Goal: Task Accomplishment & Management: Complete application form

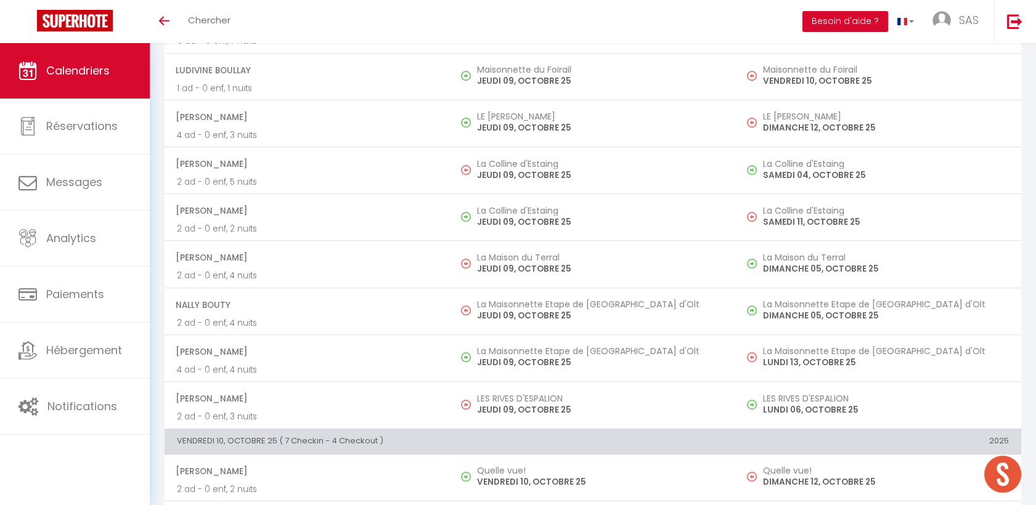
scroll to position [938, 0]
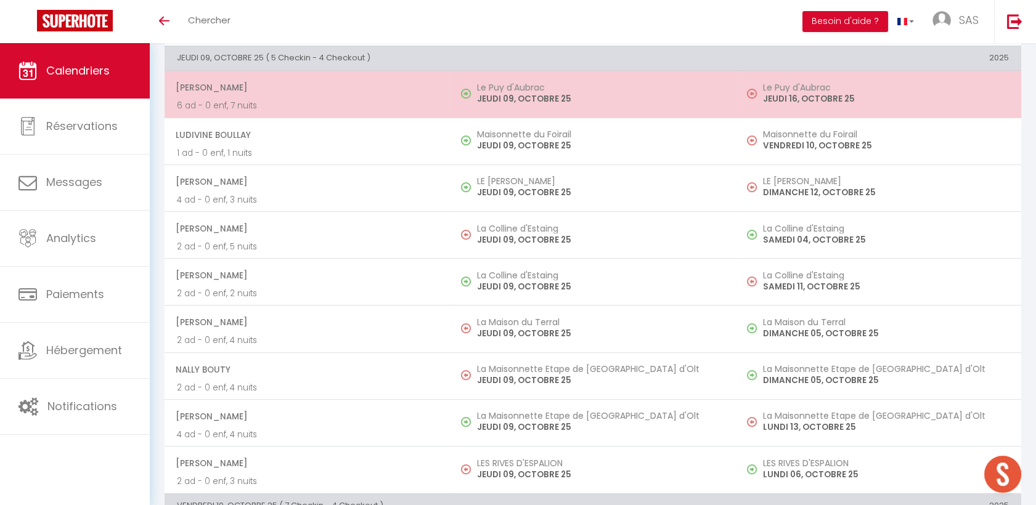
click at [269, 88] on span "[PERSON_NAME]" at bounding box center [307, 87] width 262 height 23
select select "OK"
select select "0"
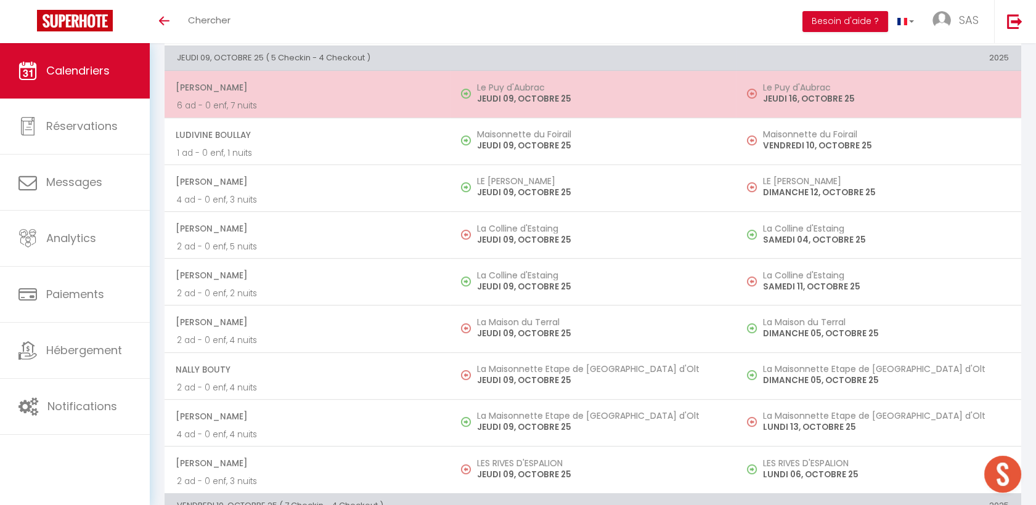
select select "1"
select select
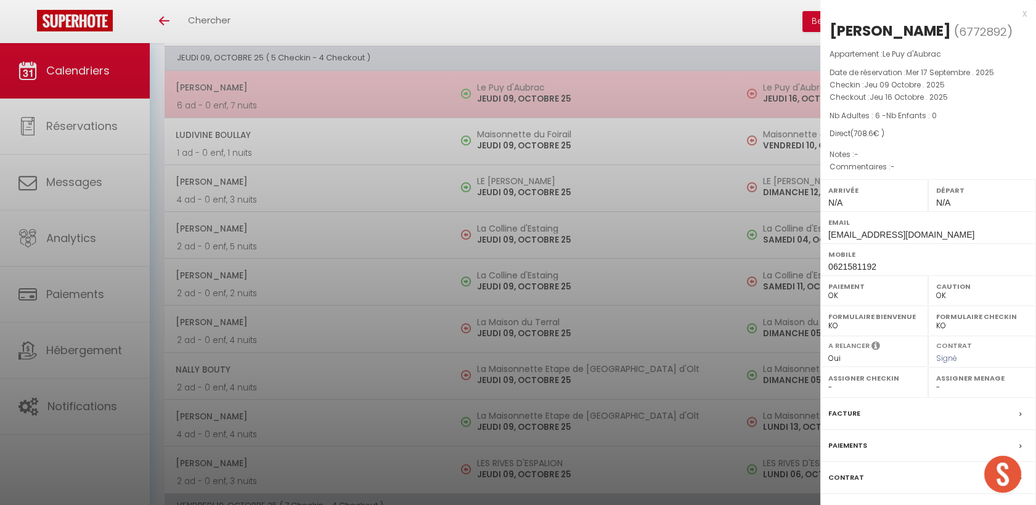
click at [269, 88] on div at bounding box center [518, 252] width 1036 height 505
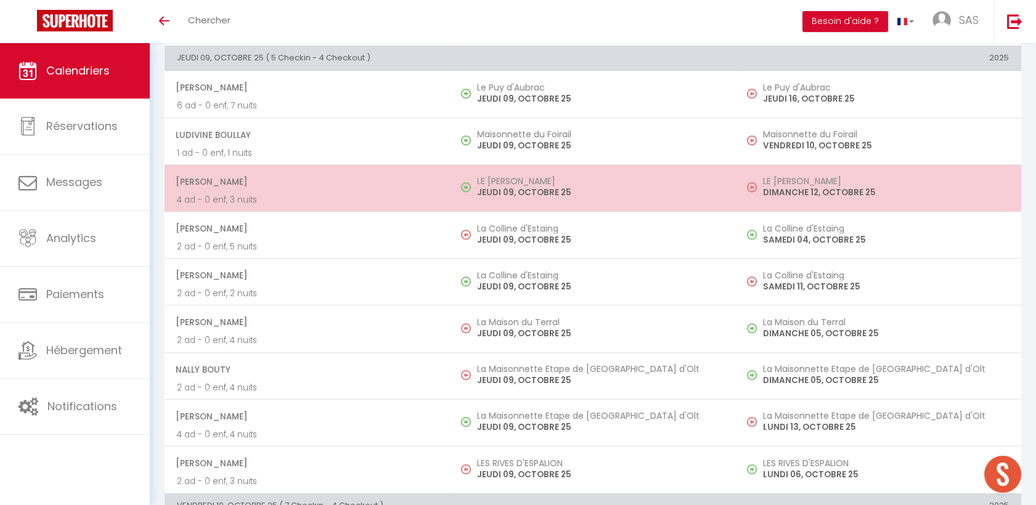
click at [275, 175] on span "[PERSON_NAME]" at bounding box center [307, 181] width 262 height 23
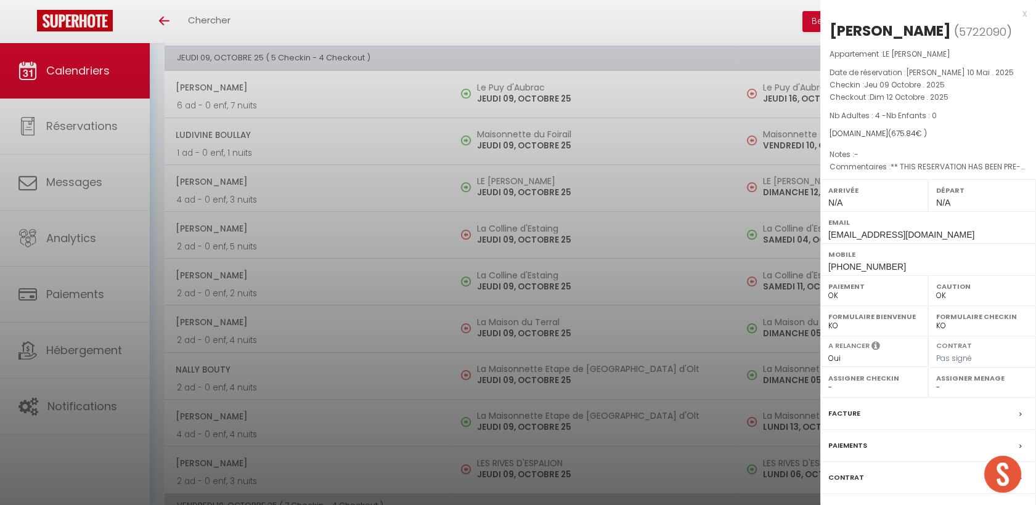
click at [316, 142] on div at bounding box center [518, 252] width 1036 height 505
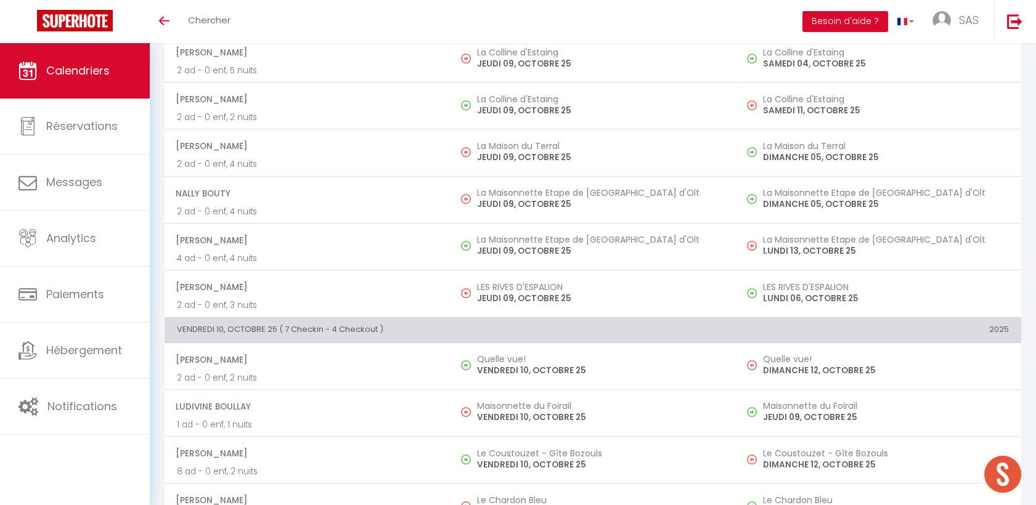
scroll to position [1144, 0]
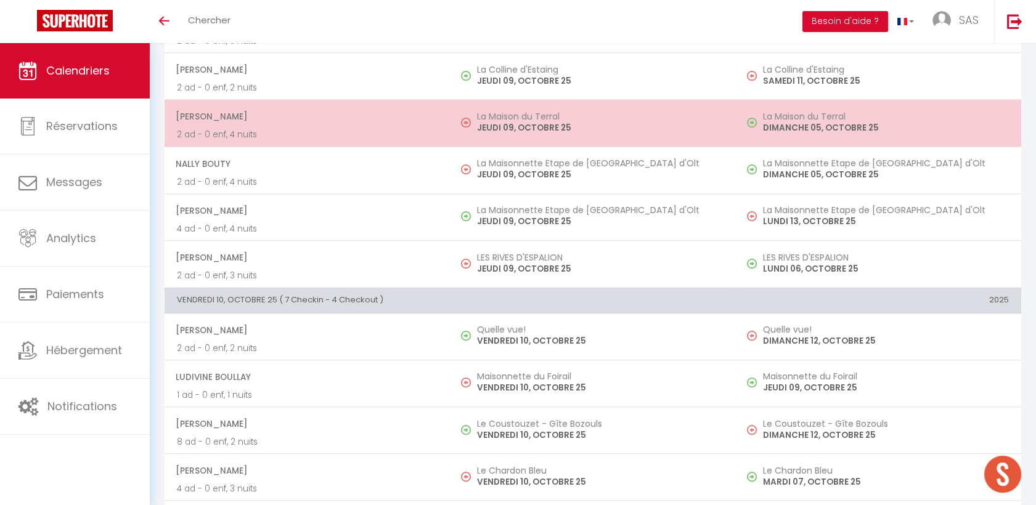
click at [300, 131] on p "2 ad - 0 enf, 4 nuits" at bounding box center [307, 134] width 261 height 13
select select "KO"
select select "40902"
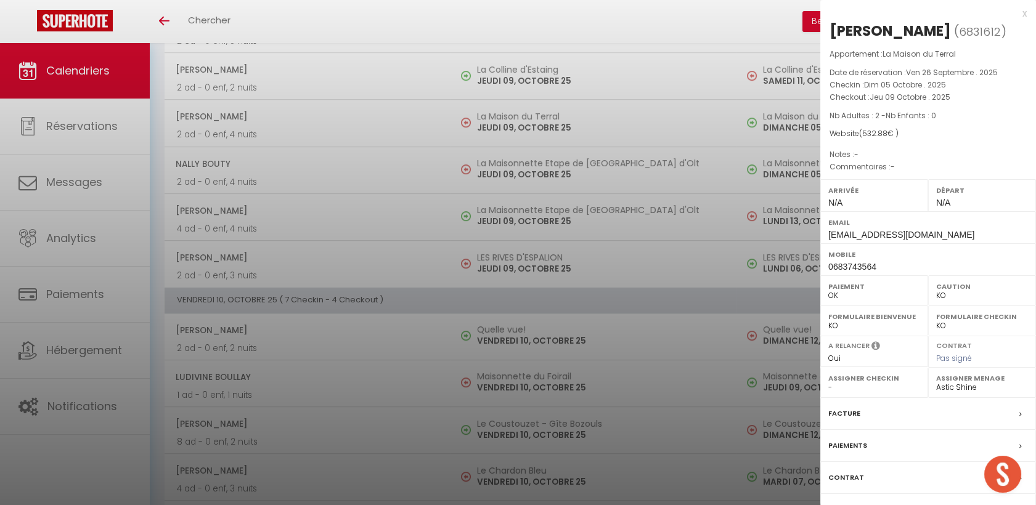
click at [356, 249] on div at bounding box center [518, 252] width 1036 height 505
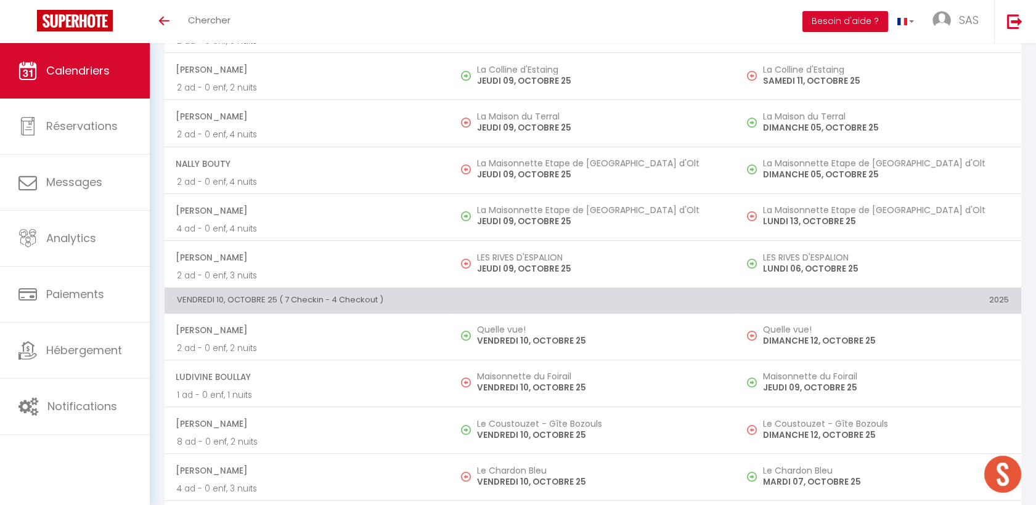
click at [361, 269] on p "2 ad - 0 enf, 3 nuits" at bounding box center [307, 275] width 261 height 13
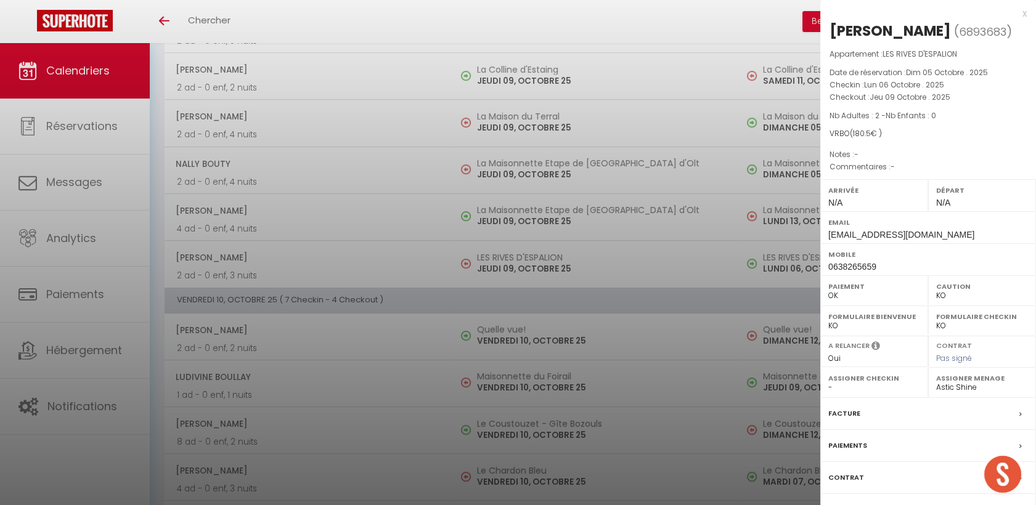
click at [368, 111] on div at bounding box center [518, 252] width 1036 height 505
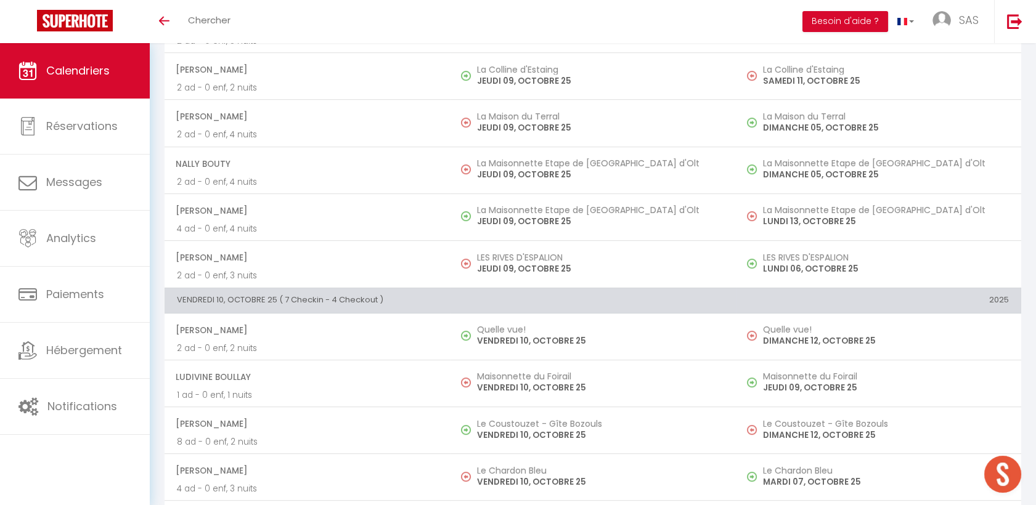
click at [368, 111] on span "[PERSON_NAME]" at bounding box center [307, 116] width 262 height 23
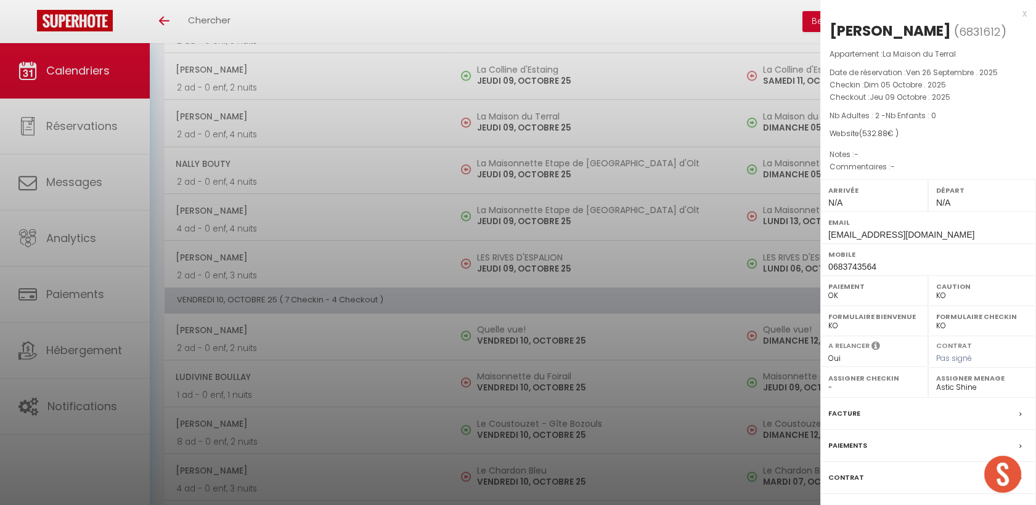
click at [335, 103] on div at bounding box center [518, 252] width 1036 height 505
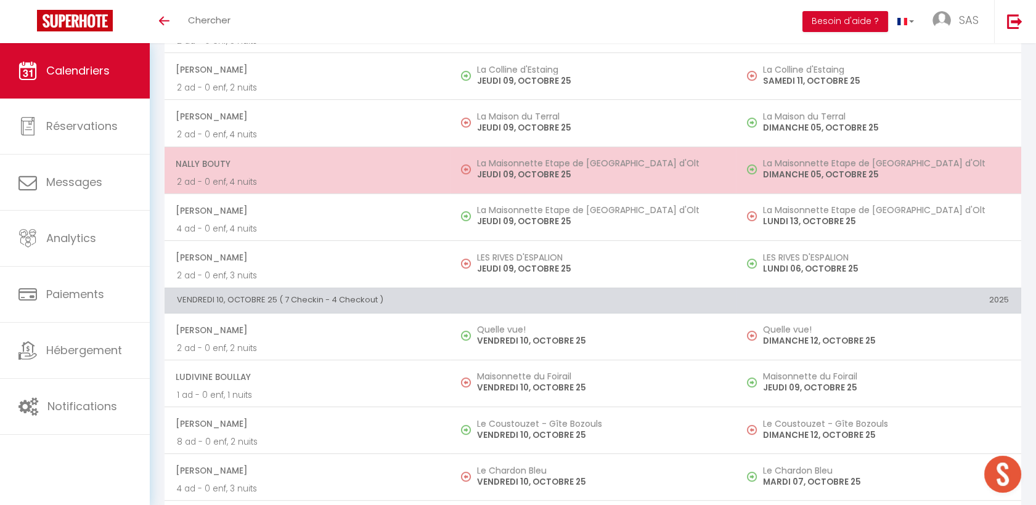
click at [369, 176] on p "2 ad - 0 enf, 4 nuits" at bounding box center [307, 182] width 261 height 13
select select "OK"
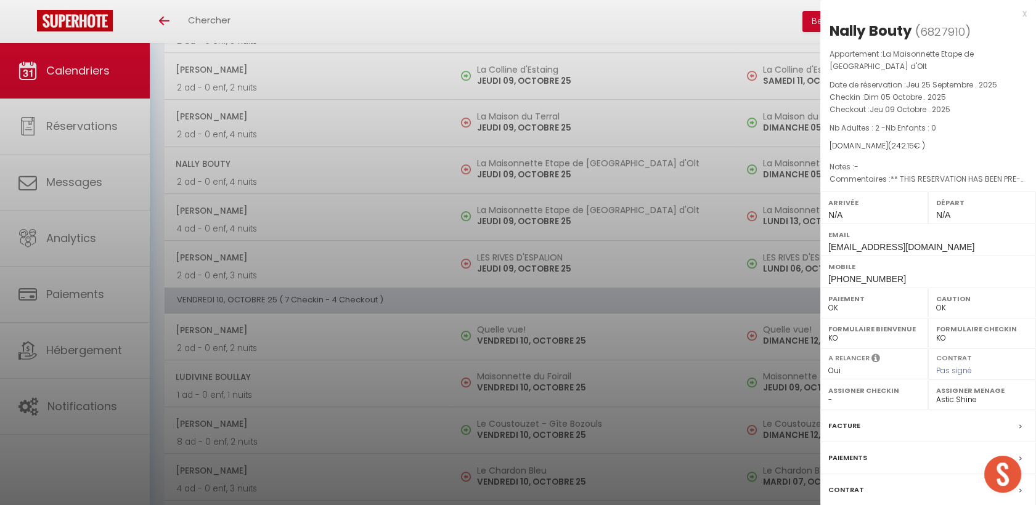
click at [369, 175] on div at bounding box center [518, 252] width 1036 height 505
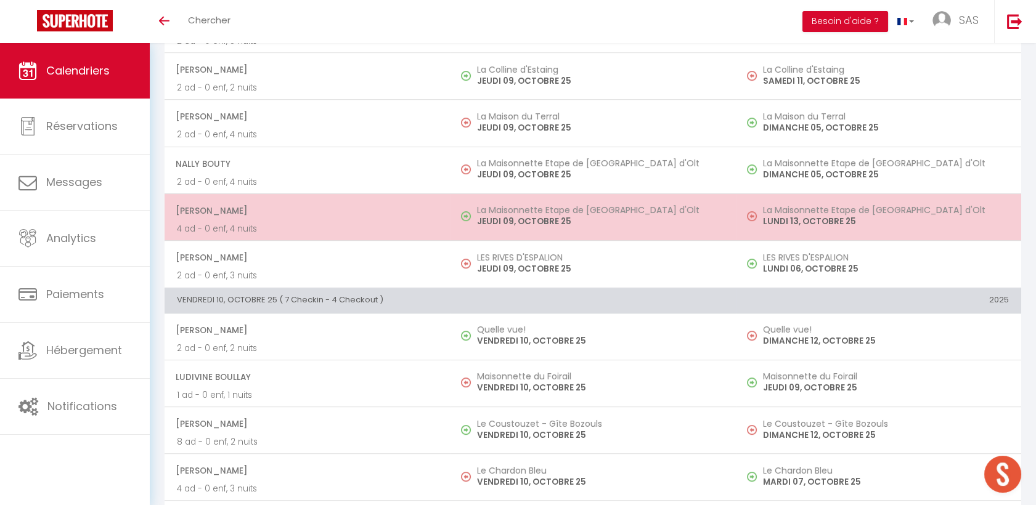
click at [330, 218] on span "[PERSON_NAME]" at bounding box center [307, 210] width 262 height 23
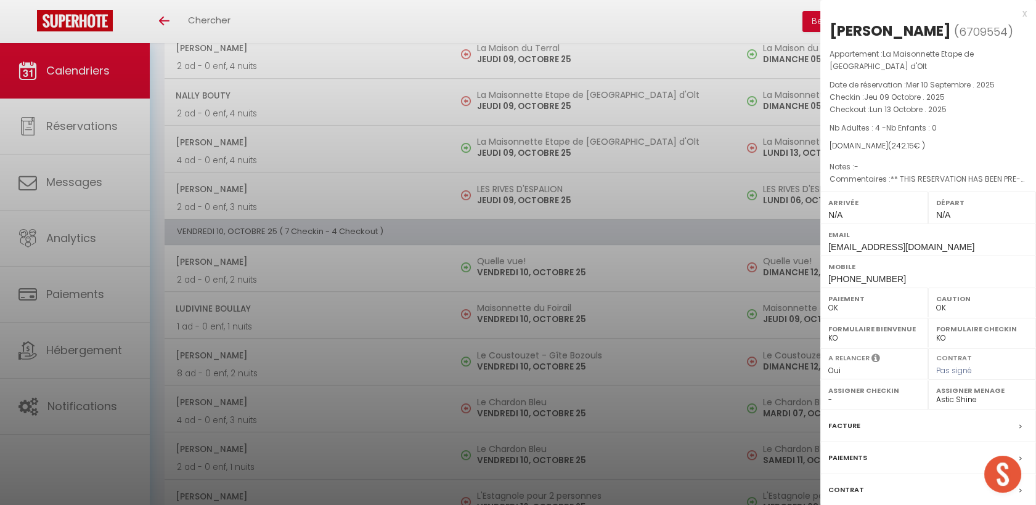
click at [295, 126] on div at bounding box center [518, 252] width 1036 height 505
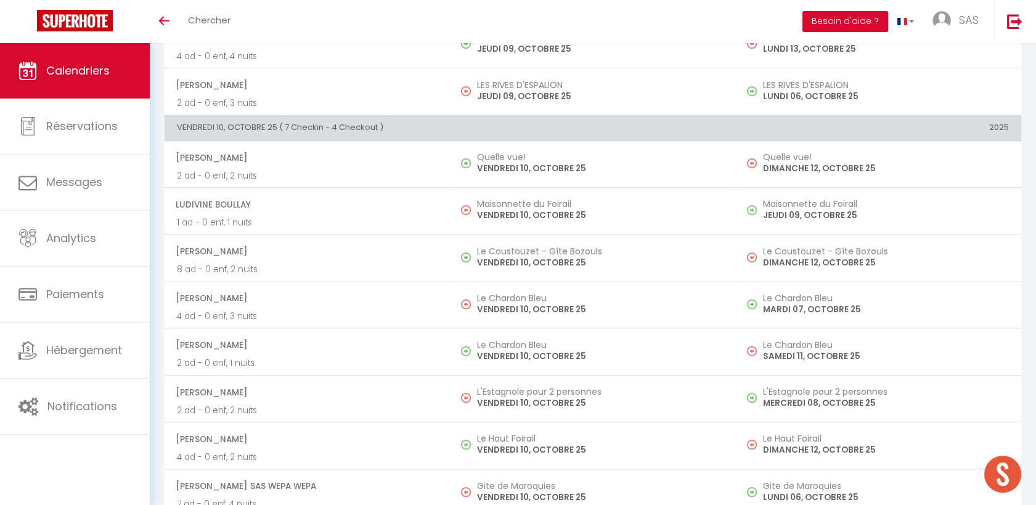
scroll to position [1347, 0]
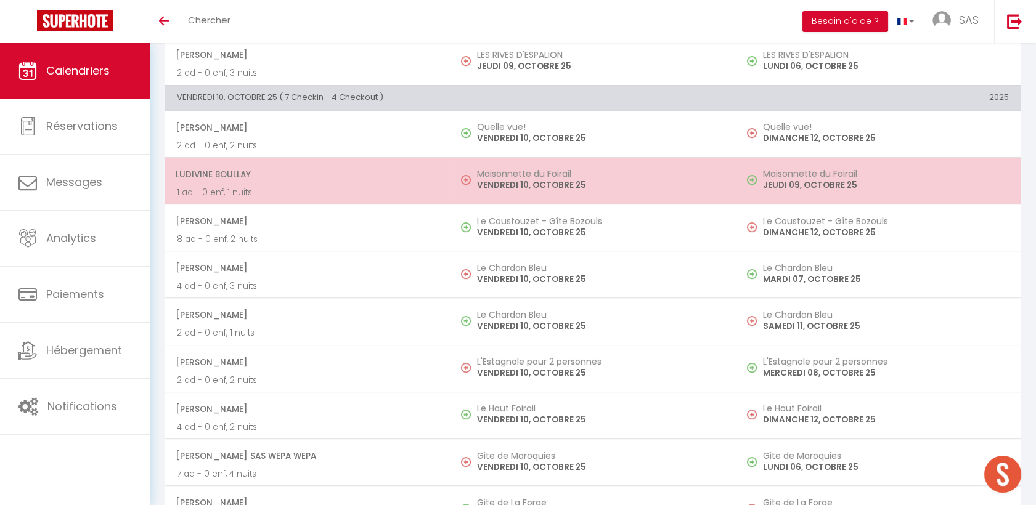
click at [322, 169] on span "Ludivine Boullay" at bounding box center [307, 174] width 262 height 23
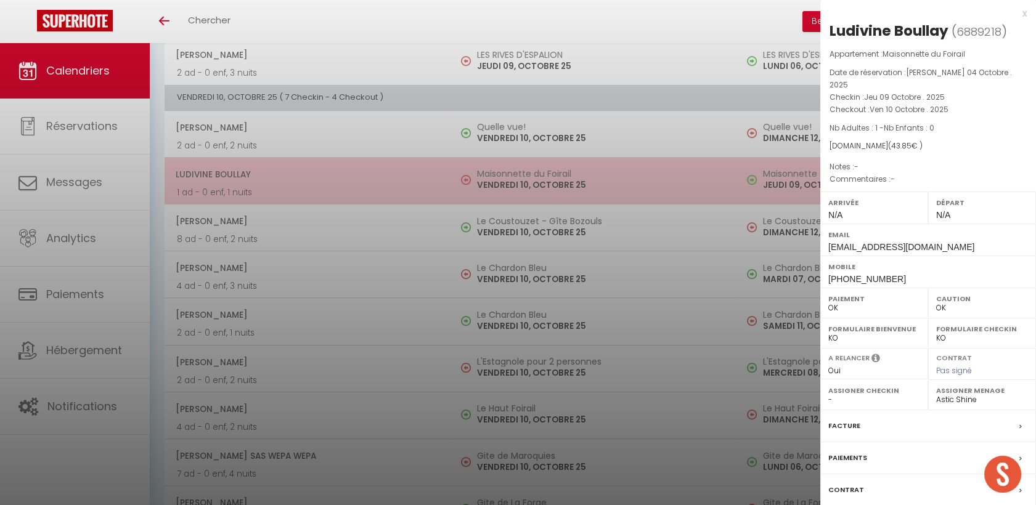
click at [322, 169] on div at bounding box center [518, 252] width 1036 height 505
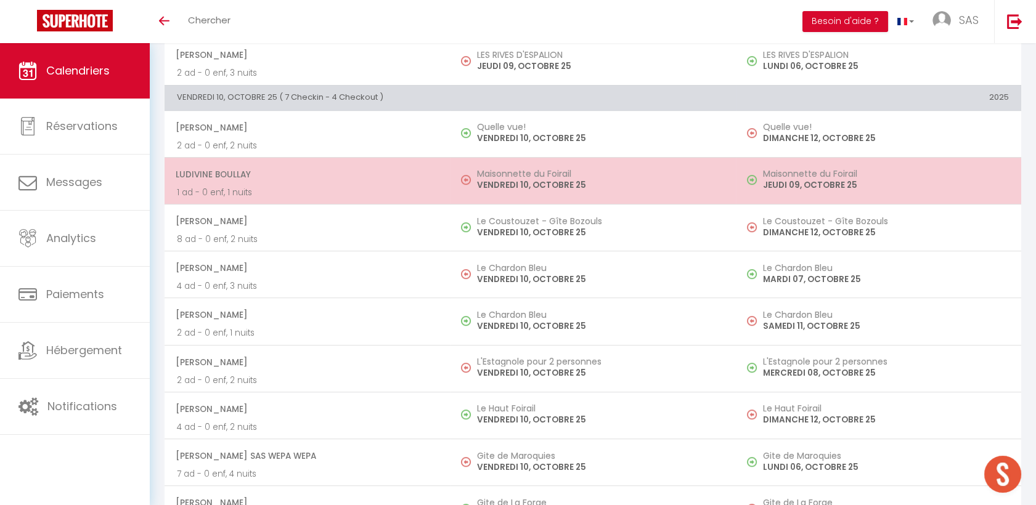
scroll to position [1415, 0]
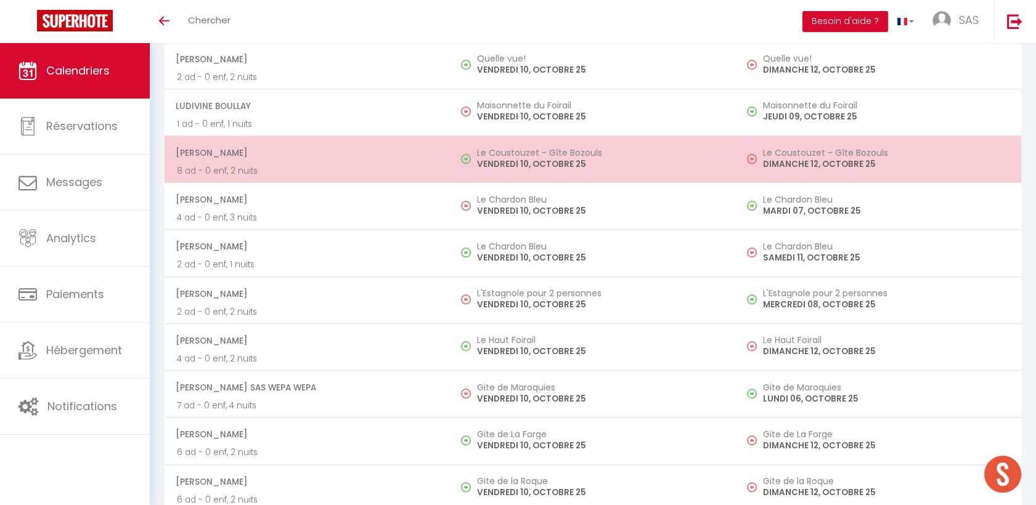
click at [325, 157] on span "[PERSON_NAME]" at bounding box center [307, 152] width 262 height 23
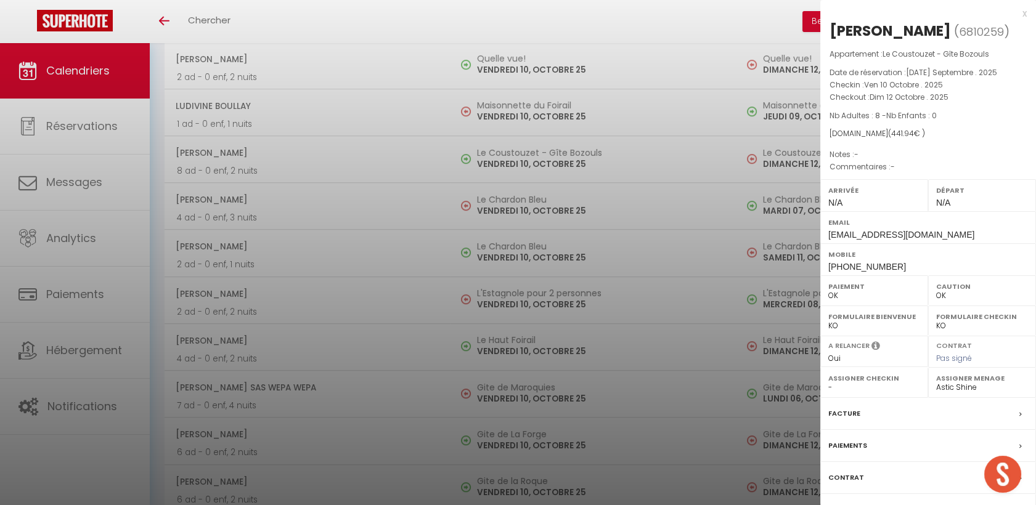
click at [296, 206] on div at bounding box center [518, 252] width 1036 height 505
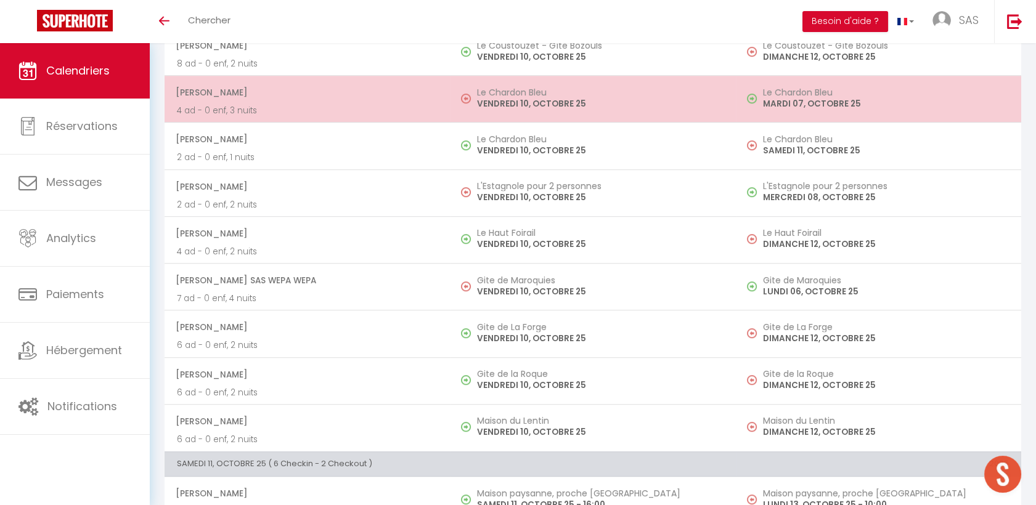
scroll to position [1553, 0]
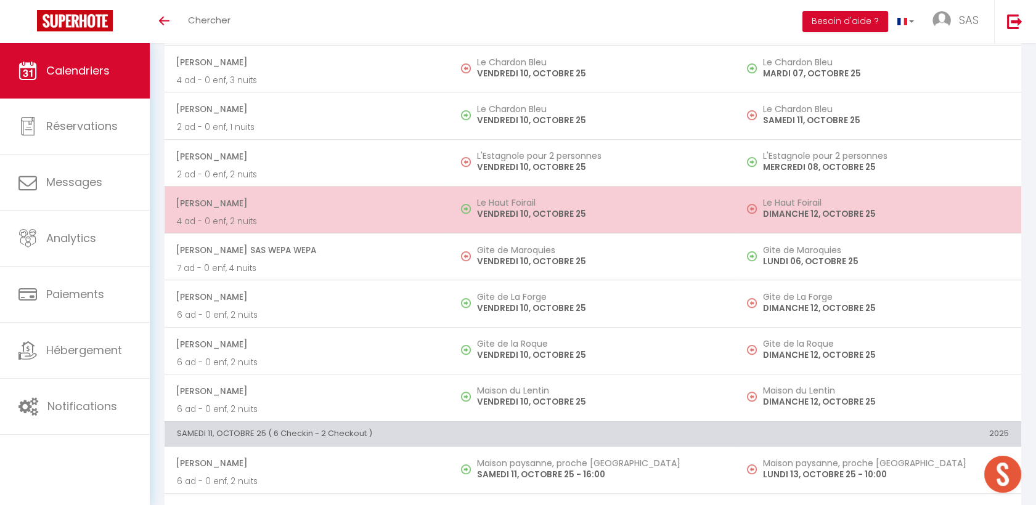
click at [335, 205] on span "[PERSON_NAME]" at bounding box center [307, 203] width 262 height 23
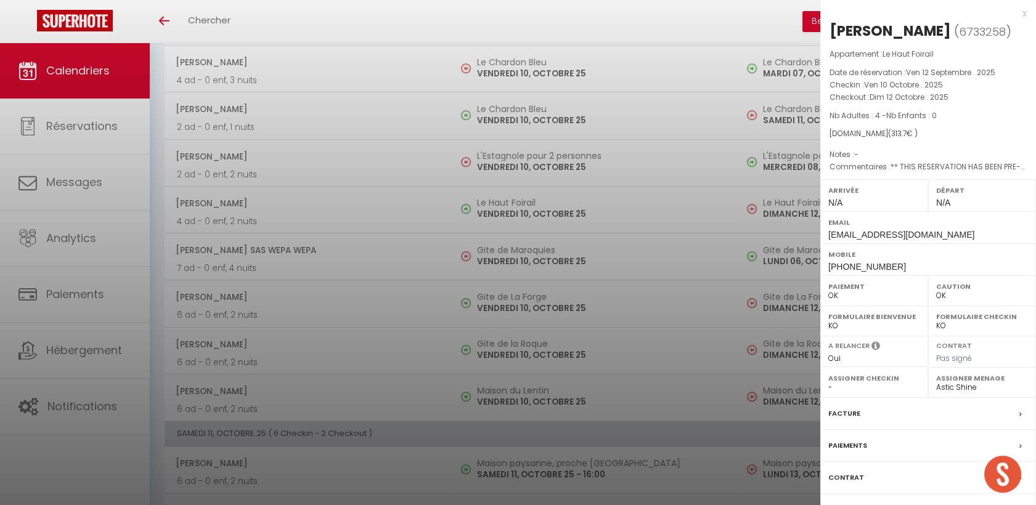
click at [337, 214] on div at bounding box center [518, 252] width 1036 height 505
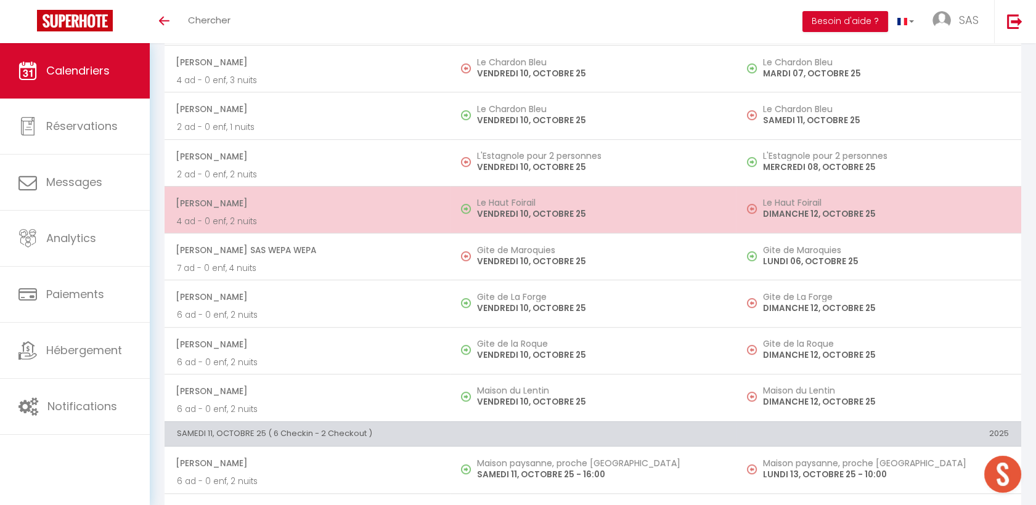
click at [337, 203] on span "[PERSON_NAME]" at bounding box center [307, 203] width 262 height 23
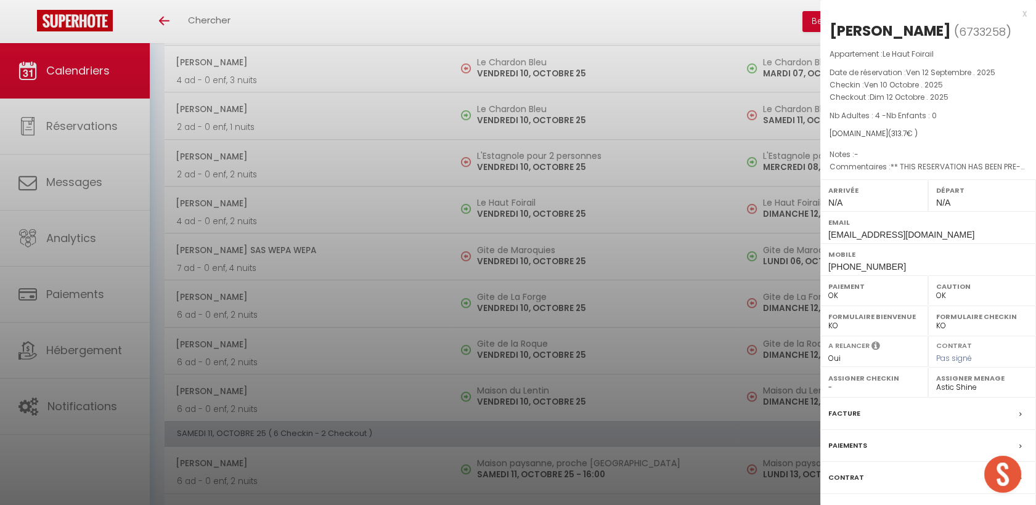
click at [267, 298] on div at bounding box center [518, 252] width 1036 height 505
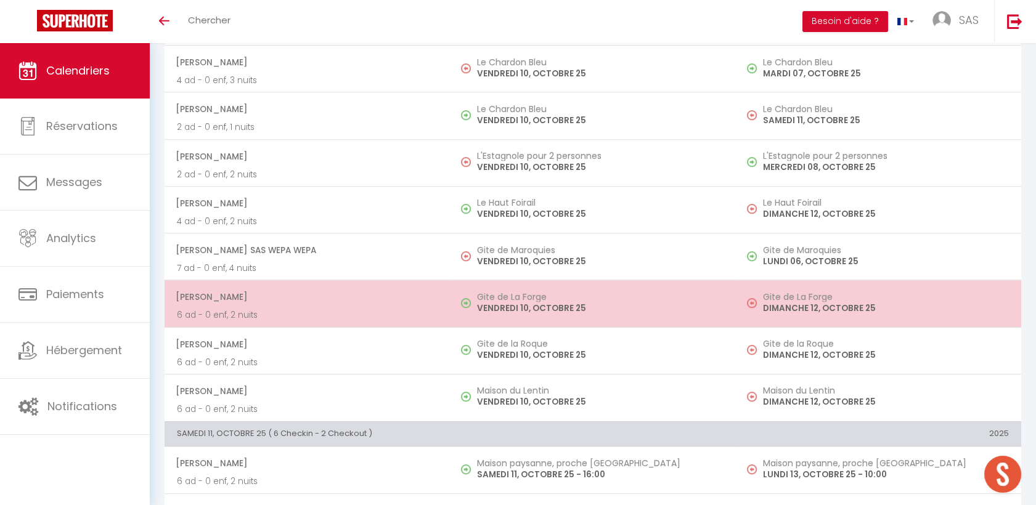
click at [319, 293] on span "[PERSON_NAME]" at bounding box center [307, 296] width 262 height 23
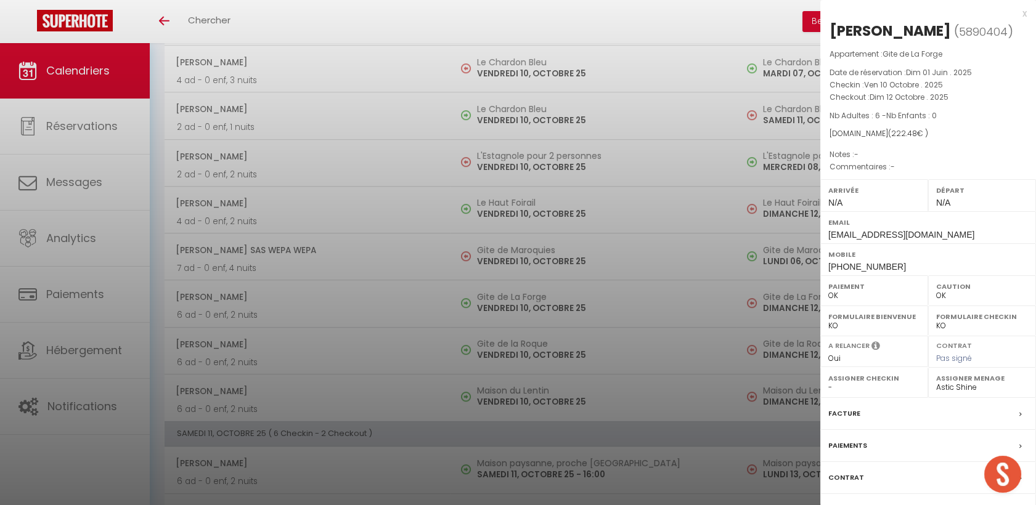
click at [313, 268] on div at bounding box center [518, 252] width 1036 height 505
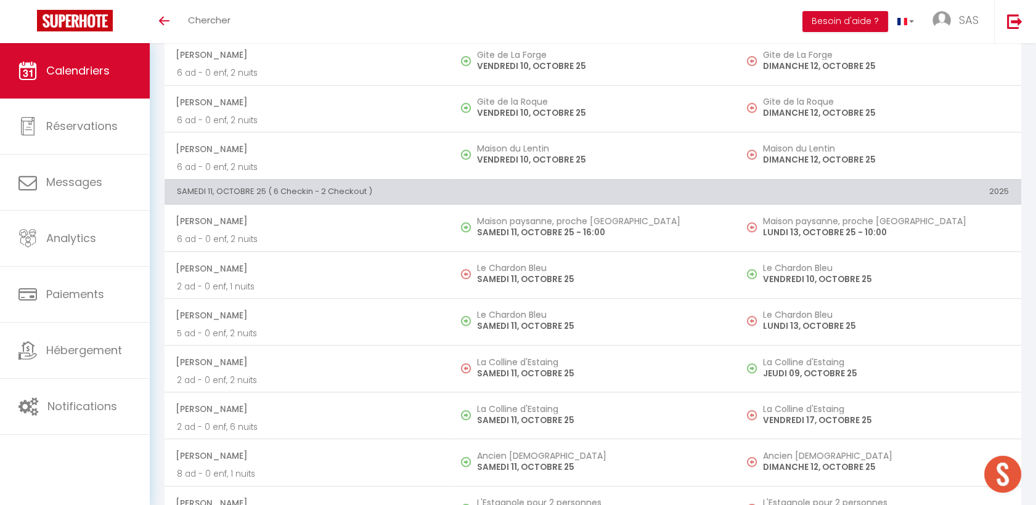
scroll to position [1826, 0]
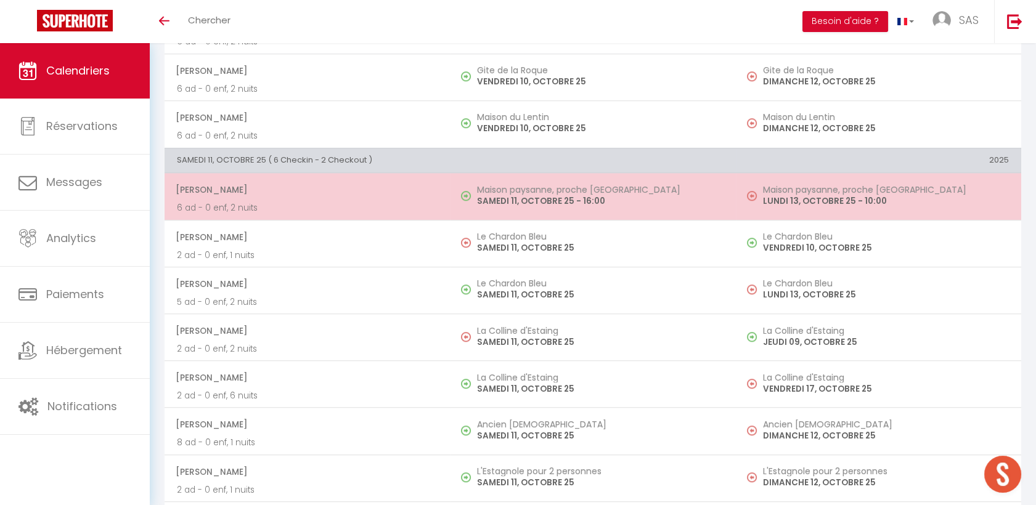
click at [295, 195] on span "[PERSON_NAME]" at bounding box center [307, 189] width 262 height 23
select select
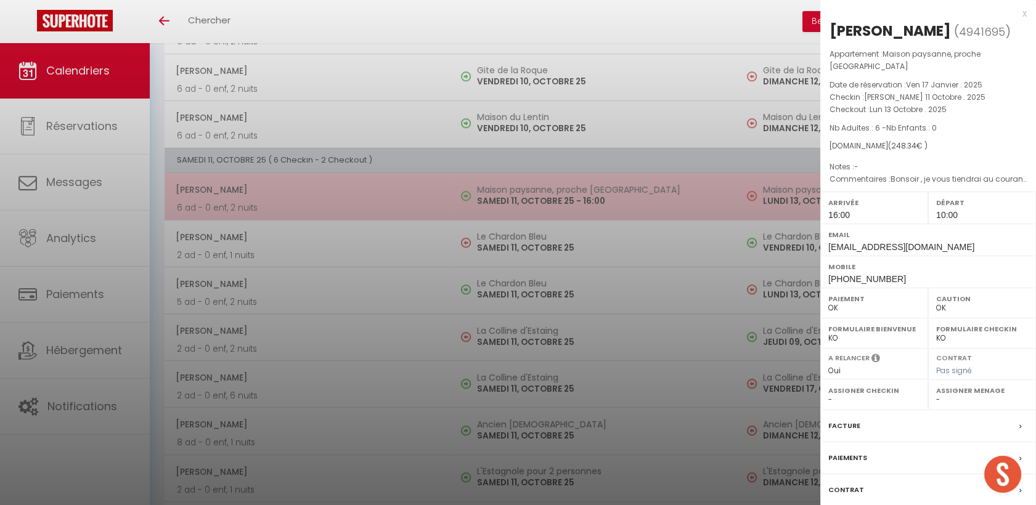
click at [295, 195] on div at bounding box center [518, 252] width 1036 height 505
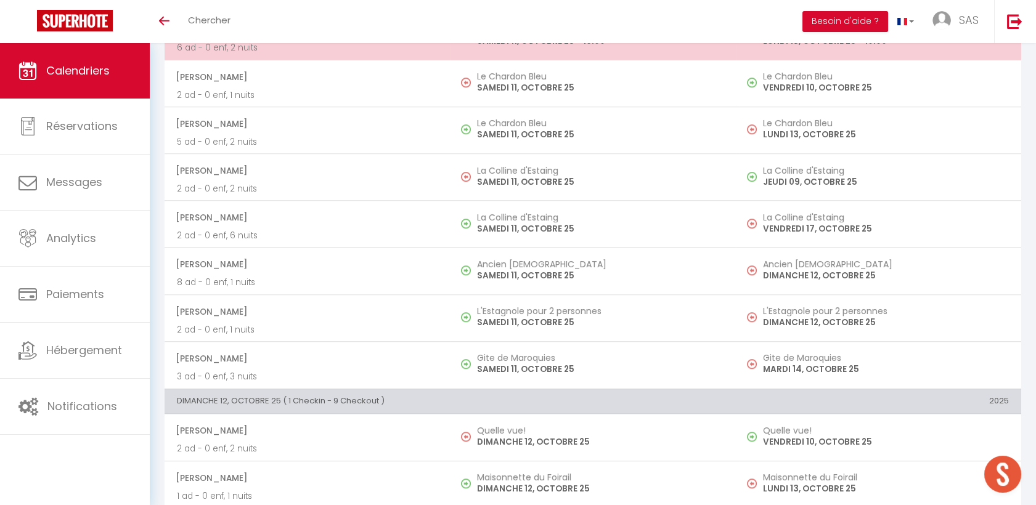
scroll to position [1963, 0]
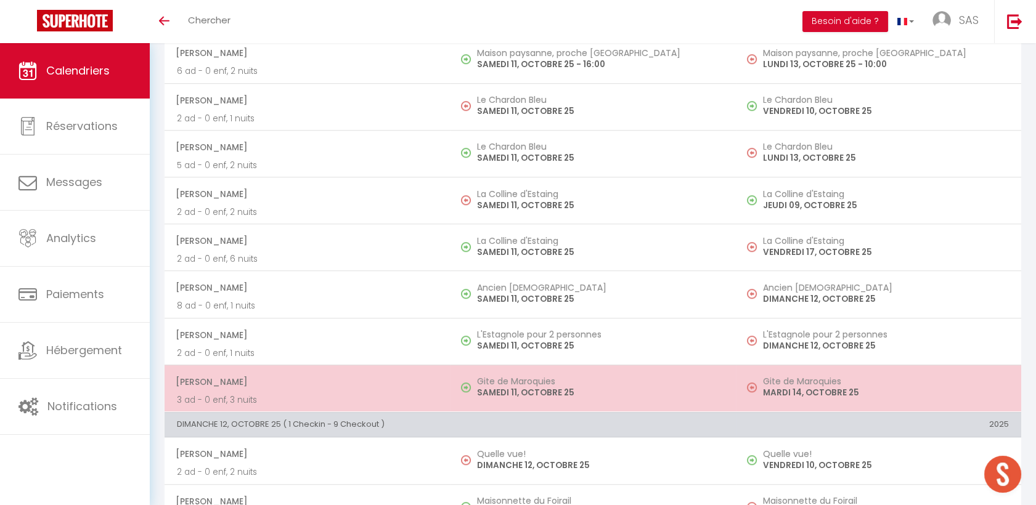
click at [370, 374] on span "[PERSON_NAME]" at bounding box center [307, 381] width 262 height 23
select select "0"
select select "43745"
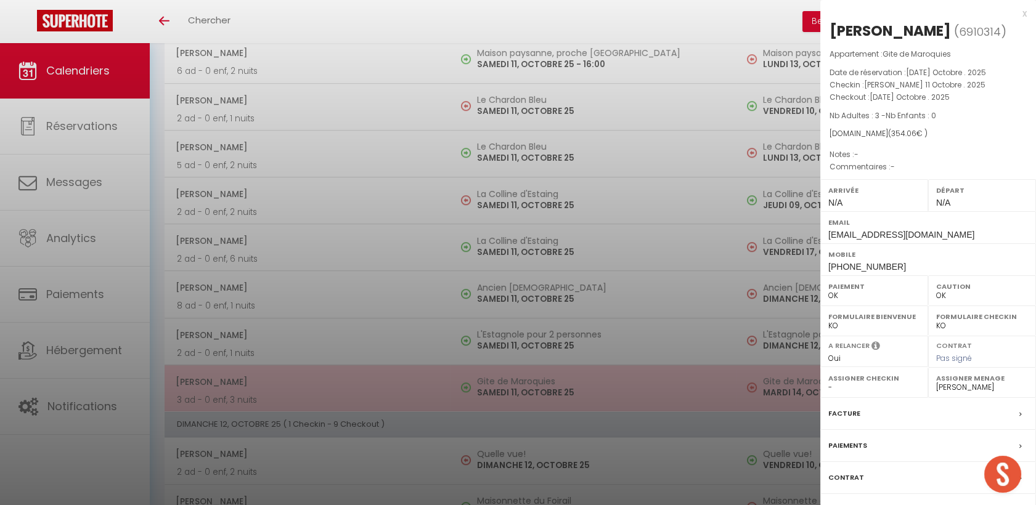
click at [370, 374] on div at bounding box center [518, 252] width 1036 height 505
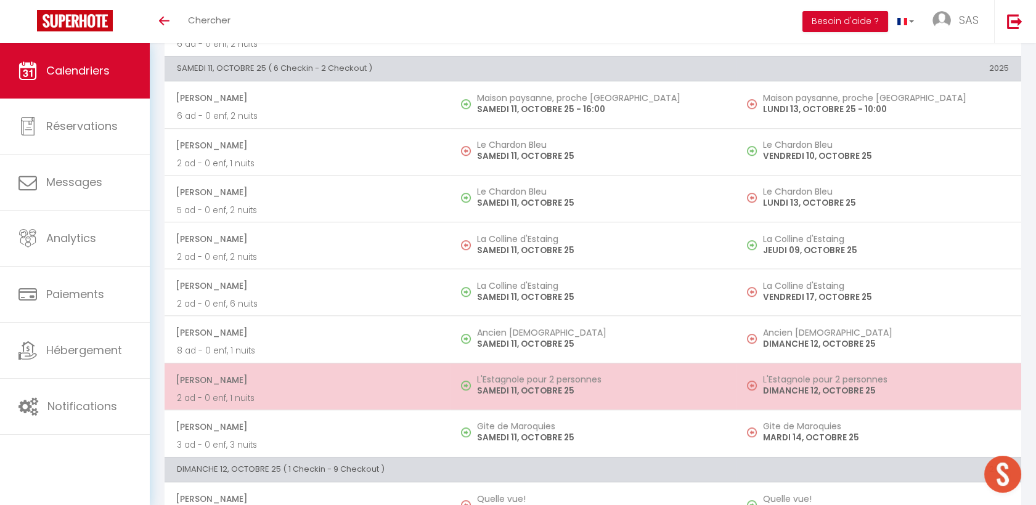
scroll to position [1895, 0]
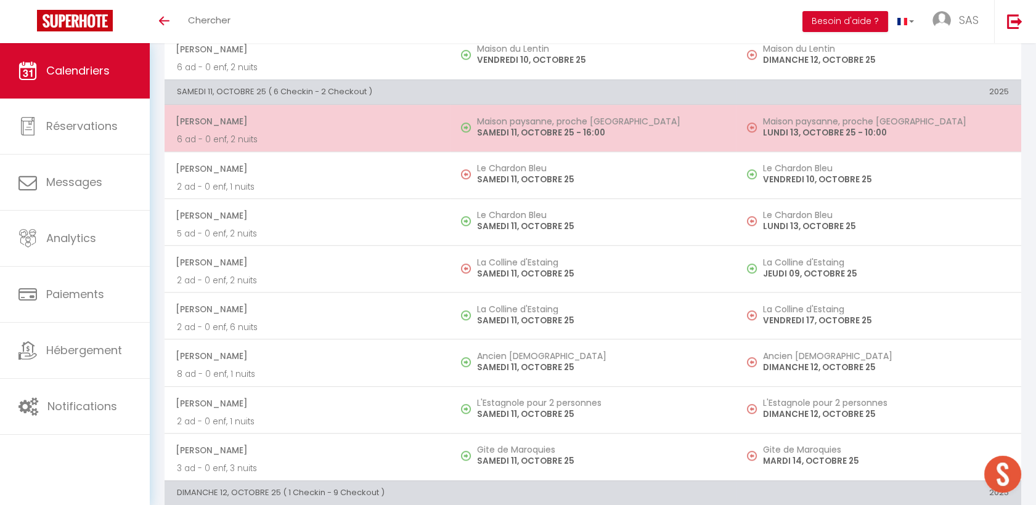
click at [262, 133] on p "6 ad - 0 enf, 2 nuits" at bounding box center [307, 139] width 261 height 13
select select
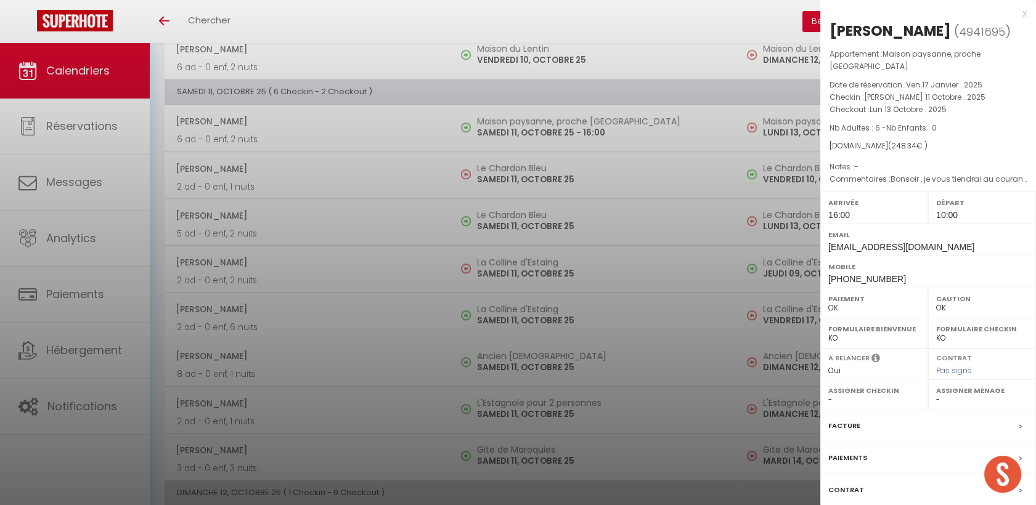
click at [290, 146] on div at bounding box center [518, 252] width 1036 height 505
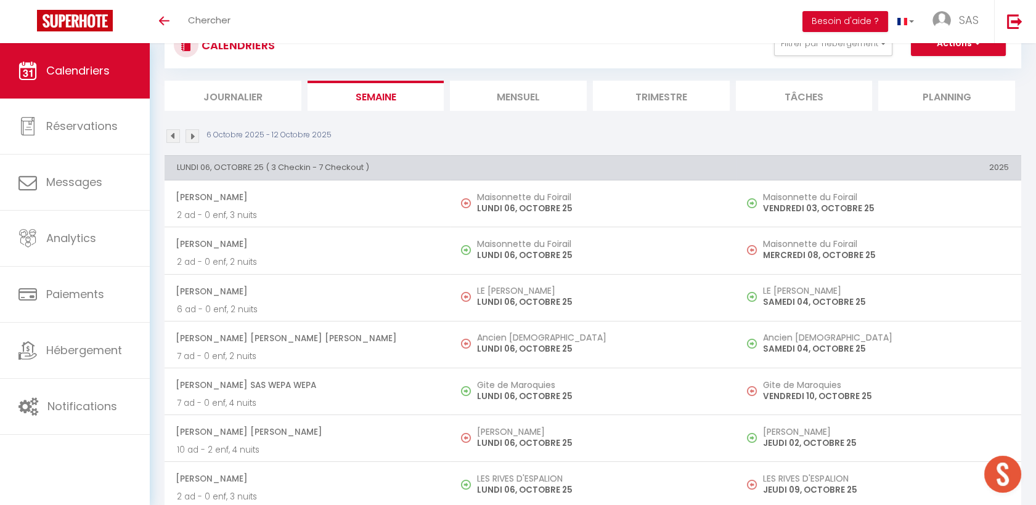
scroll to position [0, 0]
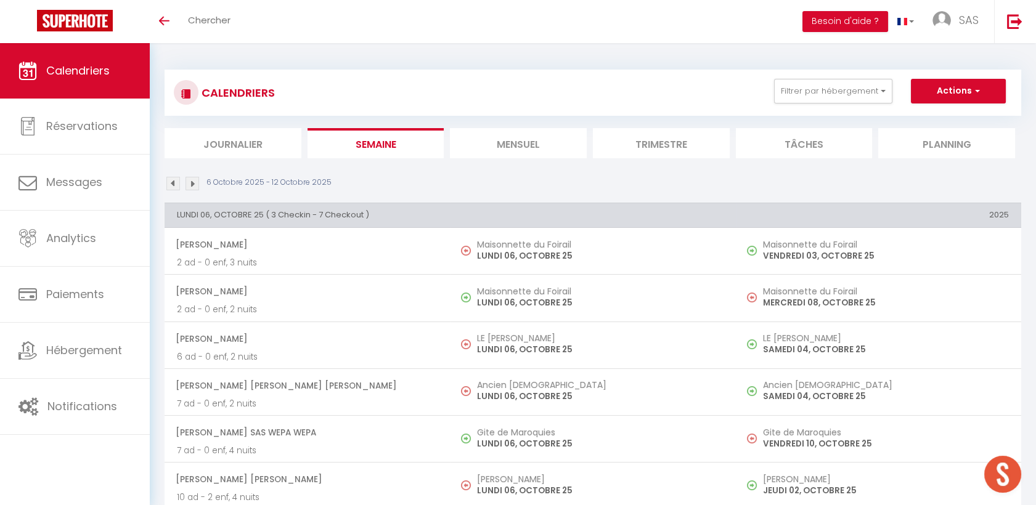
click at [581, 135] on li "Mensuel" at bounding box center [518, 143] width 137 height 30
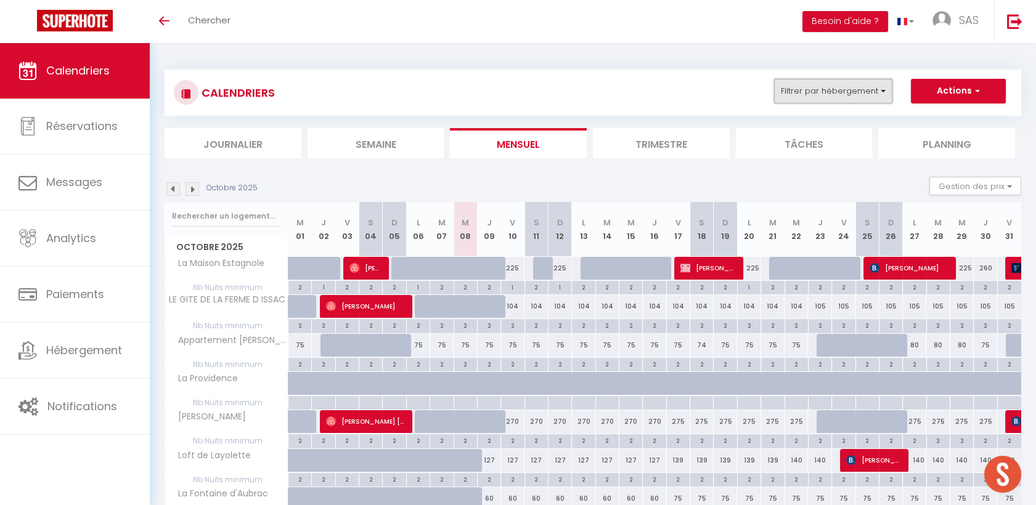
click at [840, 86] on button "Filtrer par hébergement" at bounding box center [833, 91] width 118 height 25
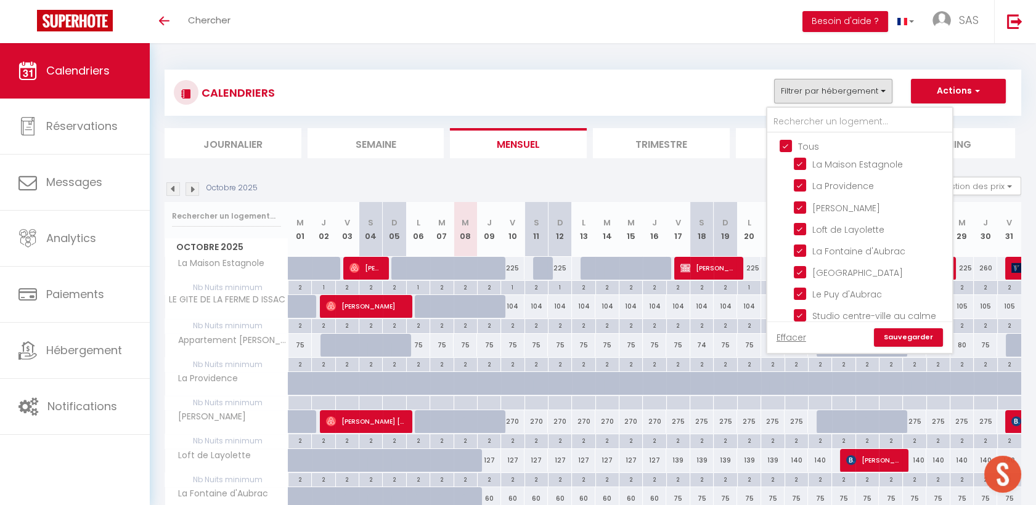
click at [787, 145] on input "Tous" at bounding box center [872, 145] width 185 height 12
checkbox input "false"
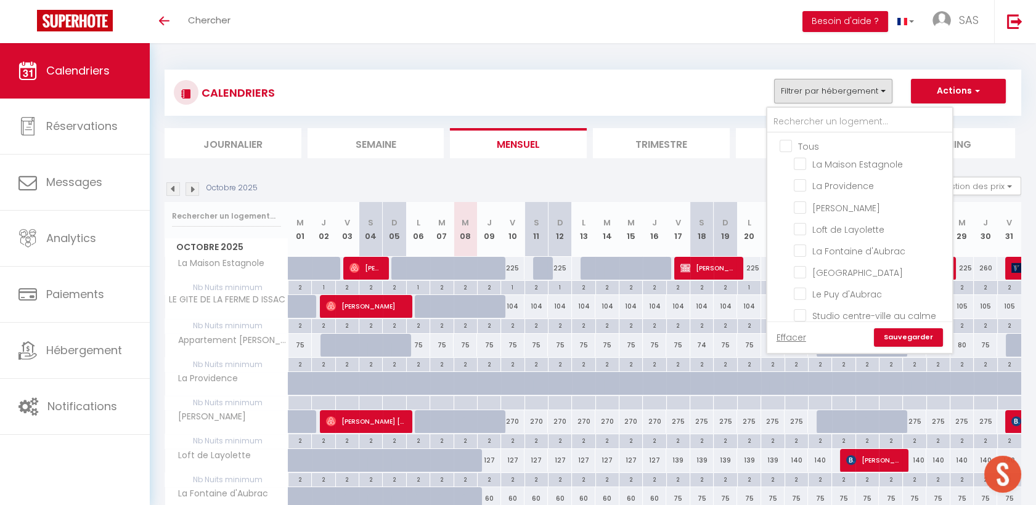
checkbox input "false"
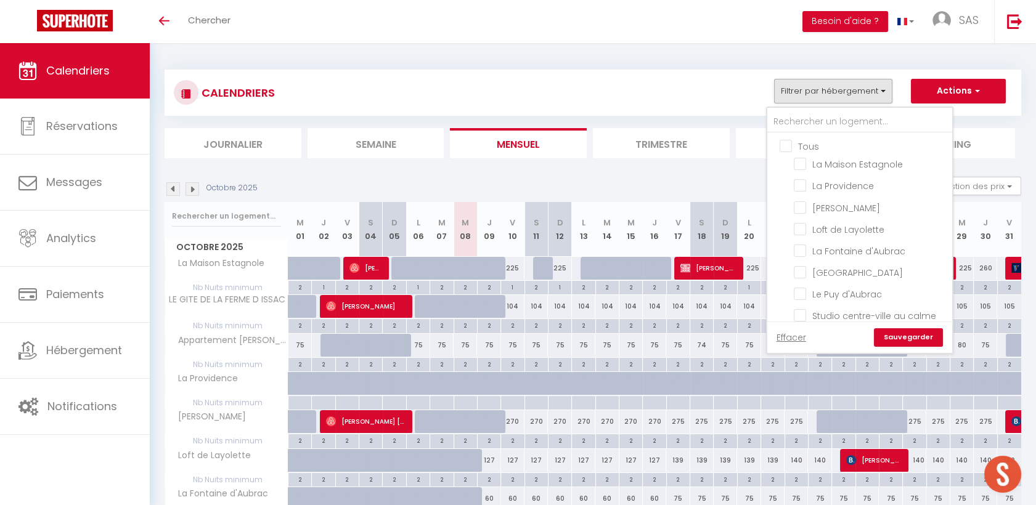
checkbox input "false"
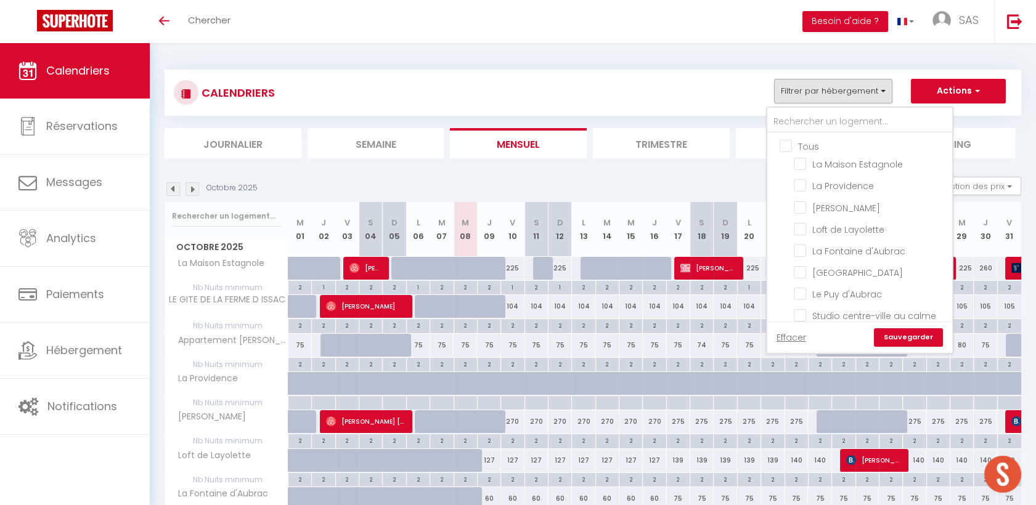
checkbox input "false"
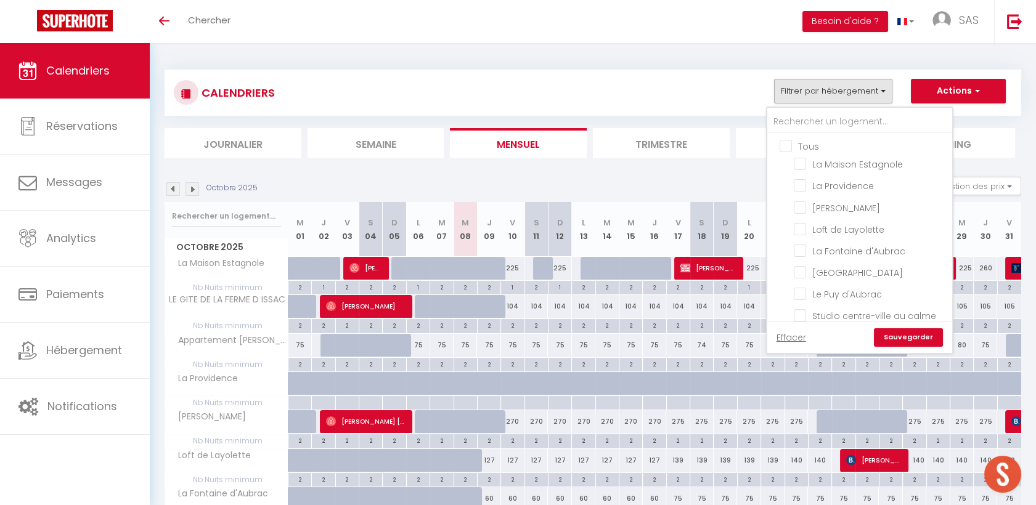
checkbox input "false"
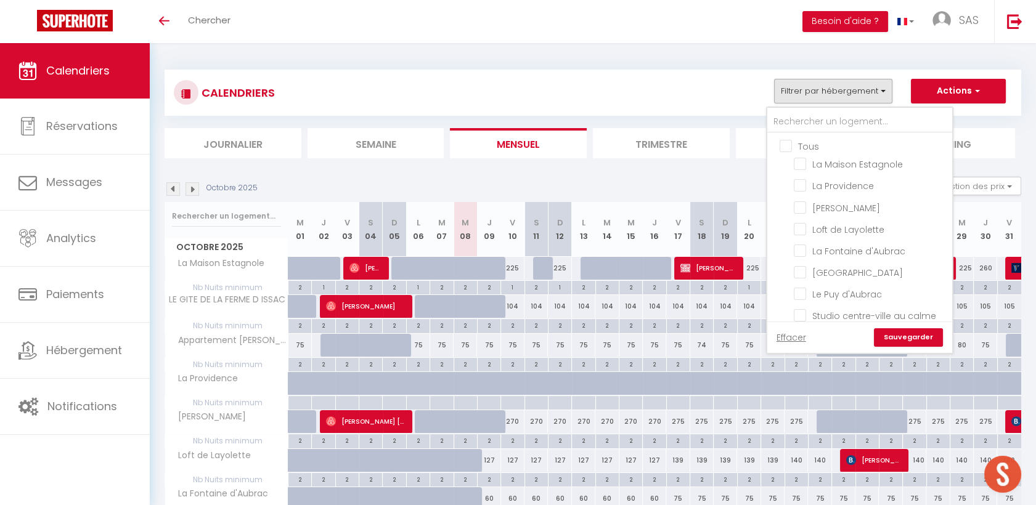
checkbox input "false"
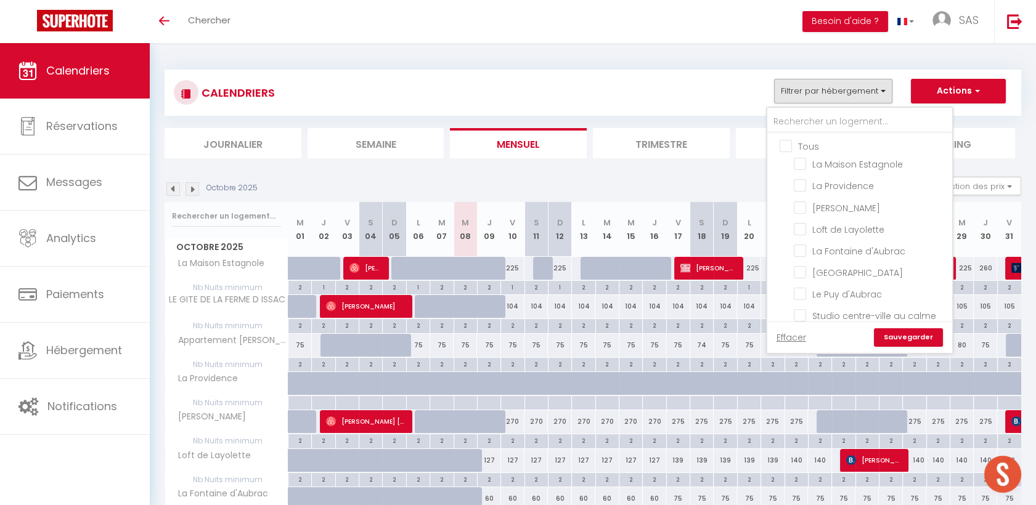
checkbox input "false"
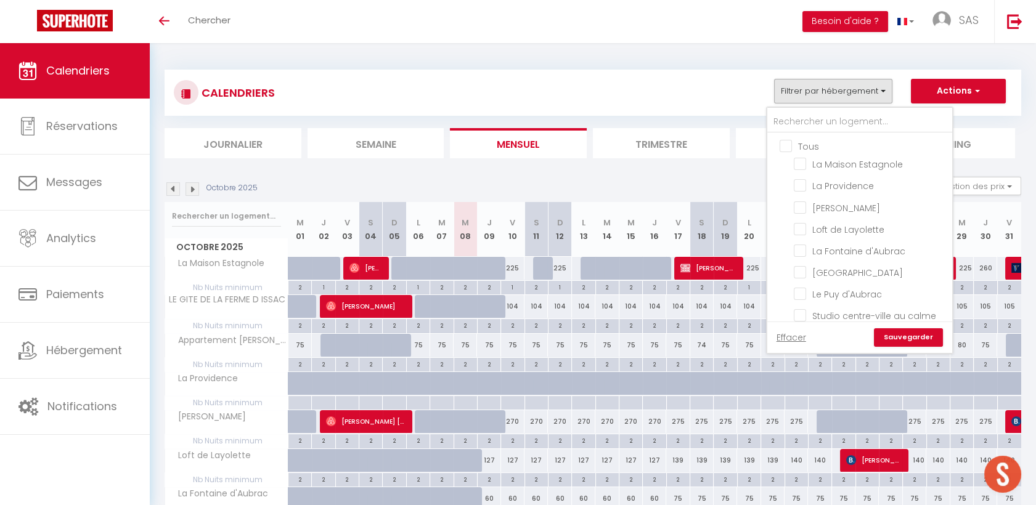
checkbox input "false"
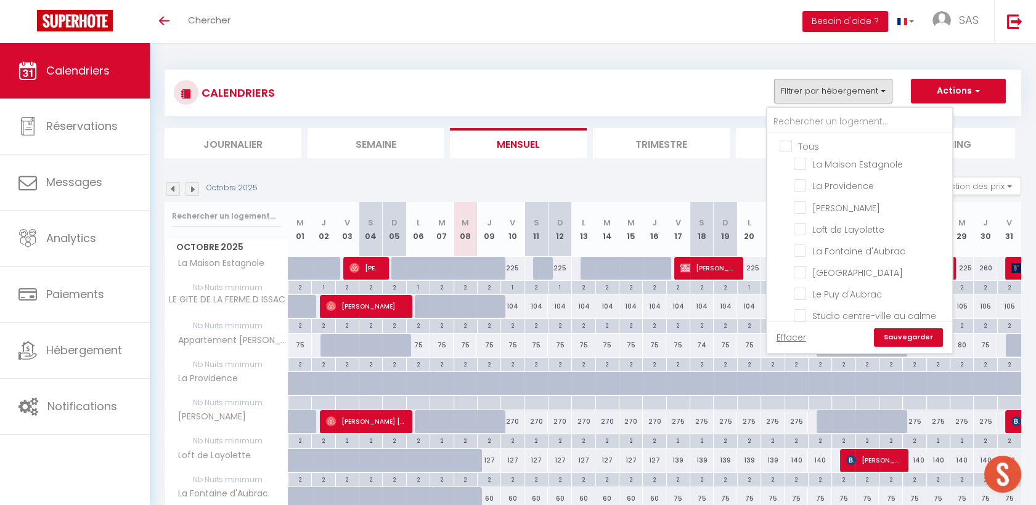
checkbox input "false"
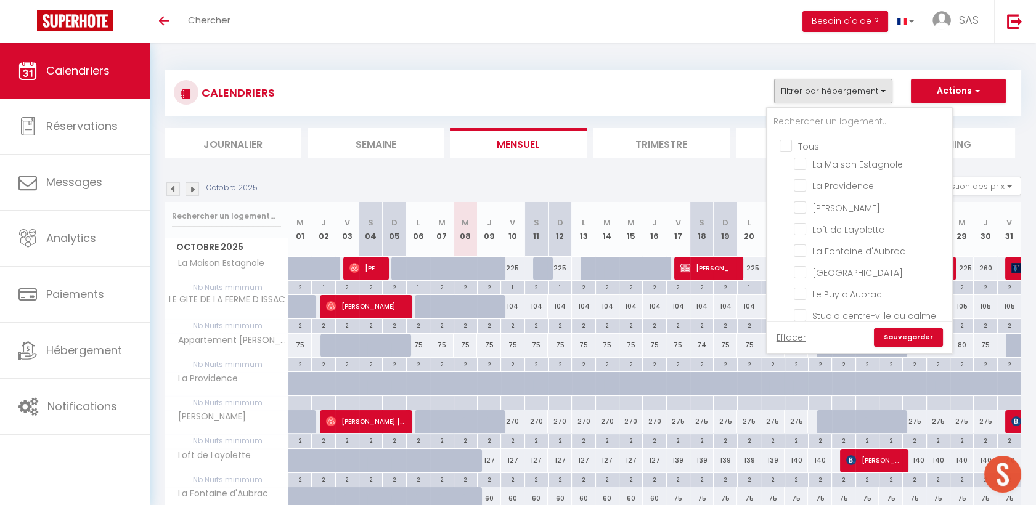
checkbox input "false"
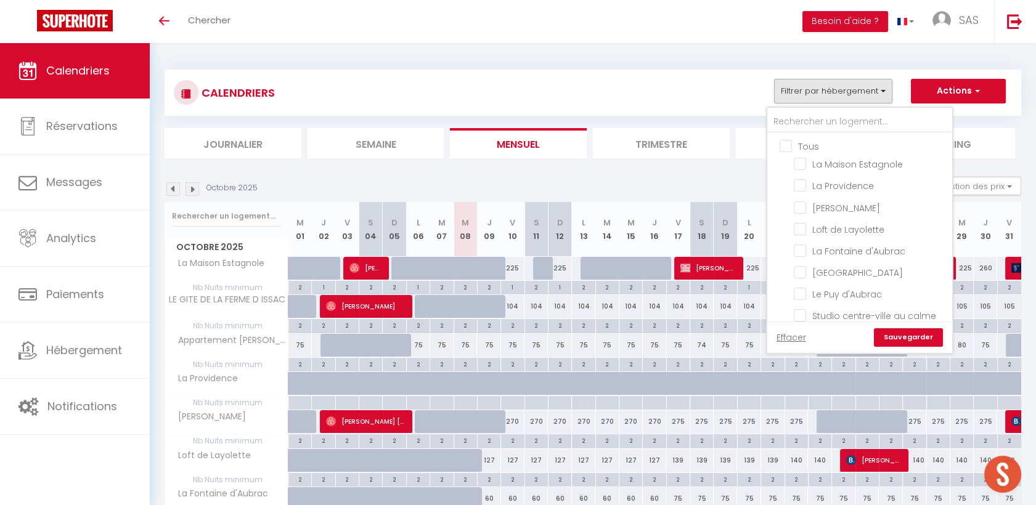
checkbox input "false"
click at [793, 126] on input "text" at bounding box center [859, 122] width 185 height 22
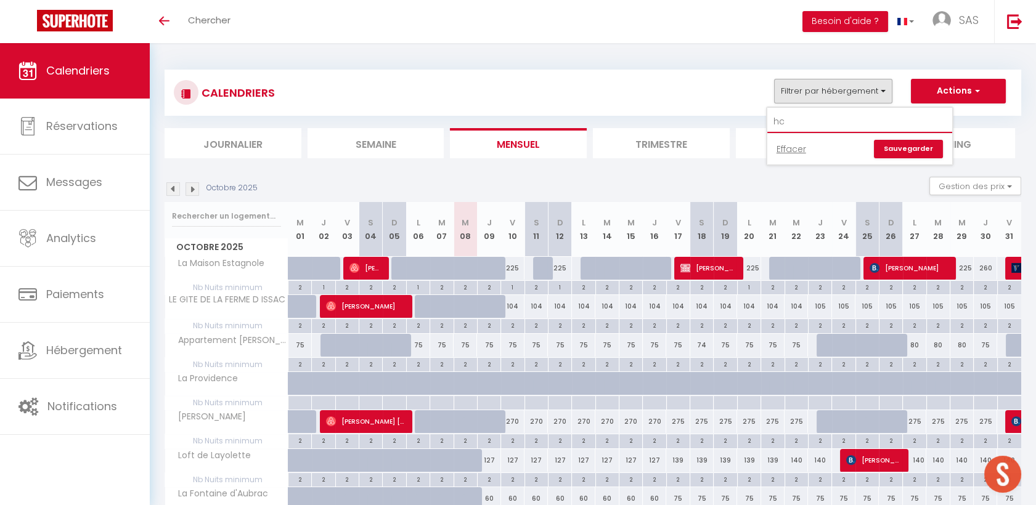
type input "h"
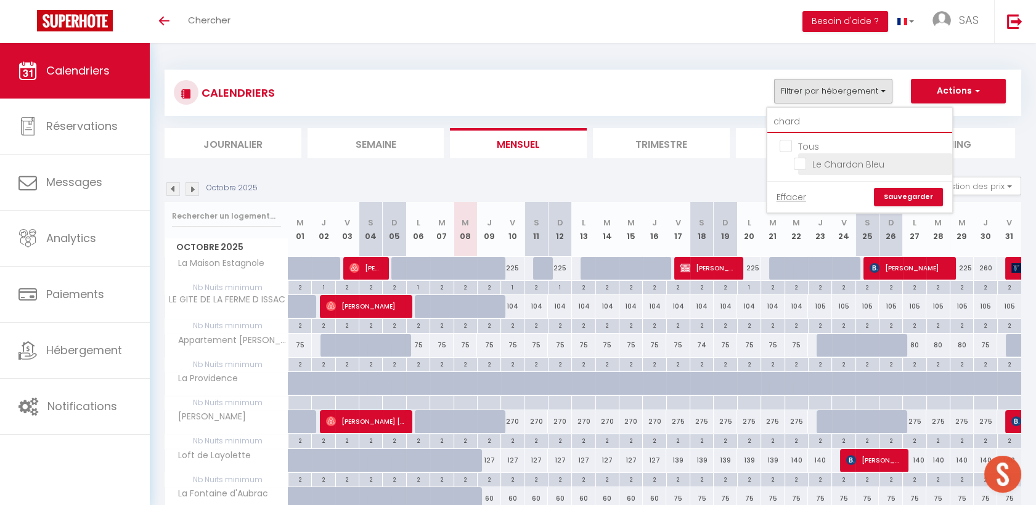
type input "chard"
click at [797, 160] on input "Le Chardon Bleu" at bounding box center [871, 163] width 154 height 12
checkbox input "true"
click at [902, 191] on link "Sauvegarder" at bounding box center [908, 197] width 69 height 18
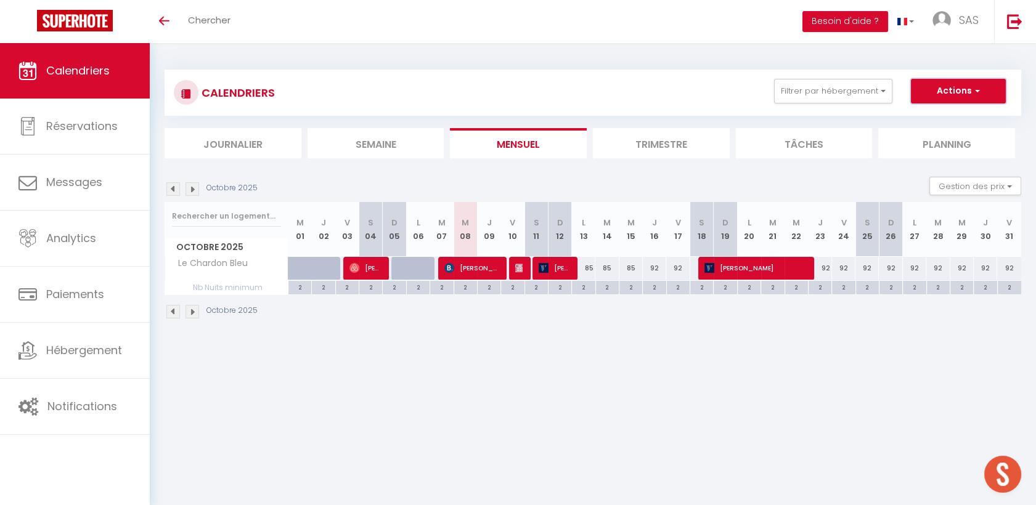
click at [934, 101] on button "Actions" at bounding box center [958, 91] width 95 height 25
click at [933, 120] on link "Nouvelle réservation" at bounding box center [945, 119] width 107 height 18
select select
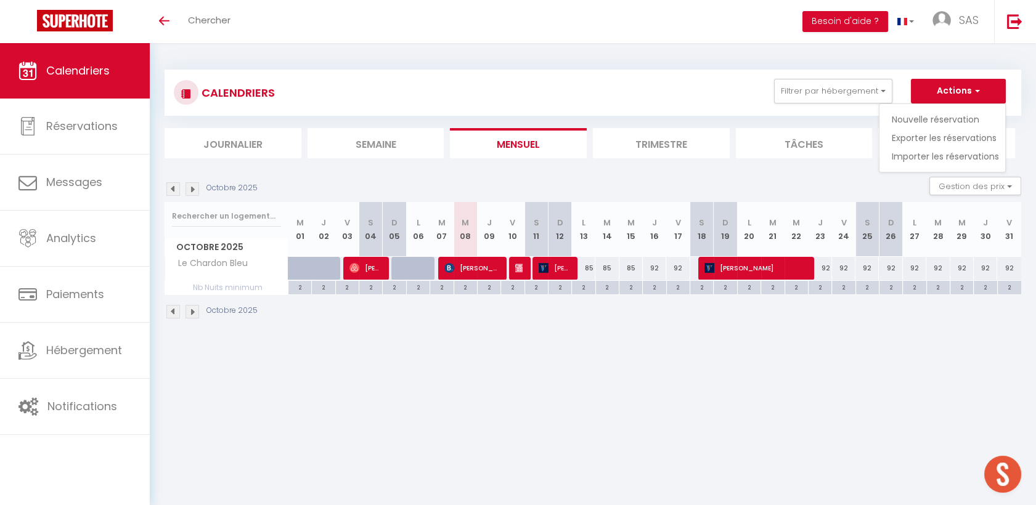
select select
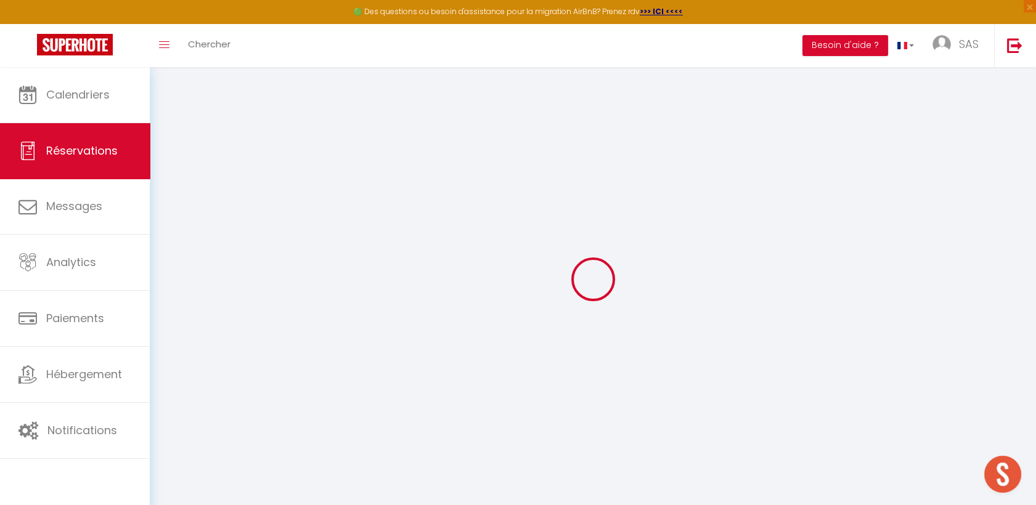
select select
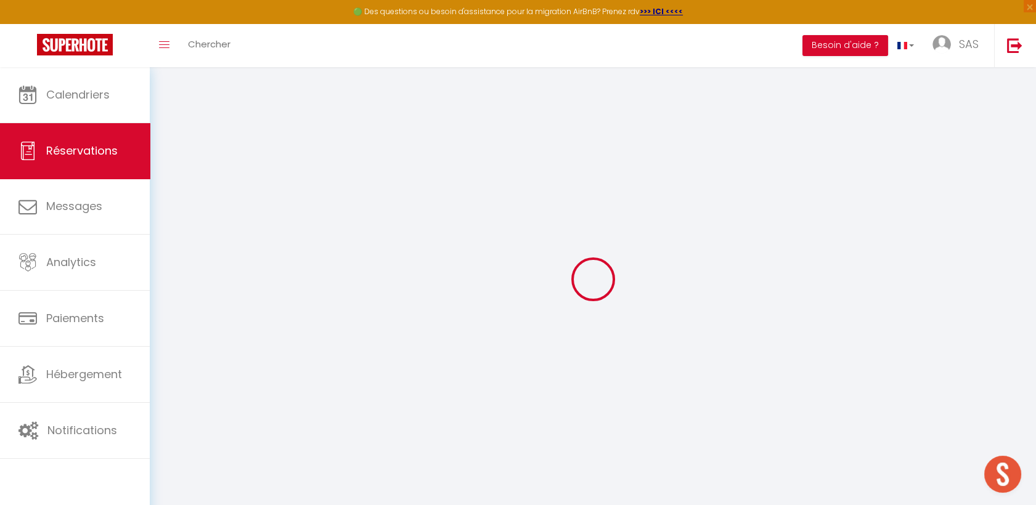
select select
checkbox input "false"
select select
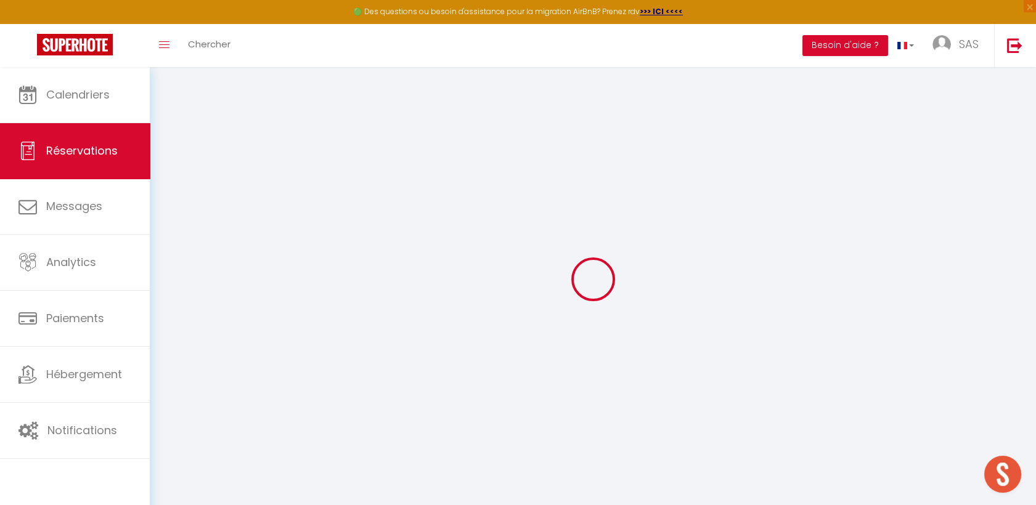
select select
checkbox input "false"
select select
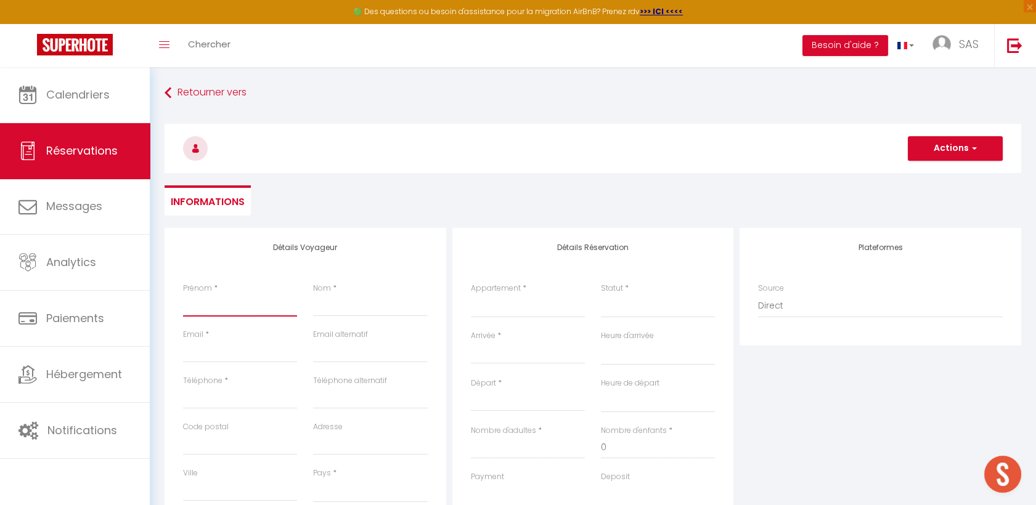
click at [242, 304] on input "Prénom" at bounding box center [240, 306] width 114 height 22
paste input "Bérengère Egron"
type input "Bérengère Egron"
select select
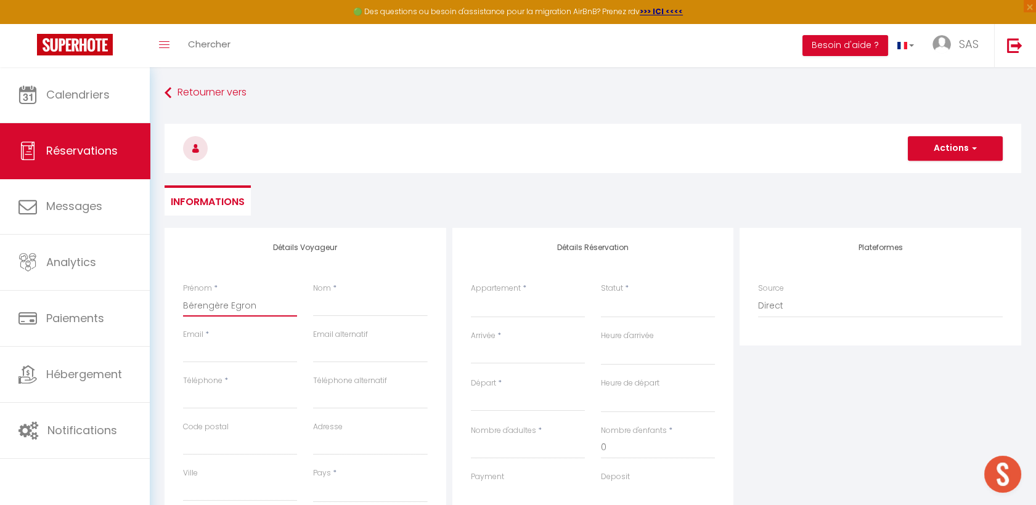
select select
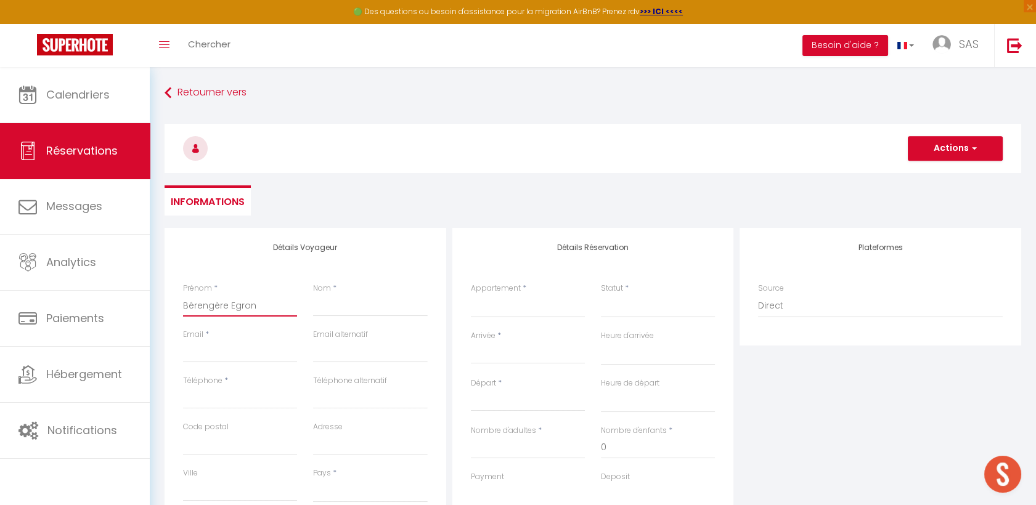
checkbox input "false"
drag, startPoint x: 227, startPoint y: 307, endPoint x: 287, endPoint y: 306, distance: 59.2
click at [287, 306] on input "Bérengère Egron" at bounding box center [240, 306] width 114 height 22
type input "Bérengère"
select select
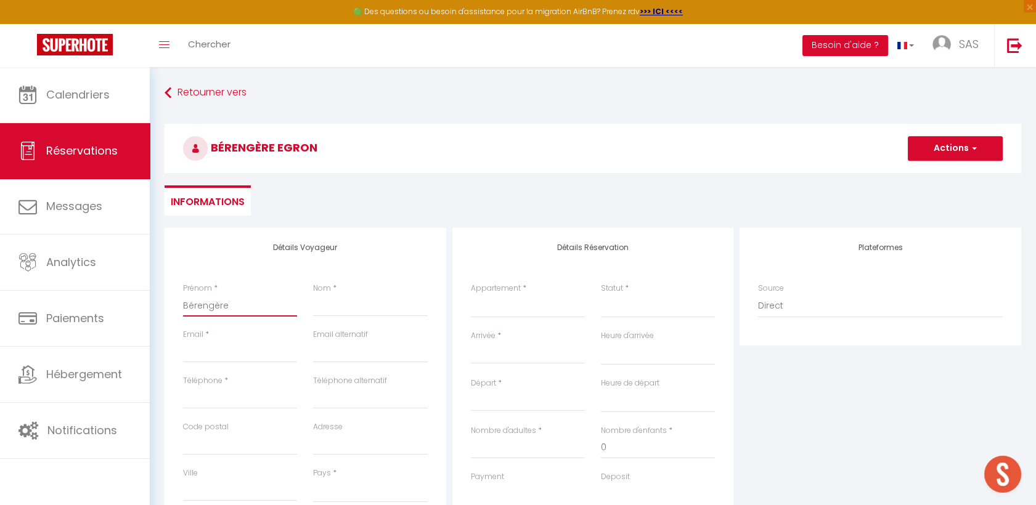
select select
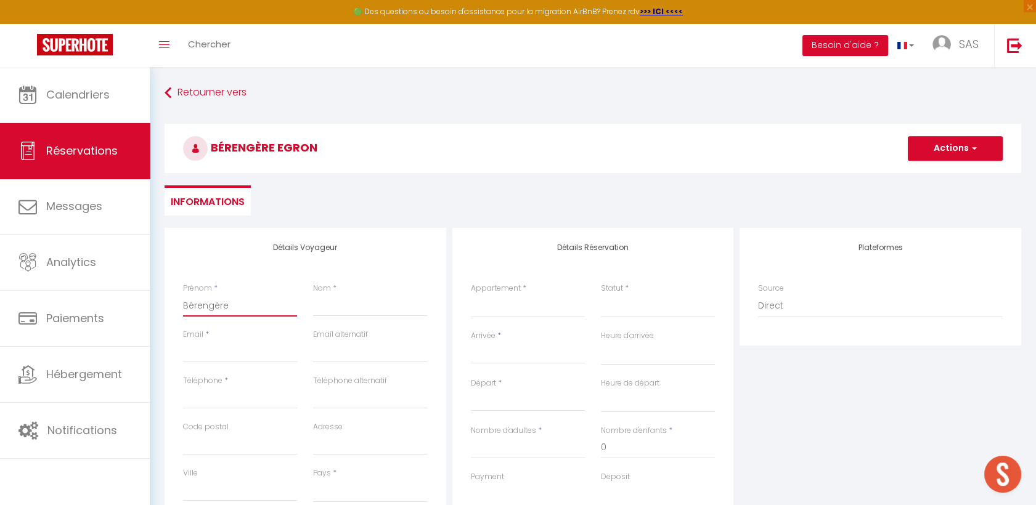
select select
checkbox input "false"
type input "Bérengère"
click at [333, 300] on input "Nom" at bounding box center [370, 306] width 114 height 22
paste input "Bérengère Egron"
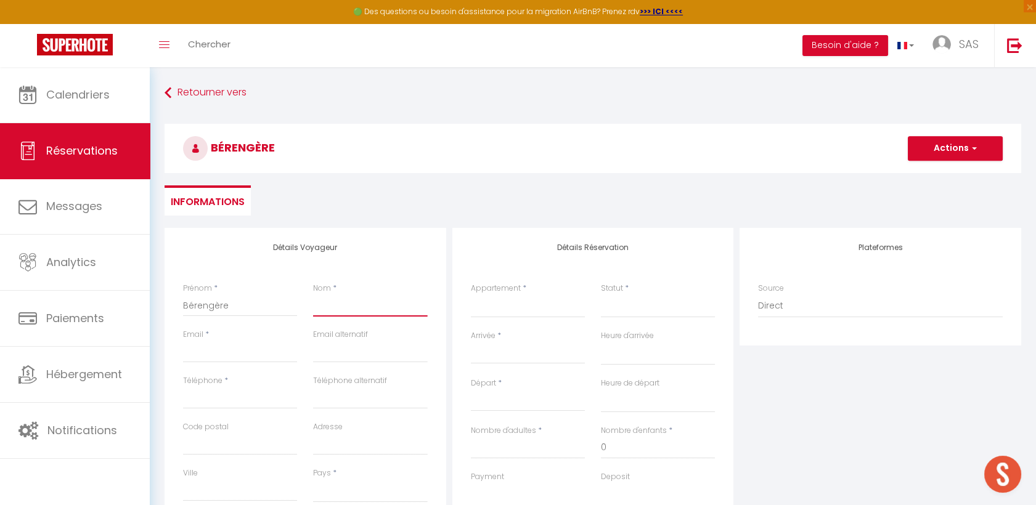
type input "Bérengère Egron"
select select
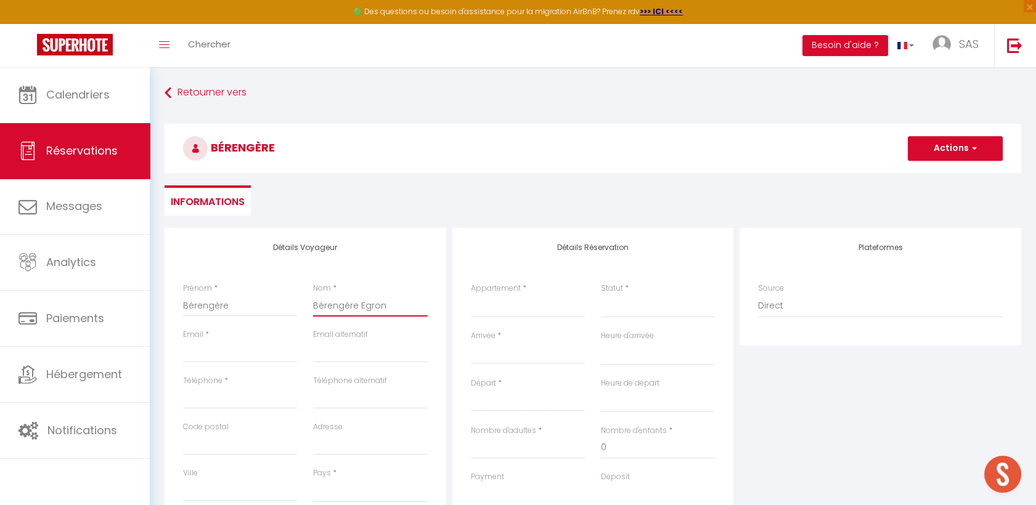
select select
checkbox input "false"
drag, startPoint x: 362, startPoint y: 306, endPoint x: 245, endPoint y: 308, distance: 117.1
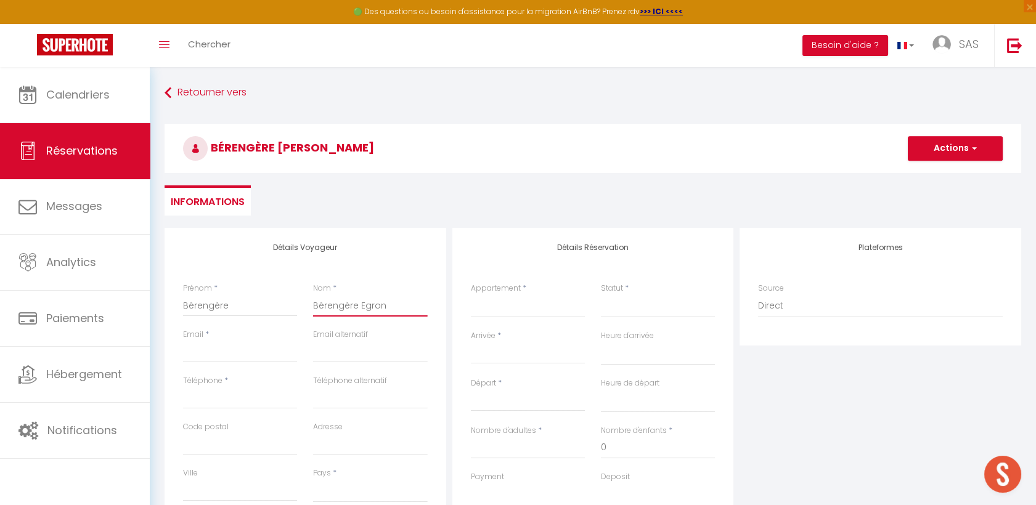
click at [245, 308] on div "Prénom * Bérengère Nom * Bérengère Egron" at bounding box center [305, 306] width 261 height 46
type input "Egron"
select select
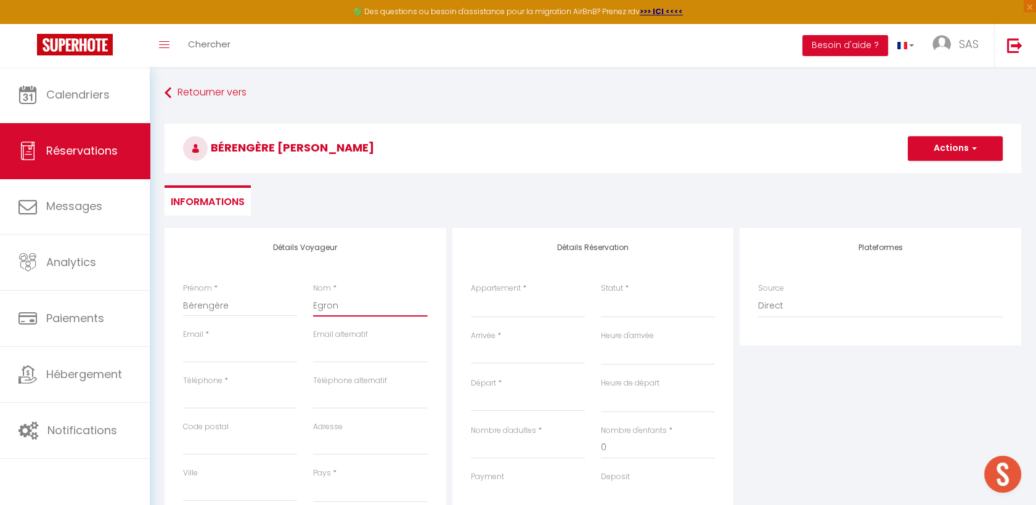
select select
checkbox input "false"
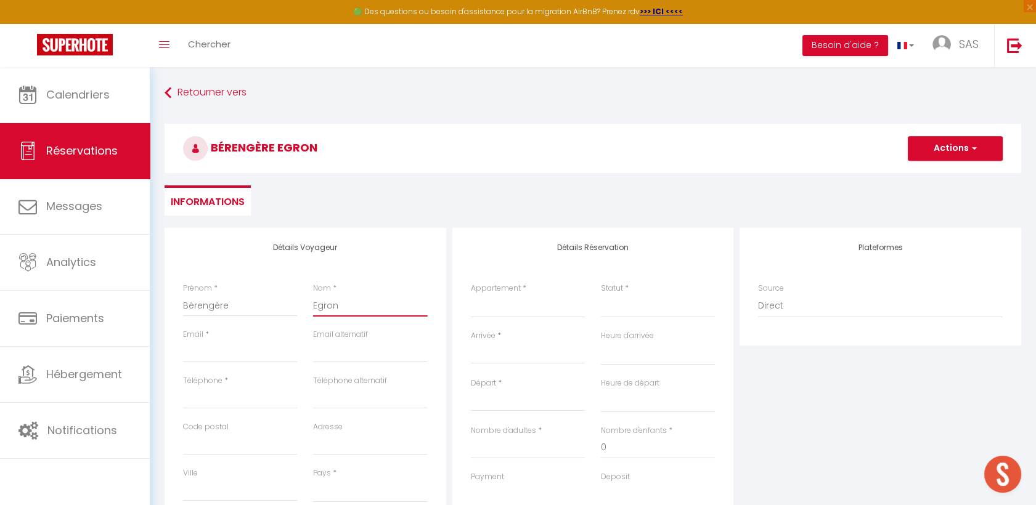
type input "Egron"
click at [237, 350] on input "Email client" at bounding box center [240, 352] width 114 height 22
type input "[EMAIL_ADDRESS][DOMAIN_NAME]"
type input "0638265659"
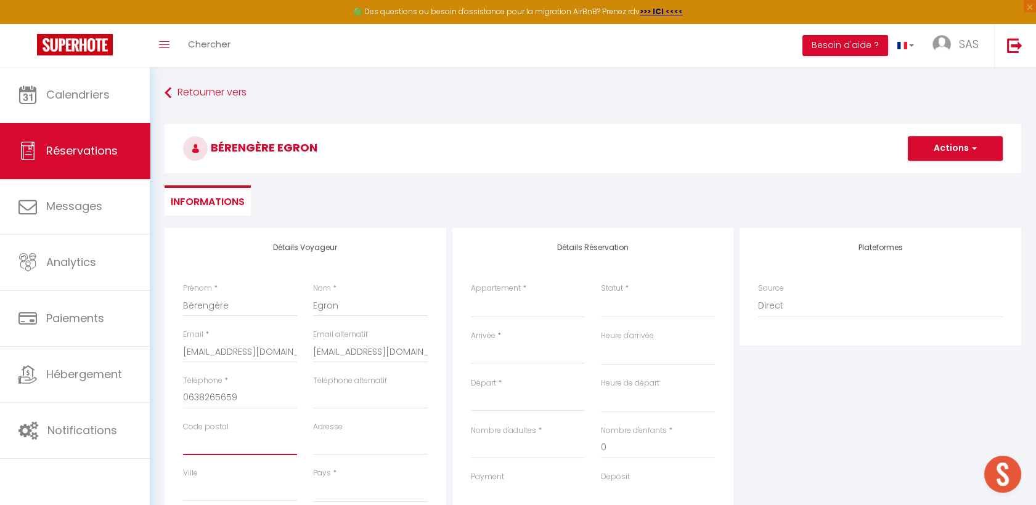
type input "12190"
type input "[STREET_ADDRESS]"
type input "LE NAYRCA"
select select "FR"
select select
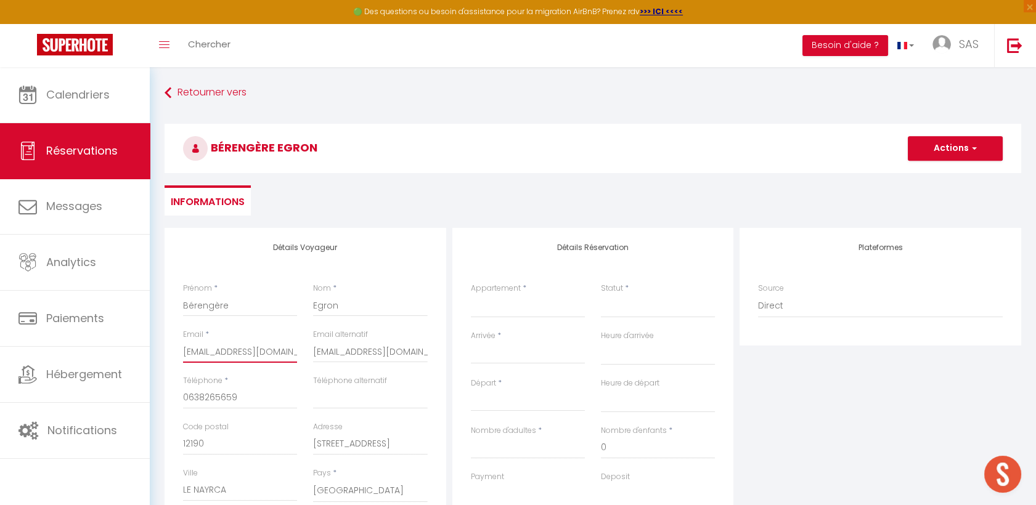
select select
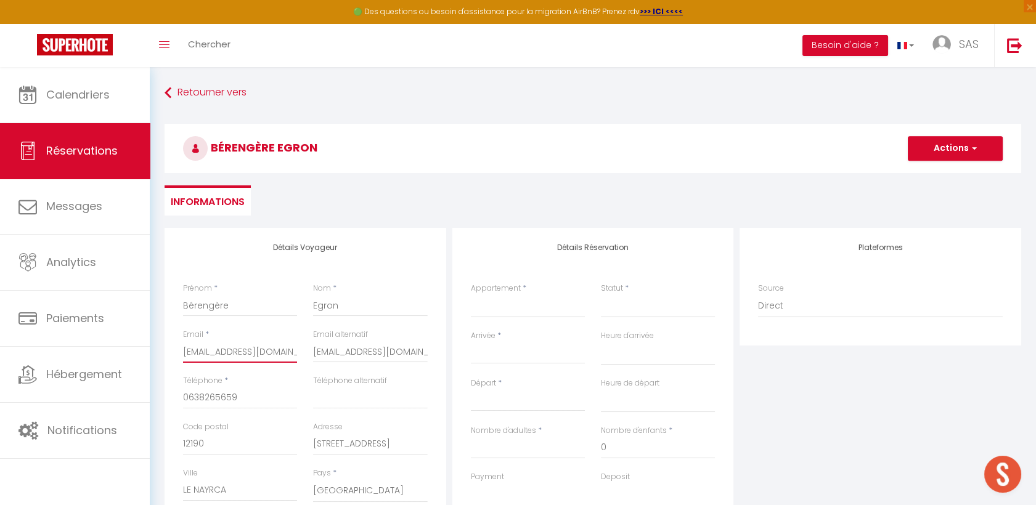
checkbox input "false"
drag, startPoint x: 206, startPoint y: 393, endPoint x: 160, endPoint y: 398, distance: 46.5
click at [160, 398] on div "Détails Voyageur Prénom * Bérengère Nom * Egron Email * [EMAIL_ADDRESS][DOMAIN_…" at bounding box center [593, 484] width 873 height 512
paste input "6 60 02 01 17‬"
type input "6 60 02 01 17‬"
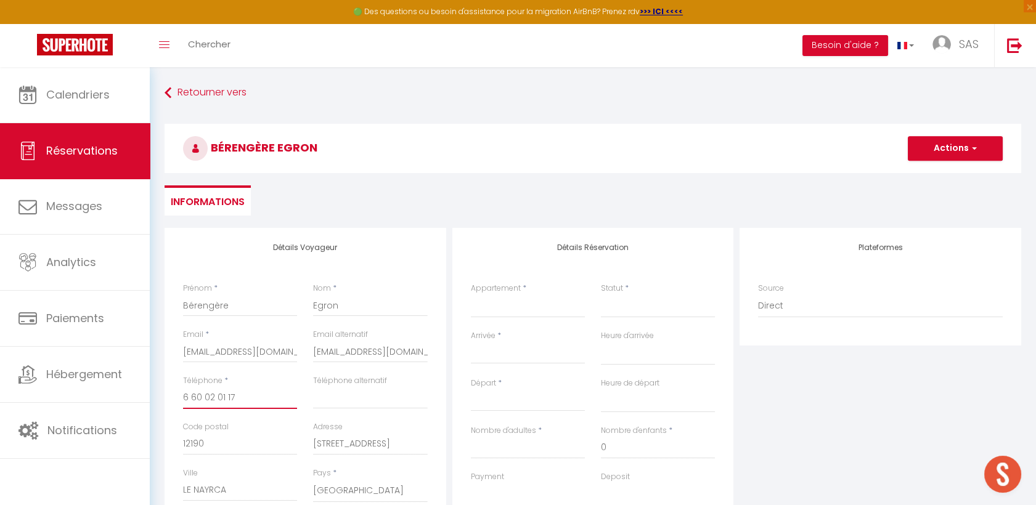
select select
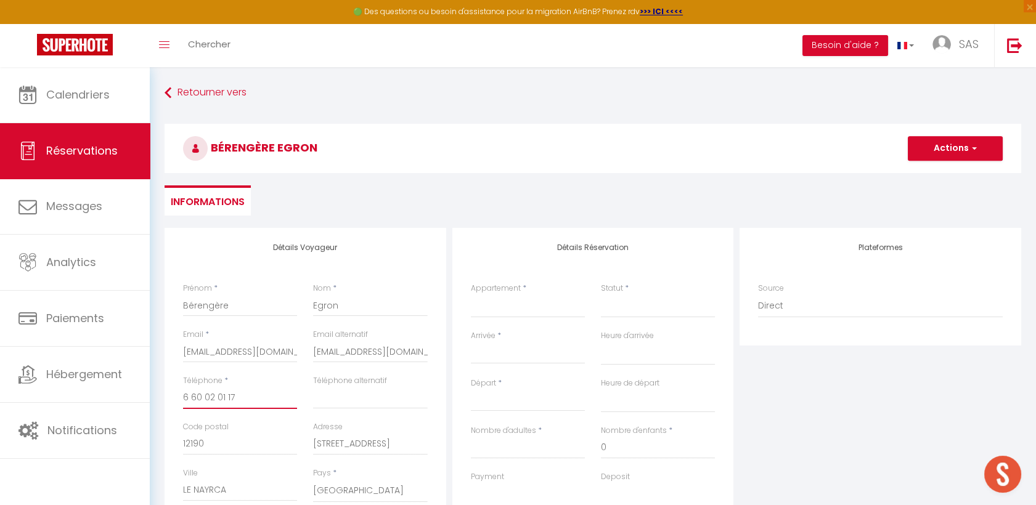
select select
checkbox input "false"
click at [185, 398] on input "6 60 02 01 17‬" at bounding box center [240, 398] width 114 height 22
type input "06 60 02 01 17‬"
select select
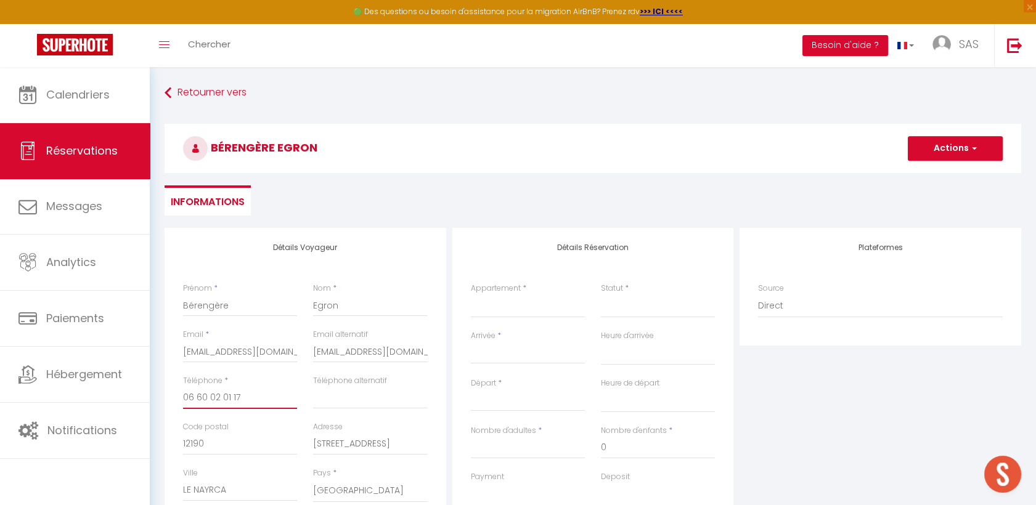
select select
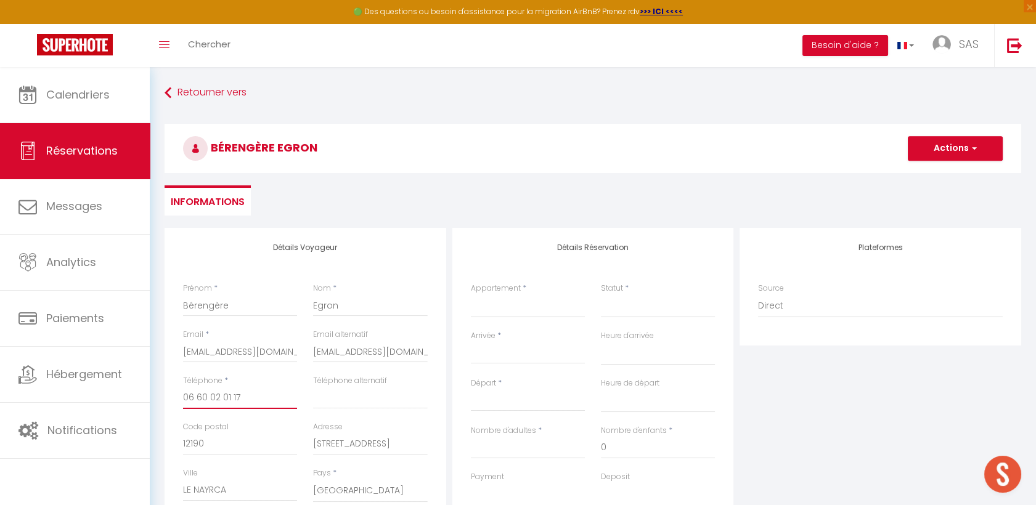
checkbox input "false"
type input "0660 02 01 17‬"
select select
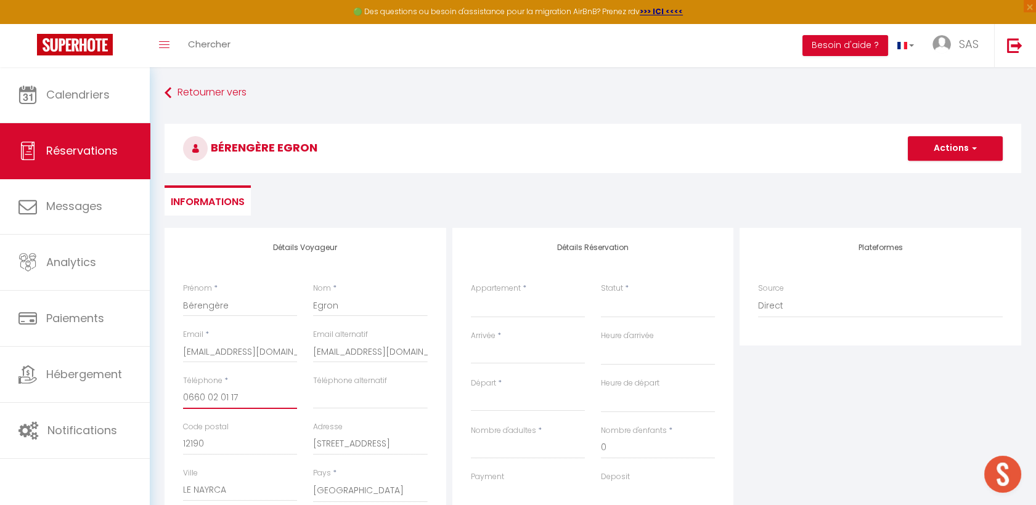
select select
checkbox input "false"
type input "066002 01 17‬"
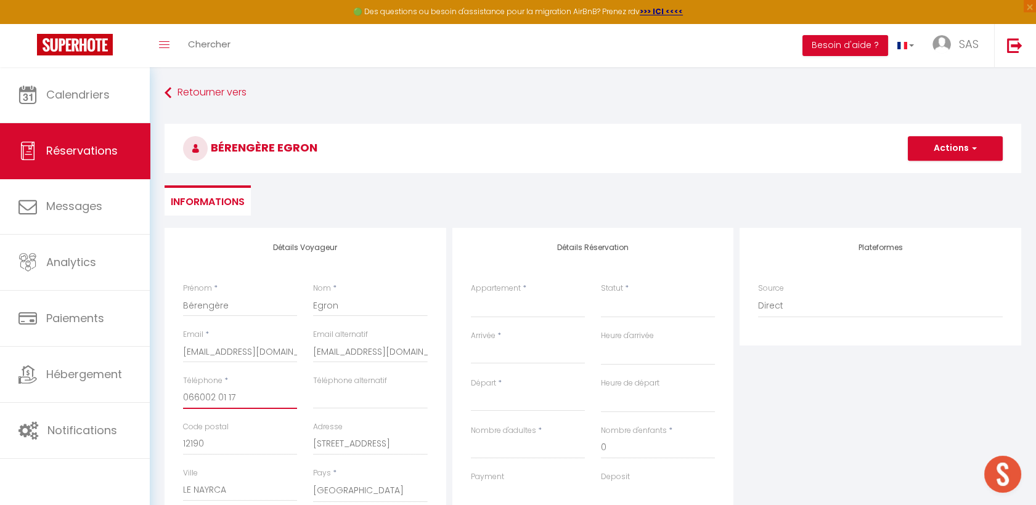
select select
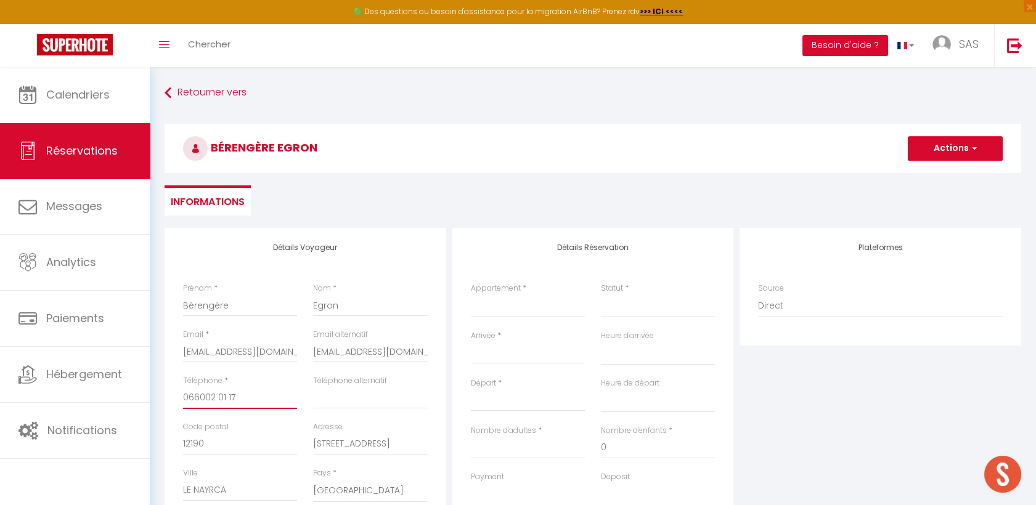
select select
checkbox input "false"
type input "06600201 17‬"
select select
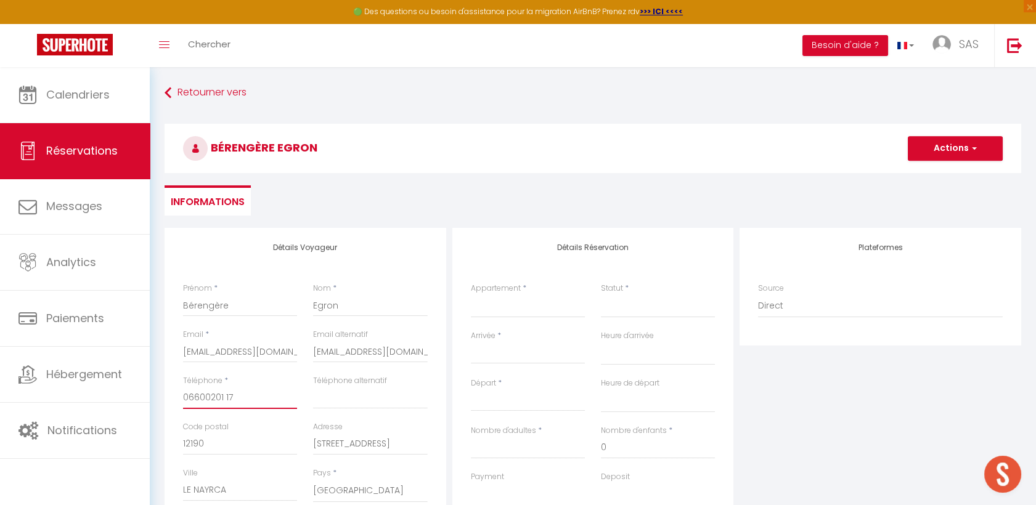
select select
checkbox input "false"
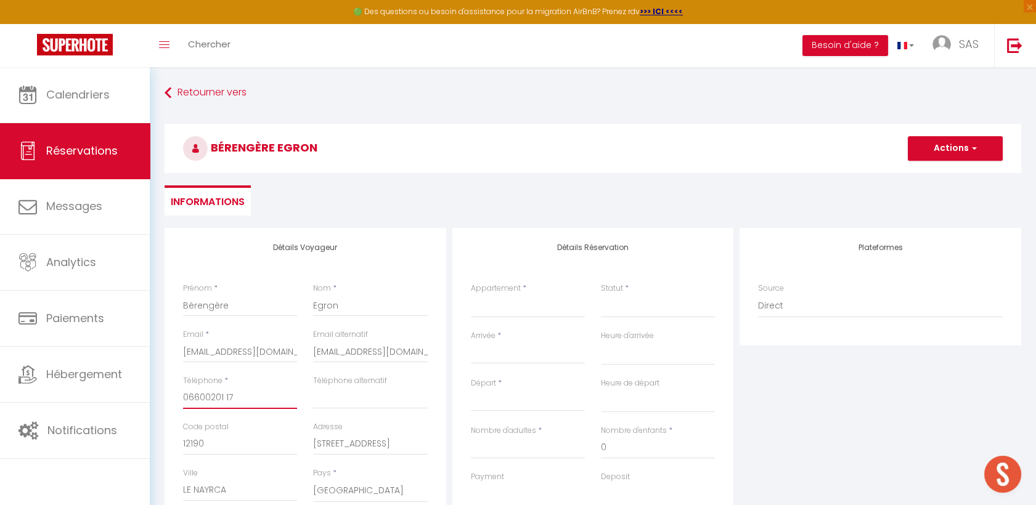
type input "0660020117‬"
select select
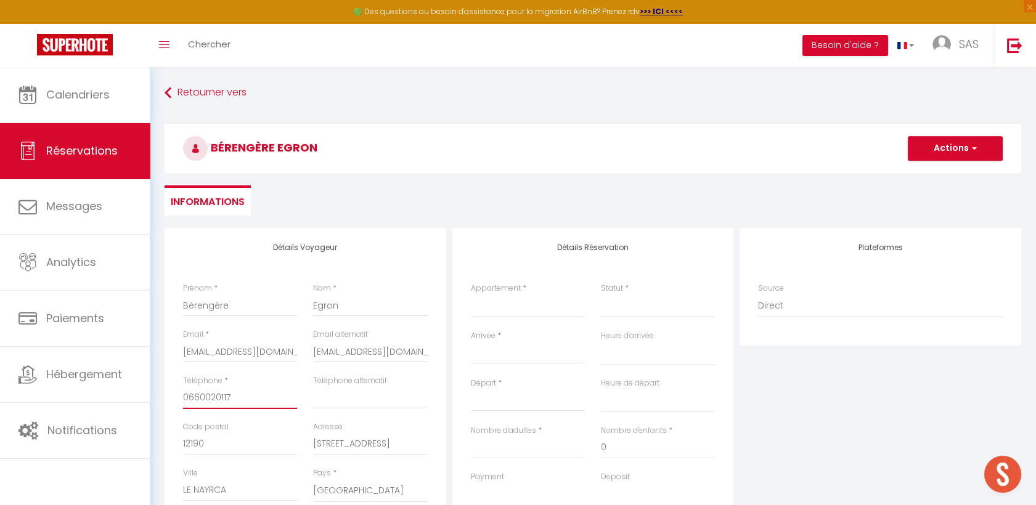
select select
checkbox input "false"
type input "0660020117‬"
click at [530, 314] on select "La Maison Estagnole [GEOGRAPHIC_DATA] Maison [PERSON_NAME] [GEOGRAPHIC_DATA] [G…" at bounding box center [528, 306] width 114 height 23
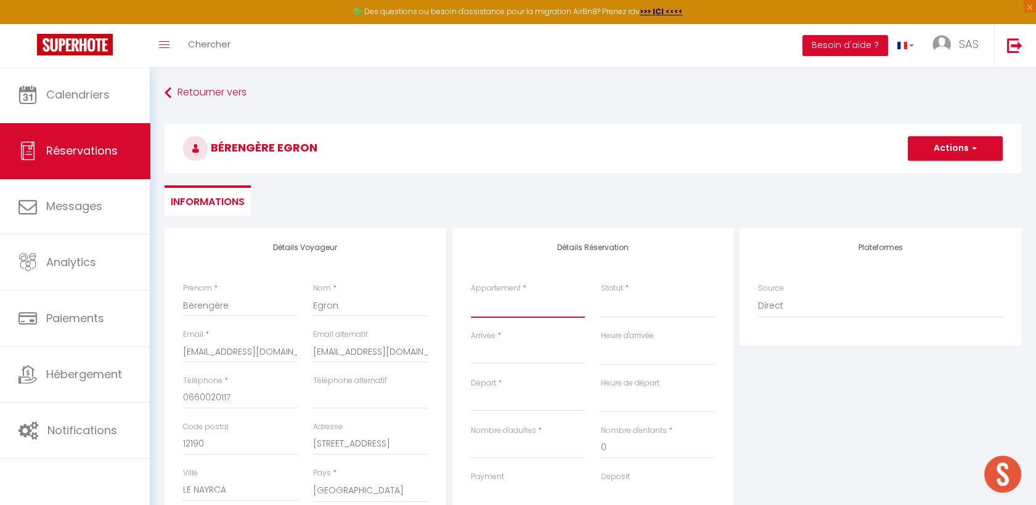
select select "29502"
click at [471, 295] on select "La Maison Estagnole [GEOGRAPHIC_DATA] Maison [PERSON_NAME] [GEOGRAPHIC_DATA] [G…" at bounding box center [528, 306] width 114 height 23
select select
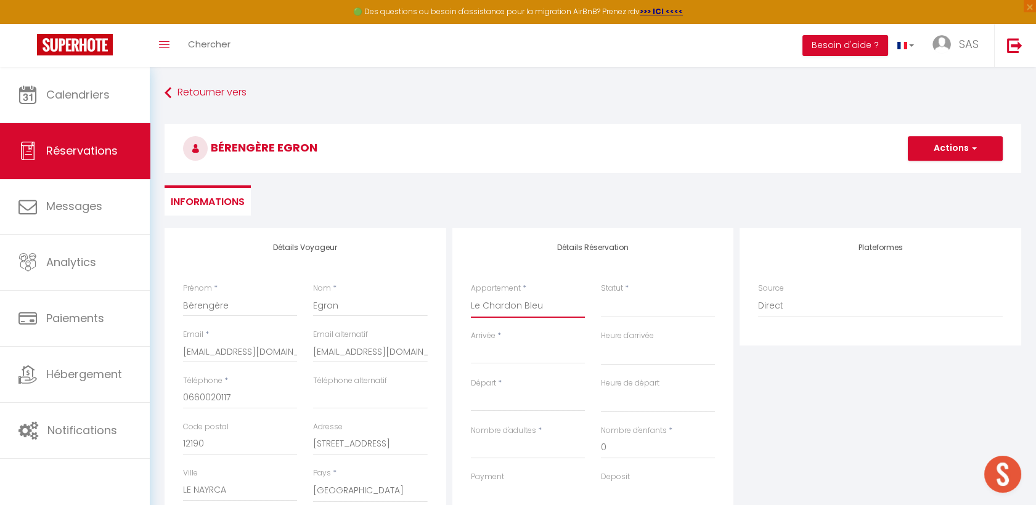
select select
checkbox input "false"
select select
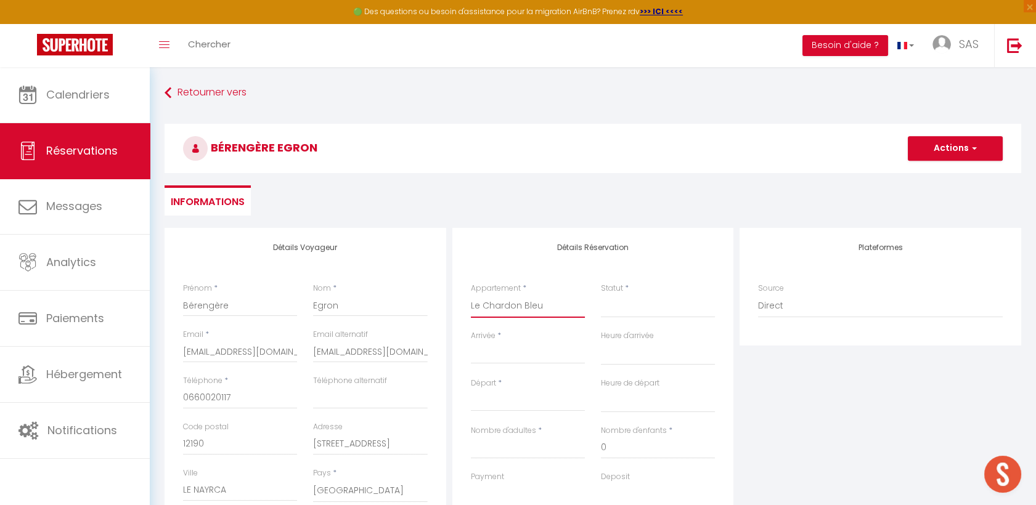
select select
checkbox input "false"
click at [505, 350] on input "Arrivée" at bounding box center [528, 354] width 114 height 16
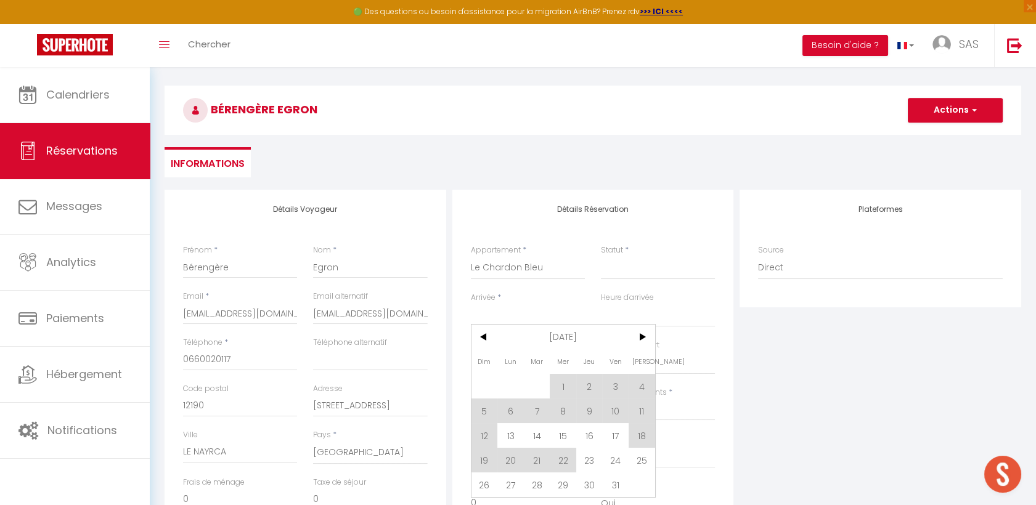
scroll to position [137, 0]
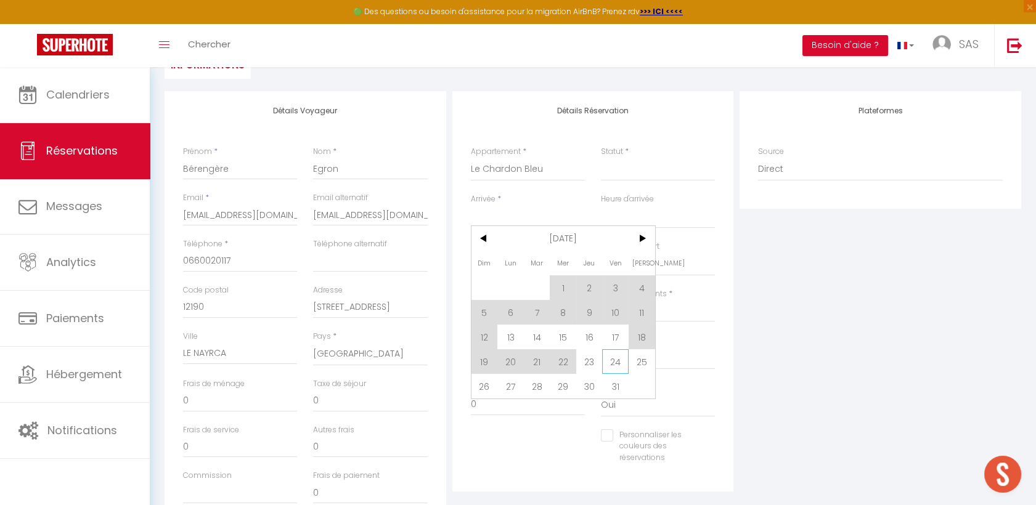
click at [616, 356] on span "24" at bounding box center [615, 361] width 27 height 25
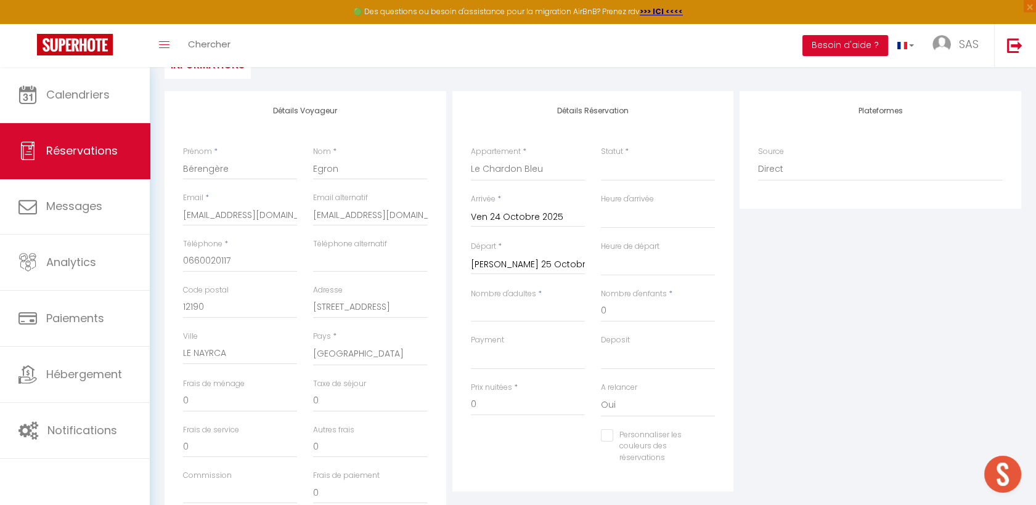
click at [517, 268] on input "[PERSON_NAME] 25 Octobre 2025" at bounding box center [528, 265] width 114 height 16
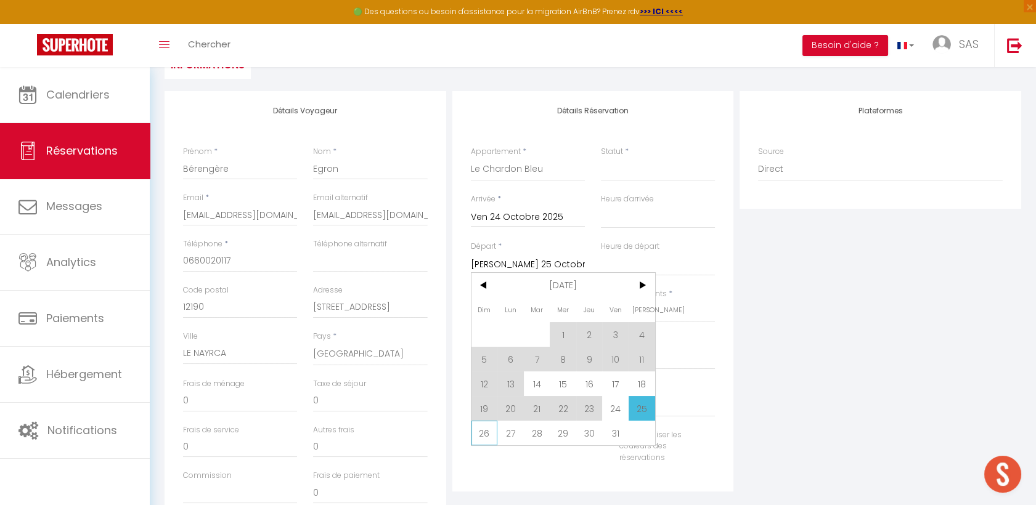
click at [486, 431] on span "26" at bounding box center [485, 433] width 27 height 25
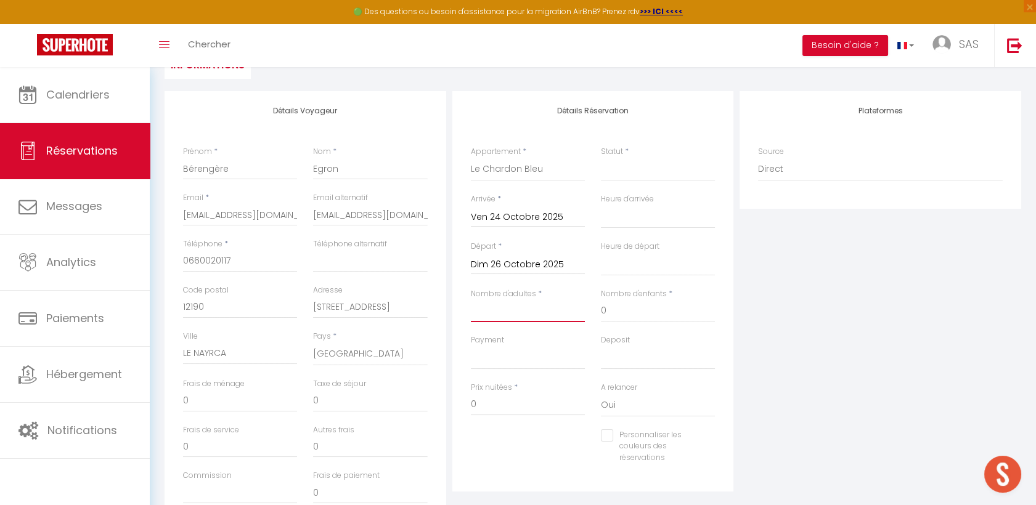
click at [512, 311] on input "Nombre d'adultes" at bounding box center [528, 311] width 114 height 22
drag, startPoint x: 685, startPoint y: 170, endPoint x: 675, endPoint y: 182, distance: 15.8
click at [685, 170] on select "Confirmé Non Confirmé [PERSON_NAME] par le voyageur No Show Request" at bounding box center [658, 169] width 114 height 23
click at [601, 158] on select "Confirmé Non Confirmé [PERSON_NAME] par le voyageur No Show Request" at bounding box center [658, 169] width 114 height 23
click at [783, 166] on select "Direct [DOMAIN_NAME] [DOMAIN_NAME] Chalet montagne Expedia Gite de [GEOGRAPHIC_…" at bounding box center [880, 169] width 245 height 23
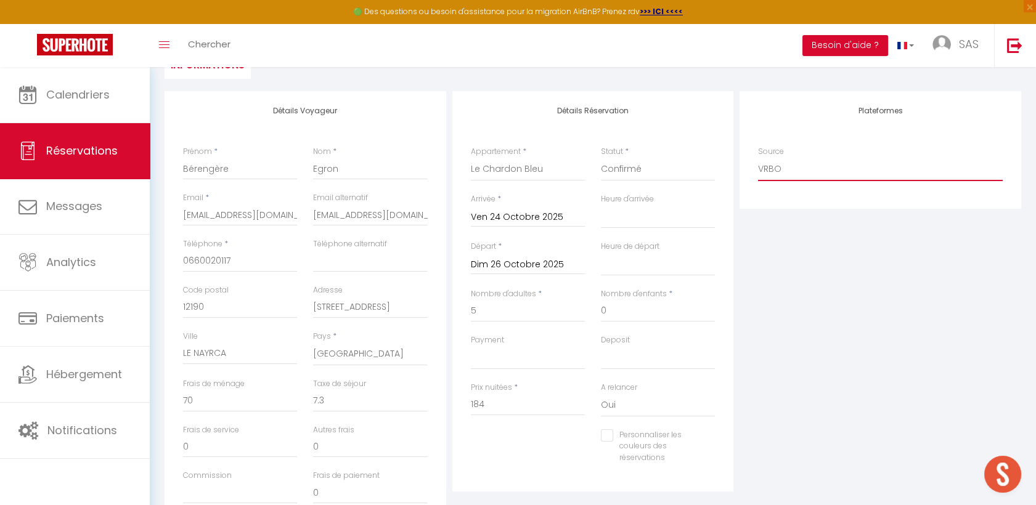
click at [758, 158] on select "Direct [DOMAIN_NAME] [DOMAIN_NAME] Chalet montagne Expedia Gite de [GEOGRAPHIC_…" at bounding box center [880, 169] width 245 height 23
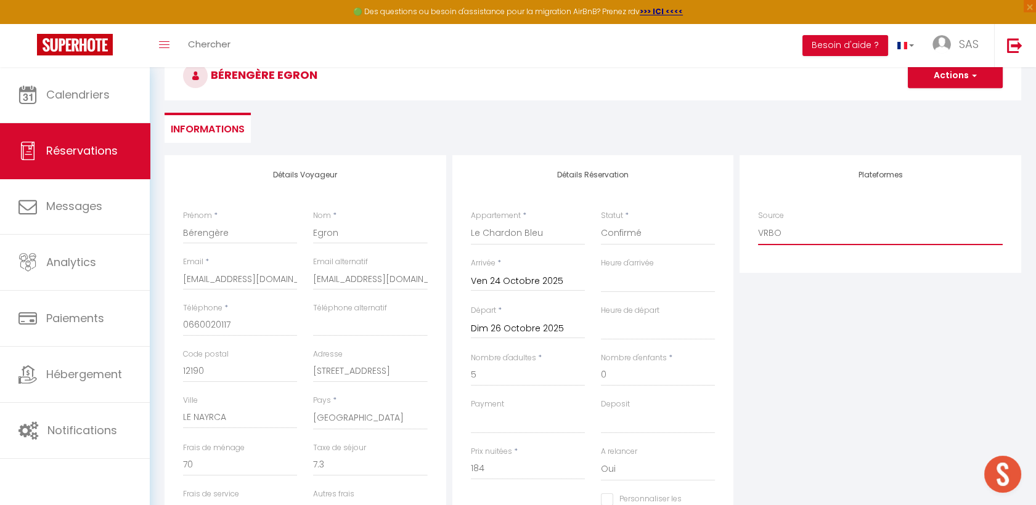
scroll to position [0, 0]
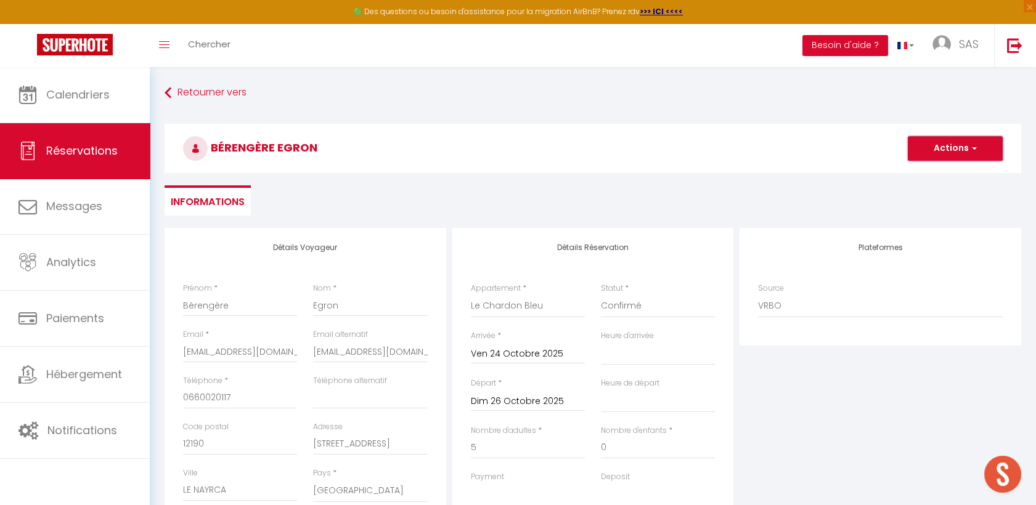
click at [942, 149] on button "Actions" at bounding box center [955, 148] width 95 height 25
click at [933, 173] on link "Enregistrer" at bounding box center [942, 176] width 97 height 16
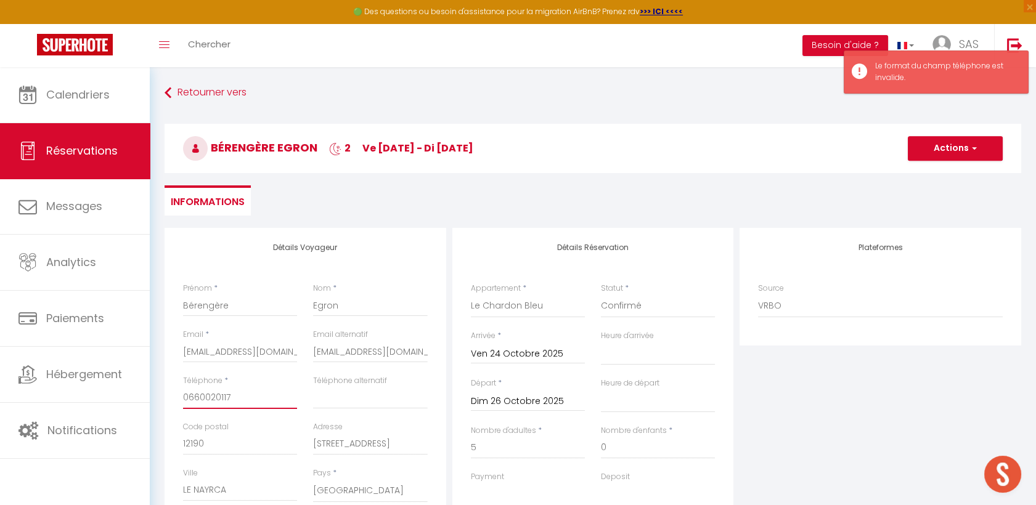
click at [256, 408] on input "0660020117‬" at bounding box center [240, 398] width 114 height 22
click at [194, 401] on input "0660020117‬" at bounding box center [240, 398] width 114 height 22
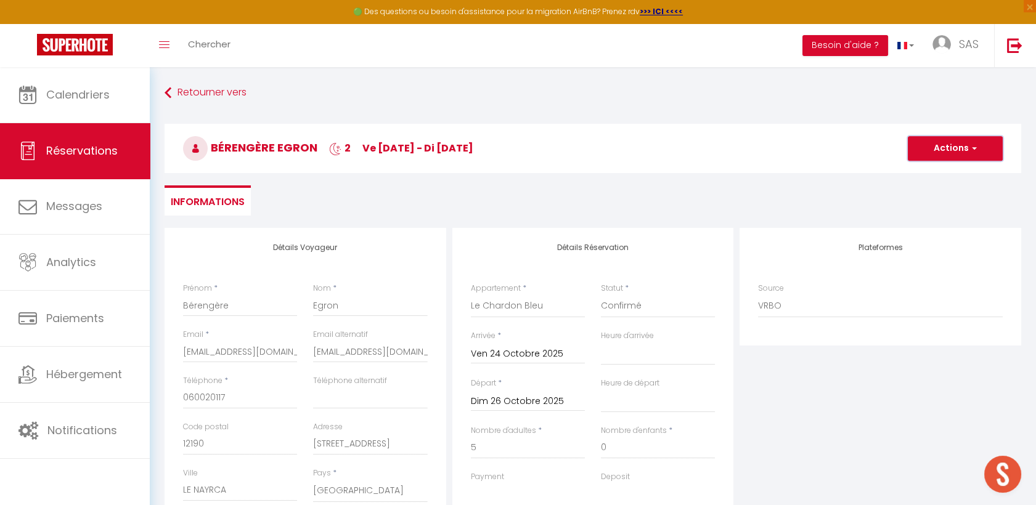
click at [961, 150] on button "Actions" at bounding box center [955, 148] width 95 height 25
click at [934, 176] on link "Enregistrer" at bounding box center [942, 176] width 97 height 16
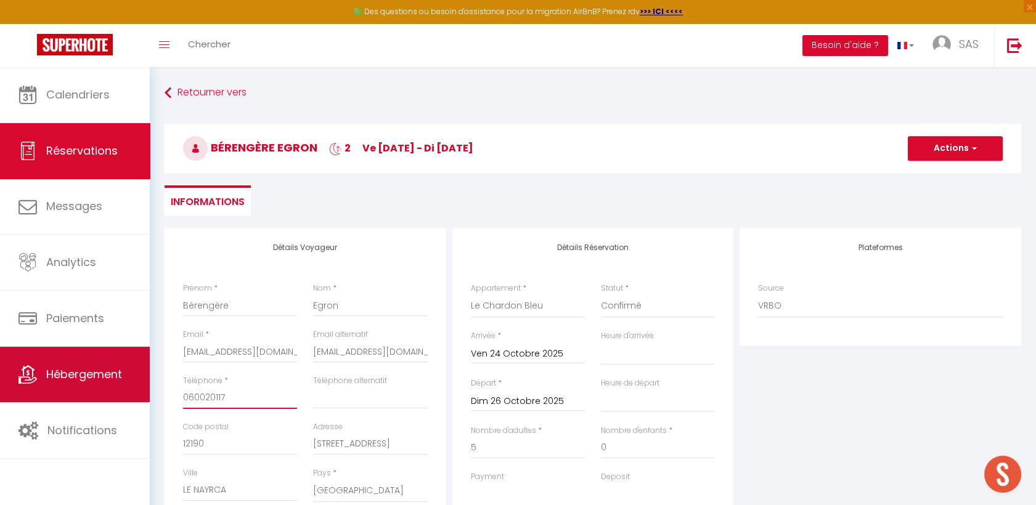
drag, startPoint x: 251, startPoint y: 398, endPoint x: 145, endPoint y: 396, distance: 105.4
click at [145, 396] on div "🟢 Des questions ou besoin d'assistance pour la migration AirBnB? Prenez rdv >>>…" at bounding box center [518, 411] width 1036 height 688
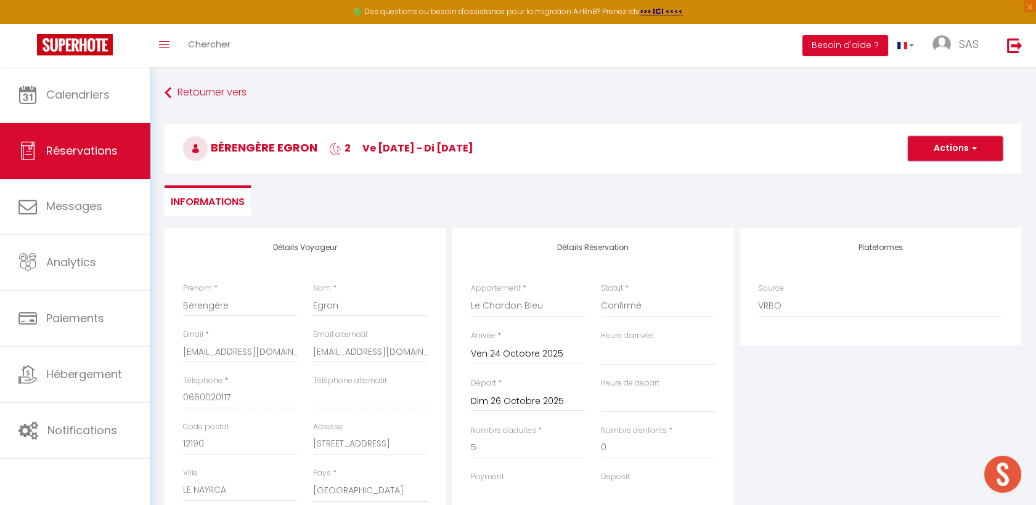
click at [937, 144] on button "Actions" at bounding box center [955, 148] width 95 height 25
click at [932, 176] on link "Enregistrer" at bounding box center [942, 176] width 97 height 16
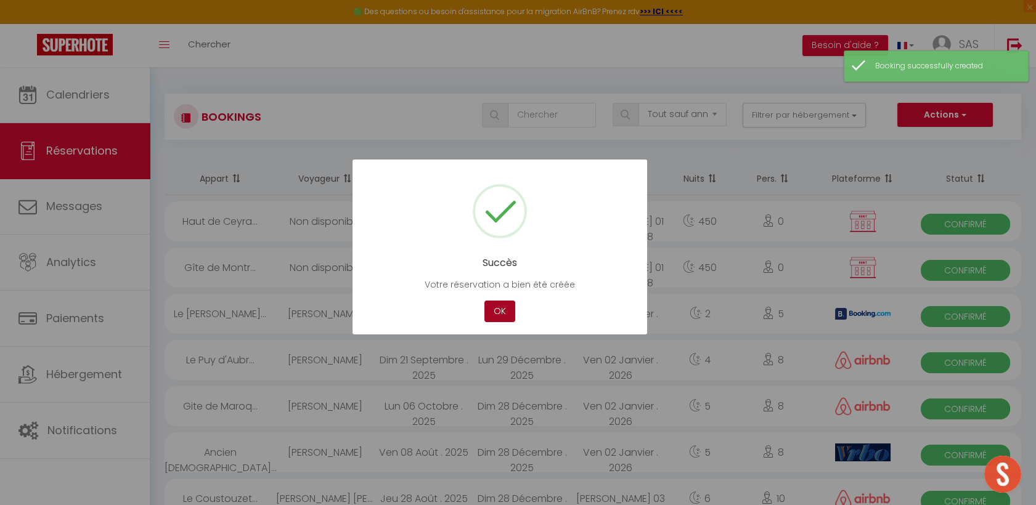
click at [506, 303] on button "OK" at bounding box center [499, 312] width 31 height 22
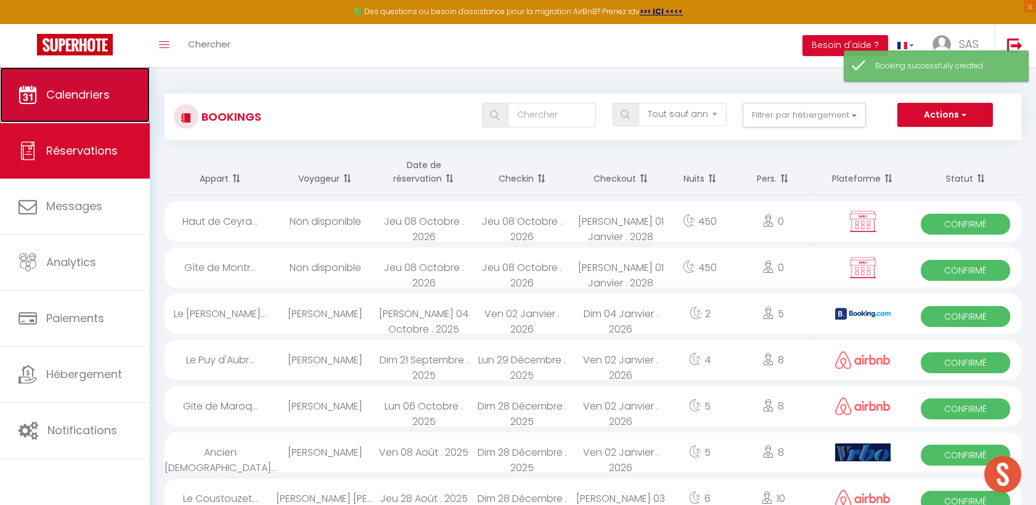
click at [114, 99] on link "Calendriers" at bounding box center [75, 94] width 150 height 55
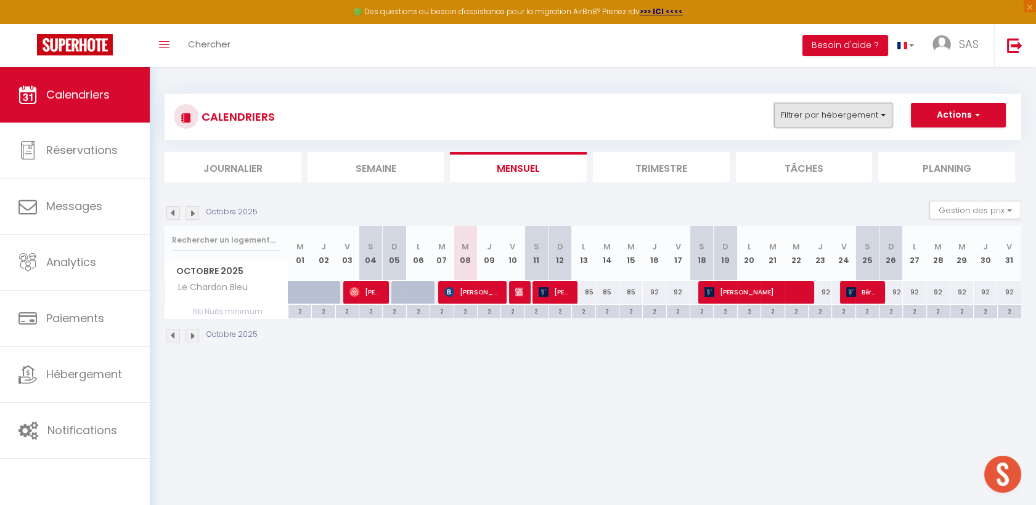
drag, startPoint x: 815, startPoint y: 117, endPoint x: 814, endPoint y: 126, distance: 9.3
click at [815, 116] on button "Filtrer par hébergement" at bounding box center [833, 115] width 118 height 25
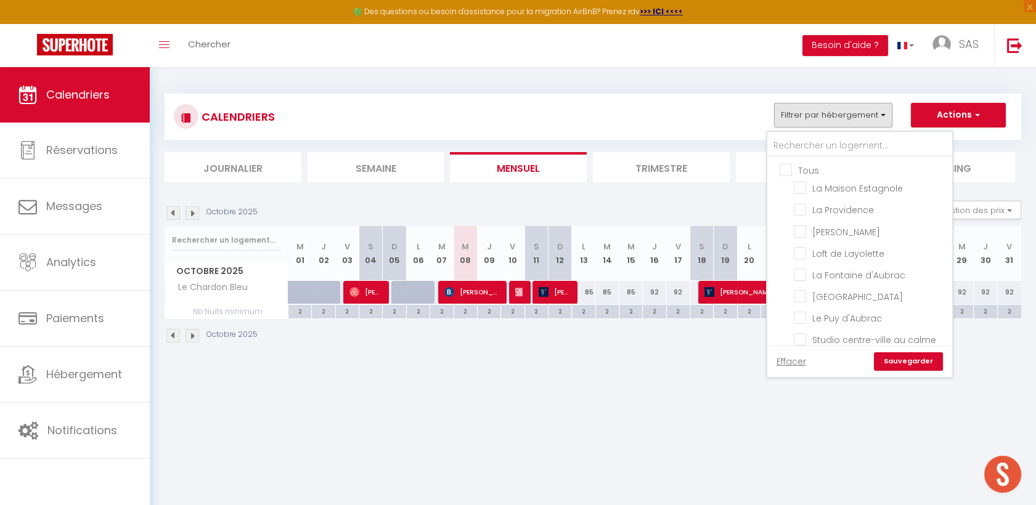
click at [788, 165] on input "Tous" at bounding box center [872, 169] width 185 height 12
click at [894, 362] on link "Sauvegarder" at bounding box center [908, 362] width 69 height 18
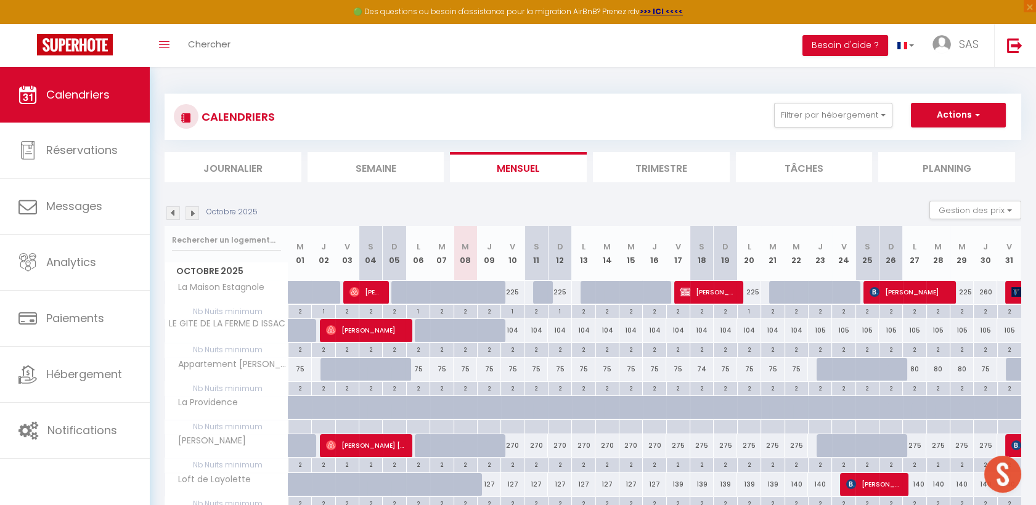
click at [391, 162] on li "Semaine" at bounding box center [376, 167] width 137 height 30
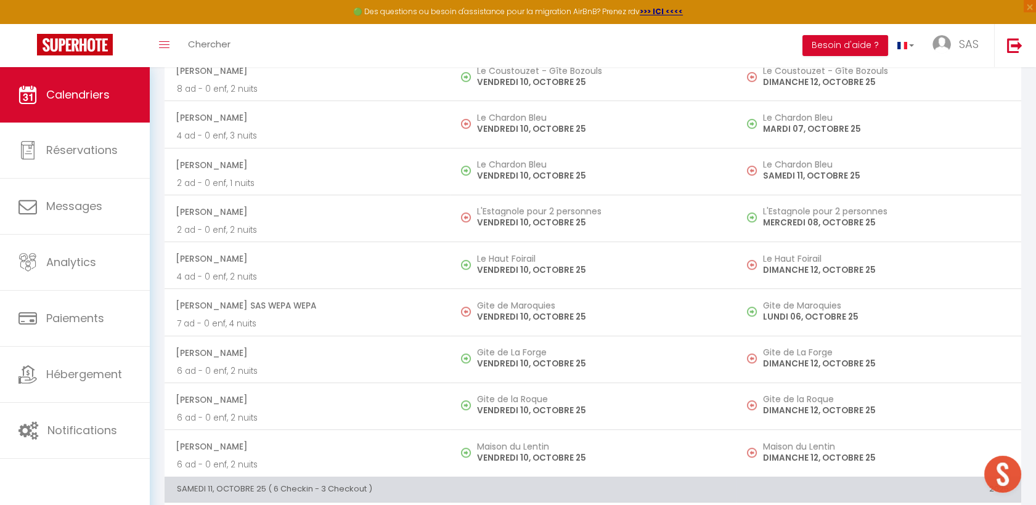
scroll to position [1588, 0]
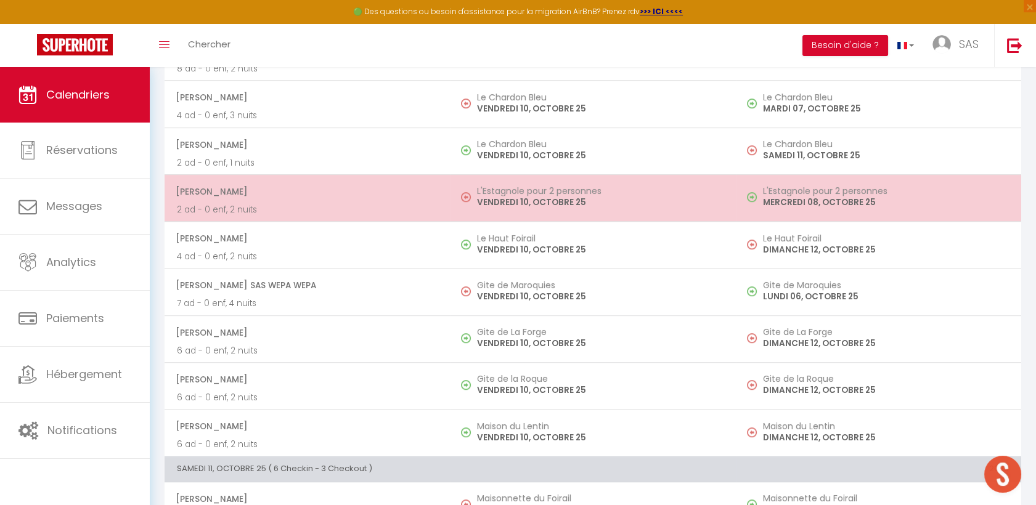
click at [409, 213] on td "[PERSON_NAME] 2 ad - 0 enf, 2 nuits" at bounding box center [307, 197] width 285 height 47
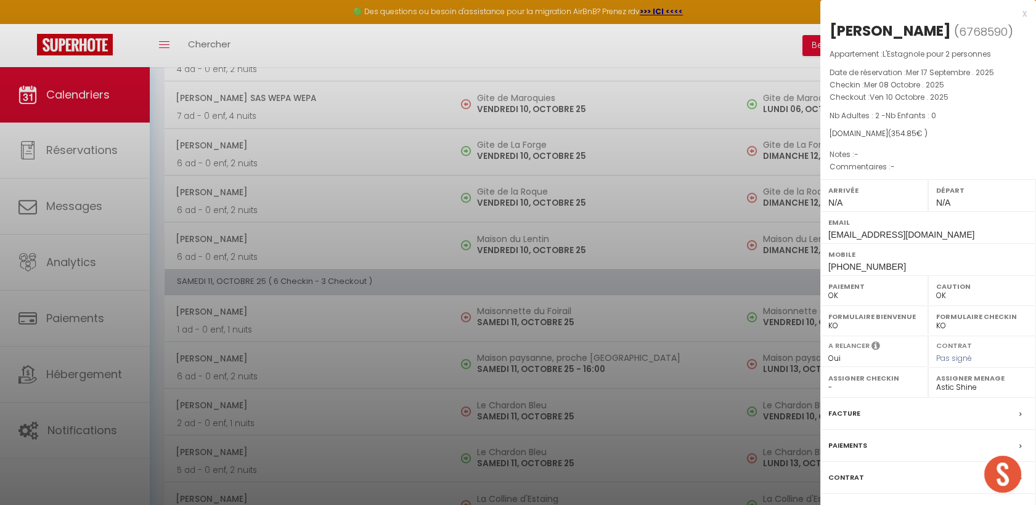
scroll to position [1931, 0]
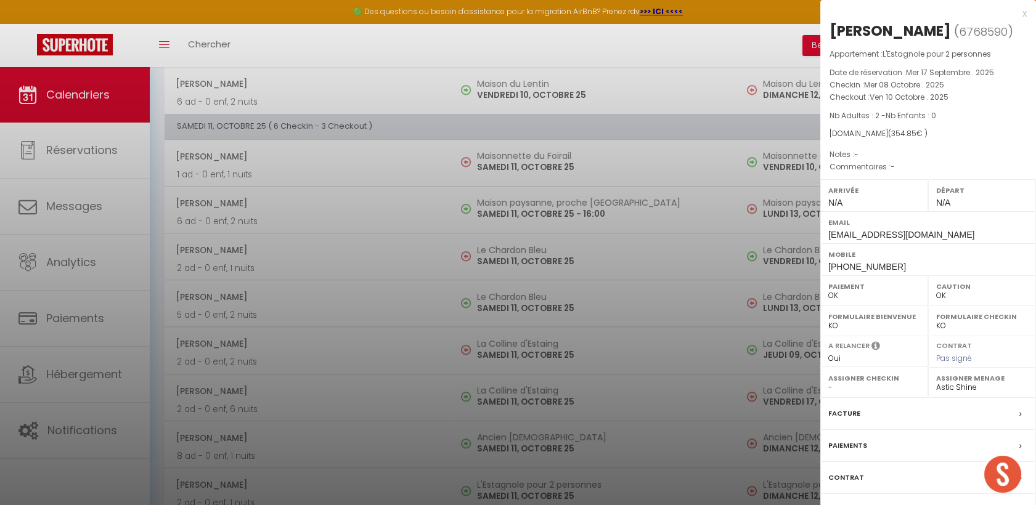
click at [315, 154] on div at bounding box center [518, 252] width 1036 height 505
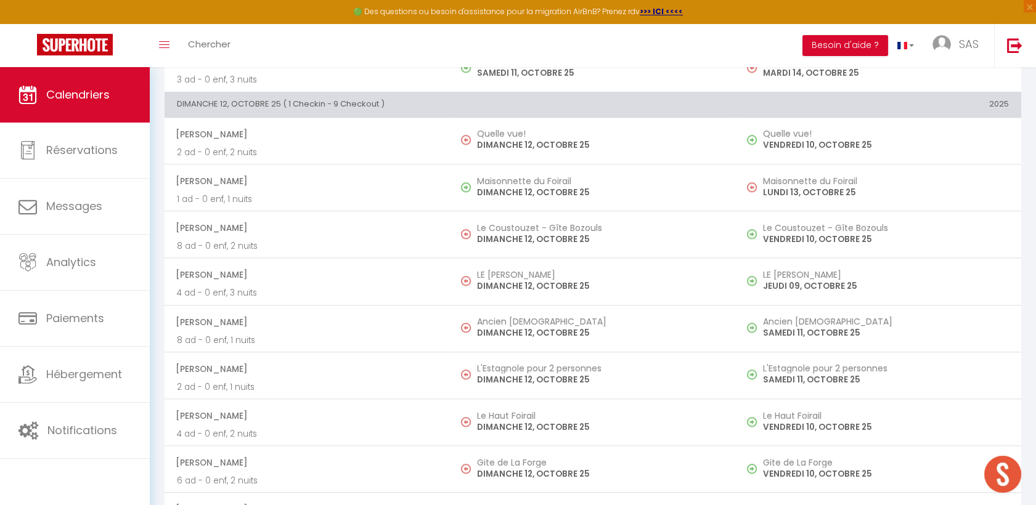
scroll to position [2433, 0]
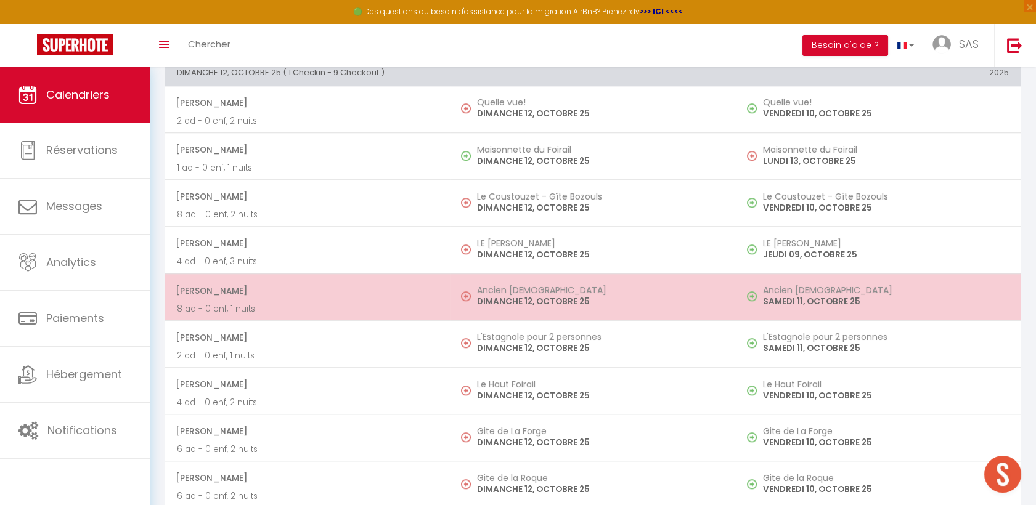
click at [639, 295] on p "DIMANCHE 12, OCTOBRE 25" at bounding box center [600, 301] width 246 height 13
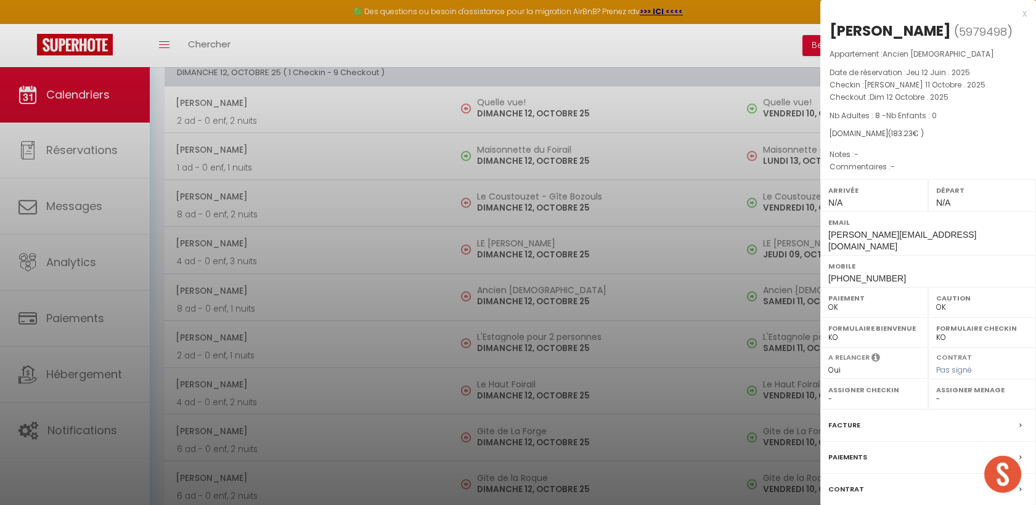
click at [492, 299] on div at bounding box center [518, 252] width 1036 height 505
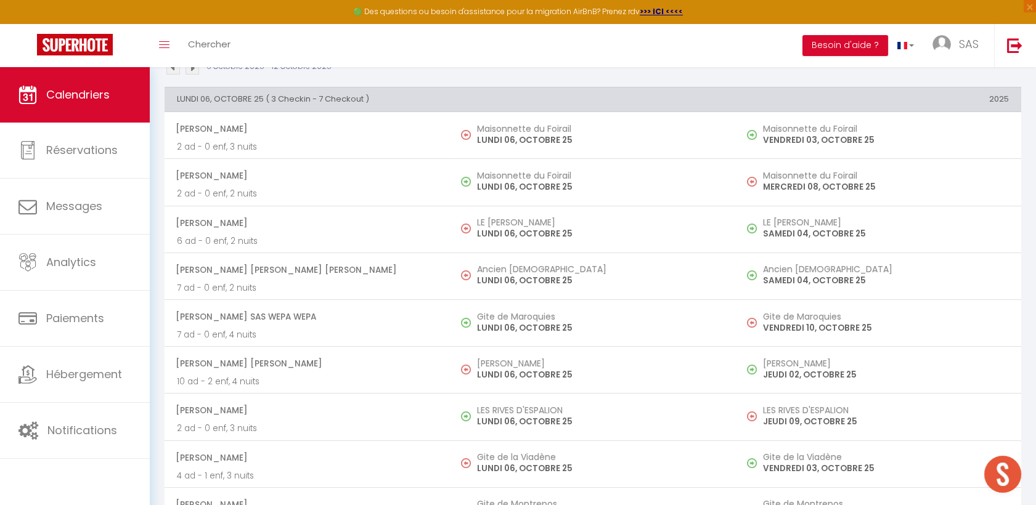
scroll to position [0, 0]
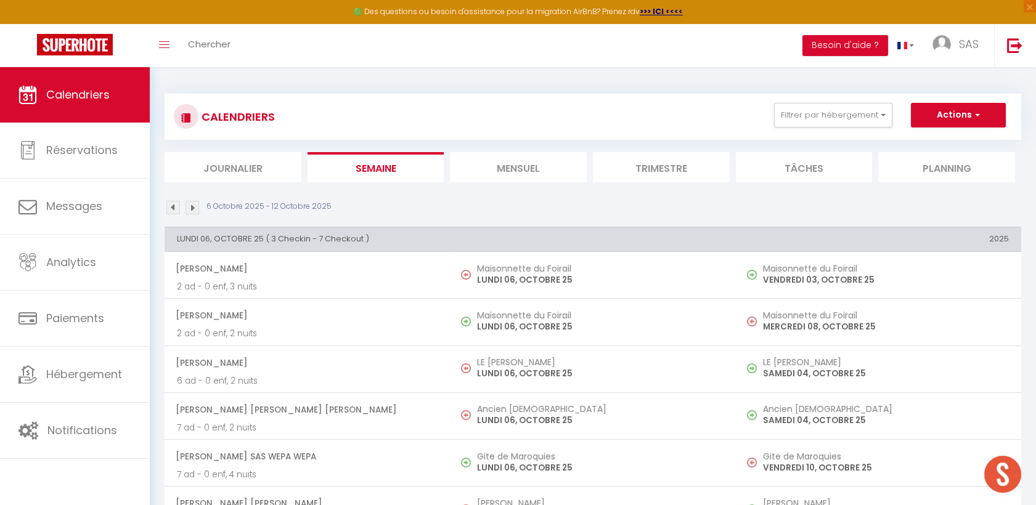
click at [190, 210] on img at bounding box center [193, 208] width 14 height 14
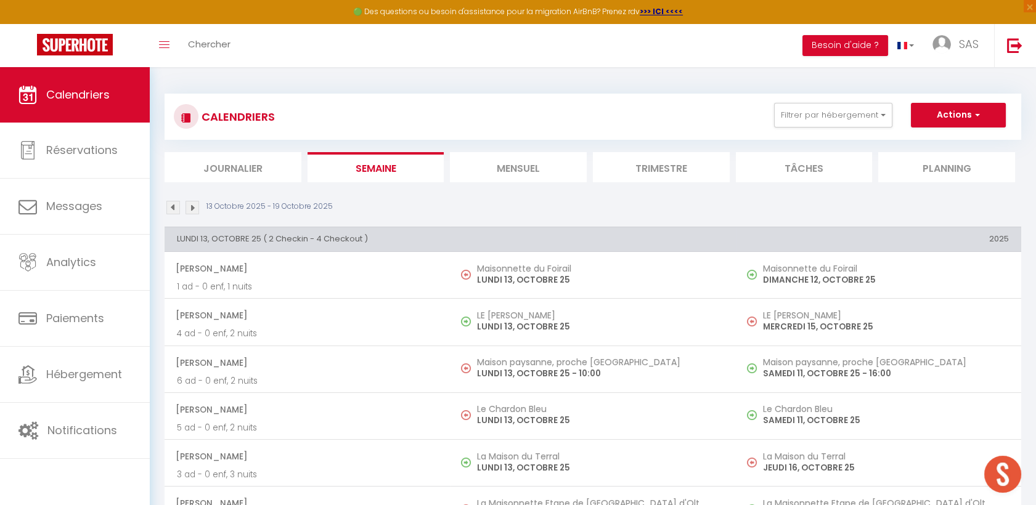
click at [523, 164] on li "Mensuel" at bounding box center [518, 167] width 137 height 30
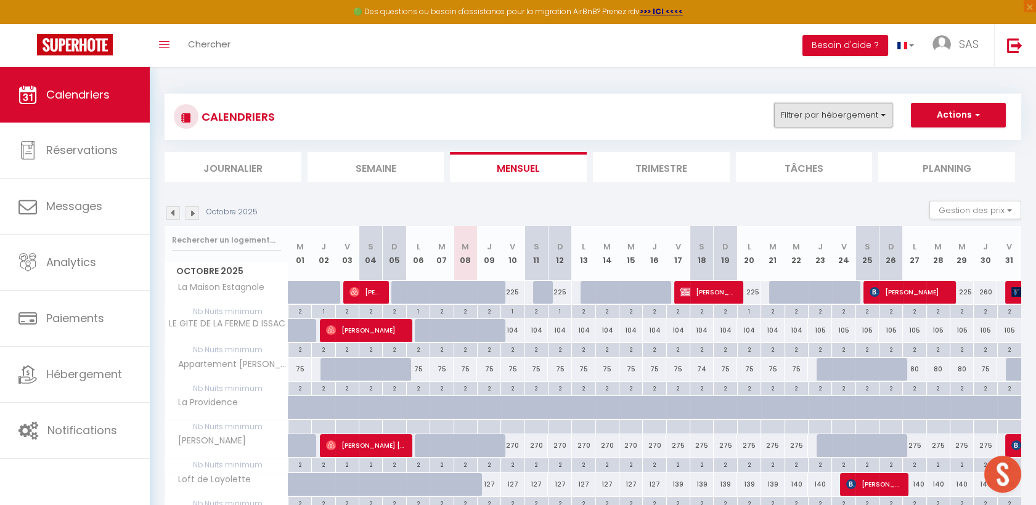
click at [793, 108] on button "Filtrer par hébergement" at bounding box center [833, 115] width 118 height 25
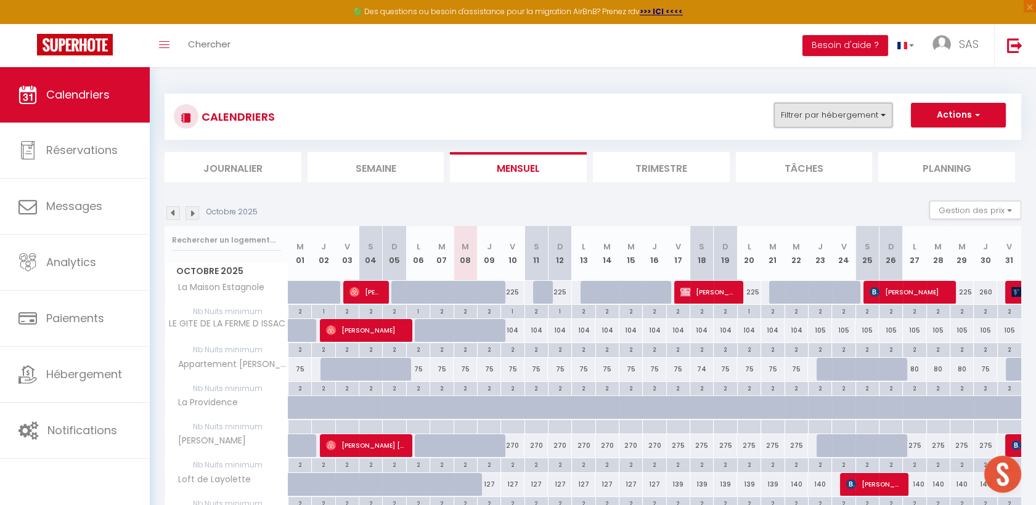
click at [797, 125] on button "Filtrer par hébergement" at bounding box center [833, 115] width 118 height 25
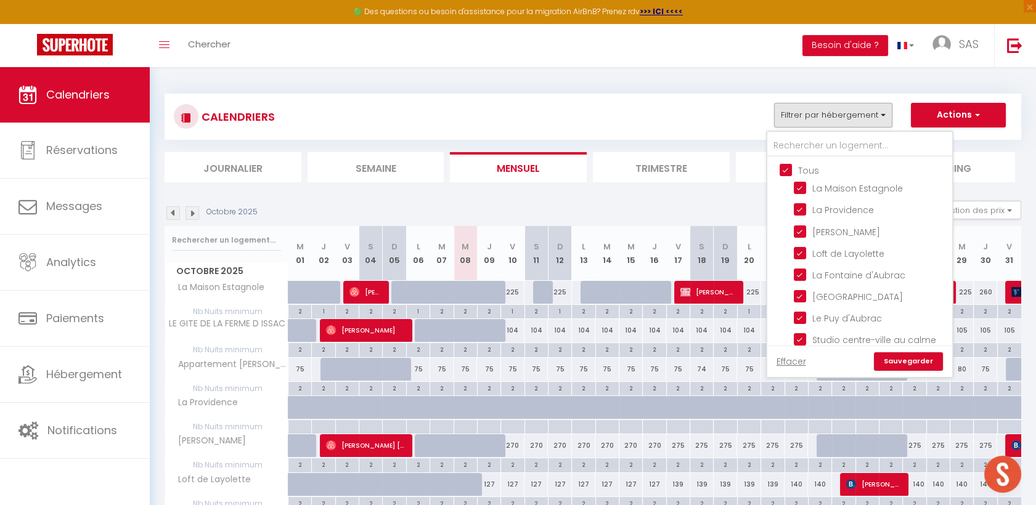
click at [788, 173] on input "Tous" at bounding box center [872, 169] width 185 height 12
click at [795, 149] on input "text" at bounding box center [859, 146] width 185 height 22
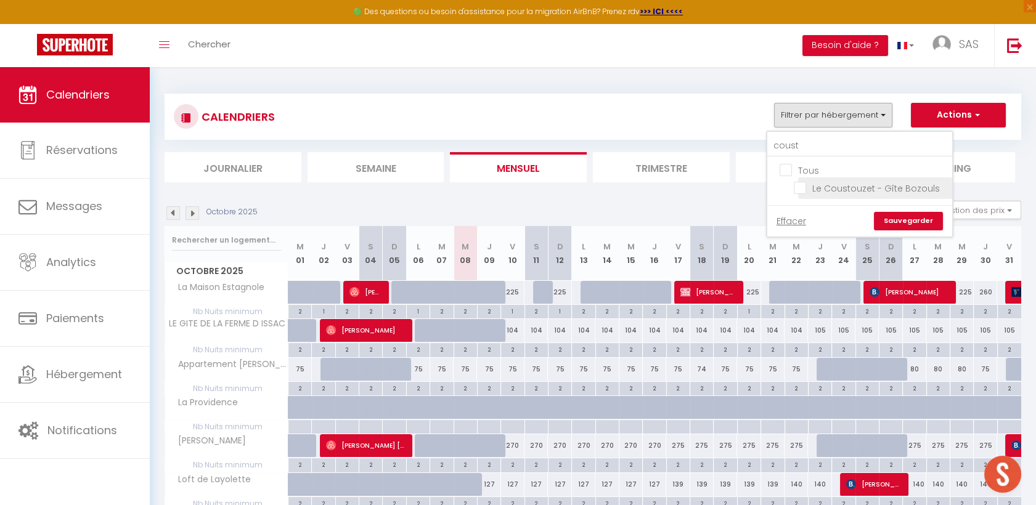
click at [804, 187] on input "Le Coustouzet - Gîte Bozouls" at bounding box center [871, 187] width 154 height 12
click at [926, 219] on link "Sauvegarder" at bounding box center [908, 221] width 69 height 18
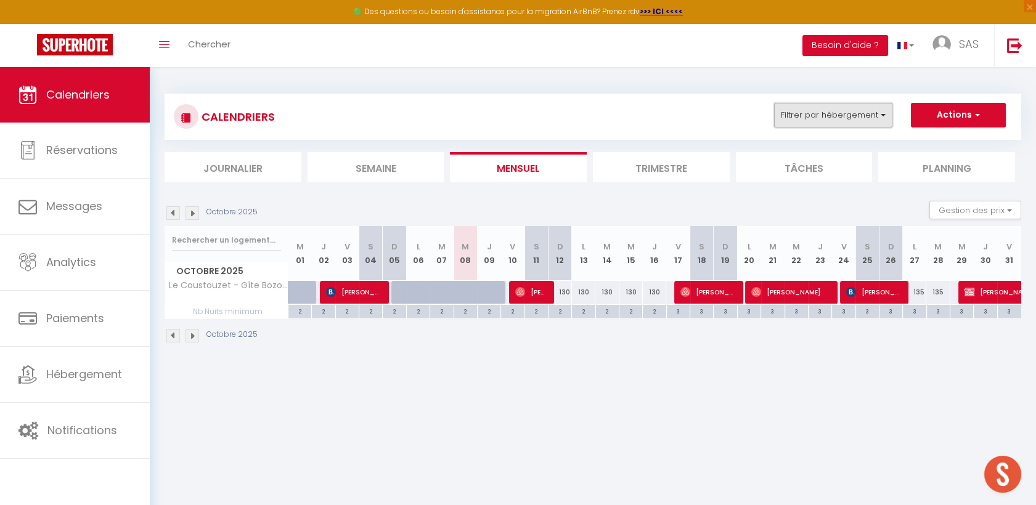
click at [821, 112] on button "Filtrer par hébergement" at bounding box center [833, 115] width 118 height 25
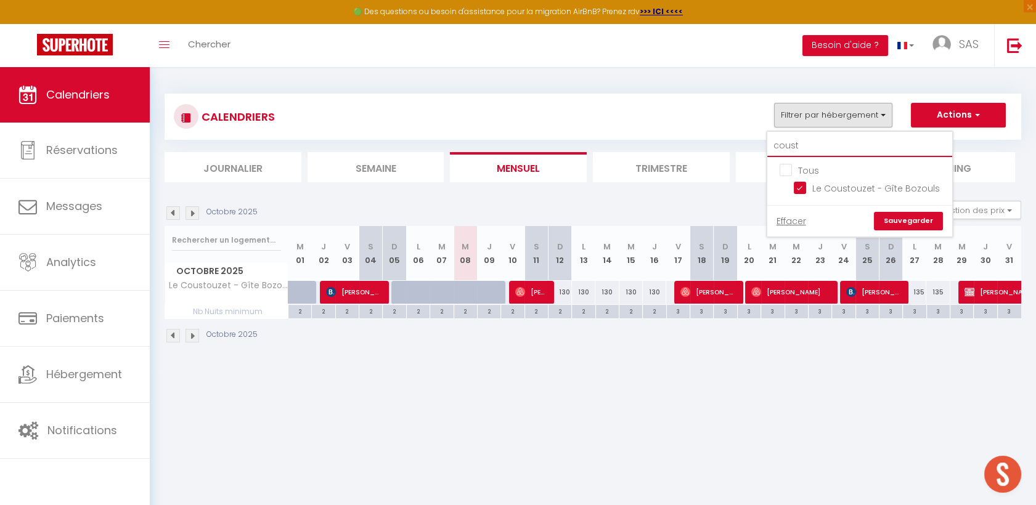
click at [809, 145] on input "coust" at bounding box center [859, 146] width 185 height 22
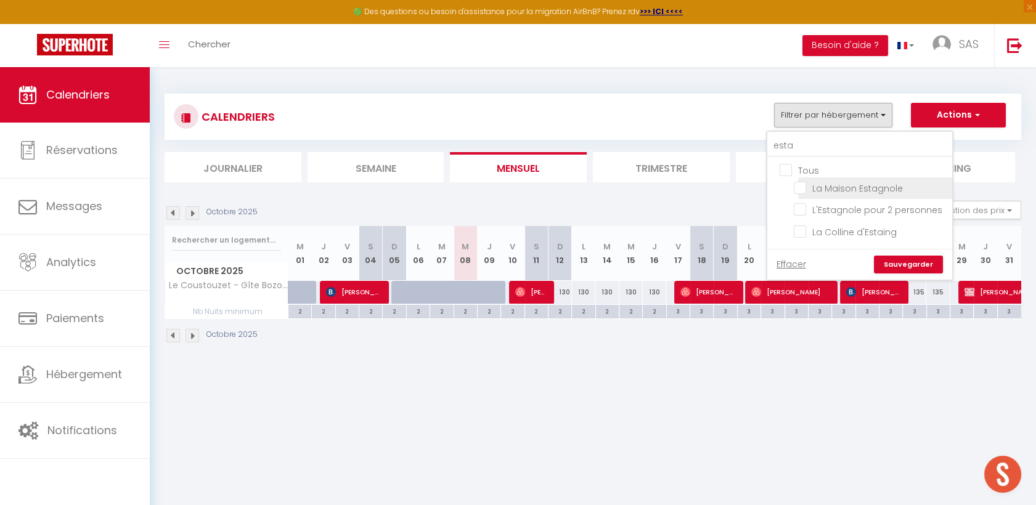
click at [801, 185] on input "La Maison Estagnole" at bounding box center [871, 187] width 154 height 12
click at [813, 147] on input "esta" at bounding box center [859, 146] width 185 height 22
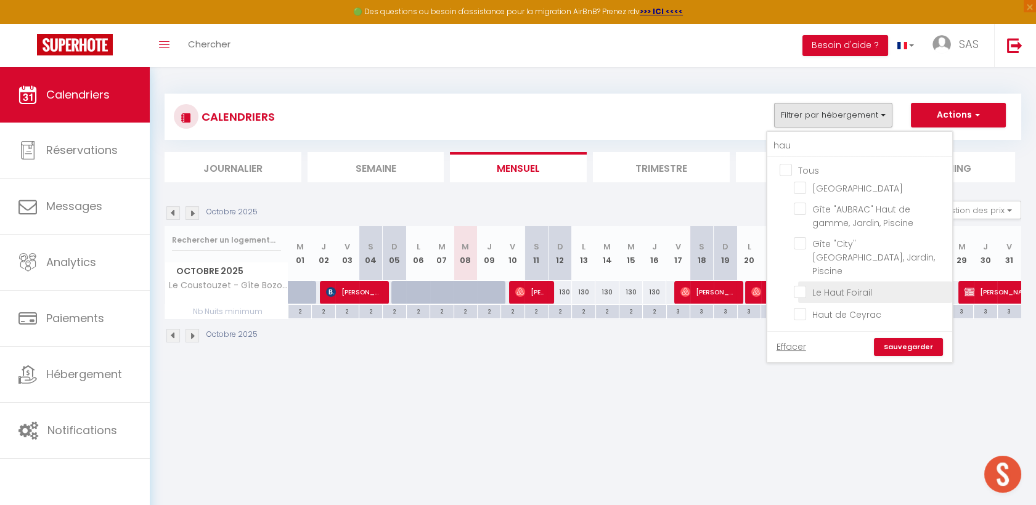
drag, startPoint x: 804, startPoint y: 272, endPoint x: 833, endPoint y: 282, distance: 30.4
click at [804, 285] on input "Le Haut Foirail" at bounding box center [871, 291] width 154 height 12
click at [912, 338] on link "Sauvegarder" at bounding box center [908, 347] width 69 height 18
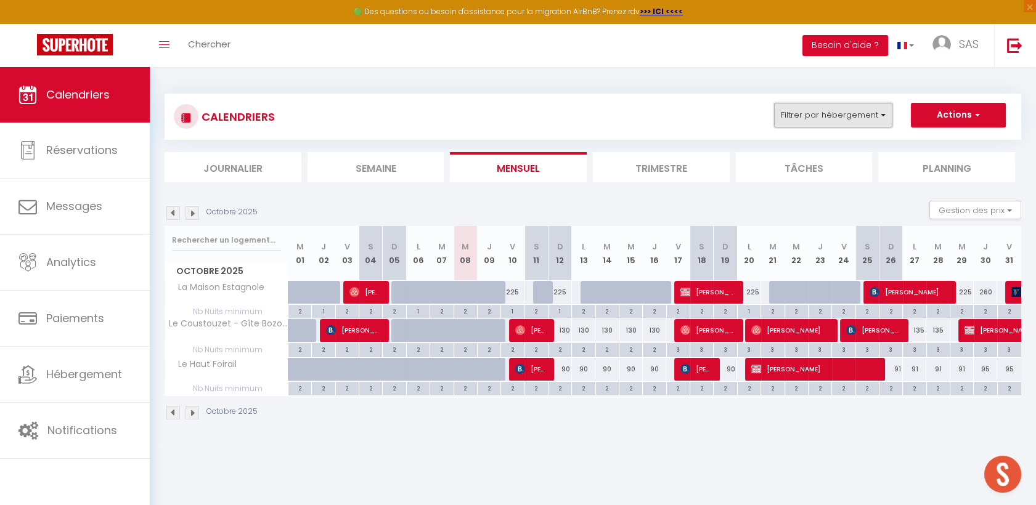
click at [847, 116] on button "Filtrer par hébergement" at bounding box center [833, 115] width 118 height 25
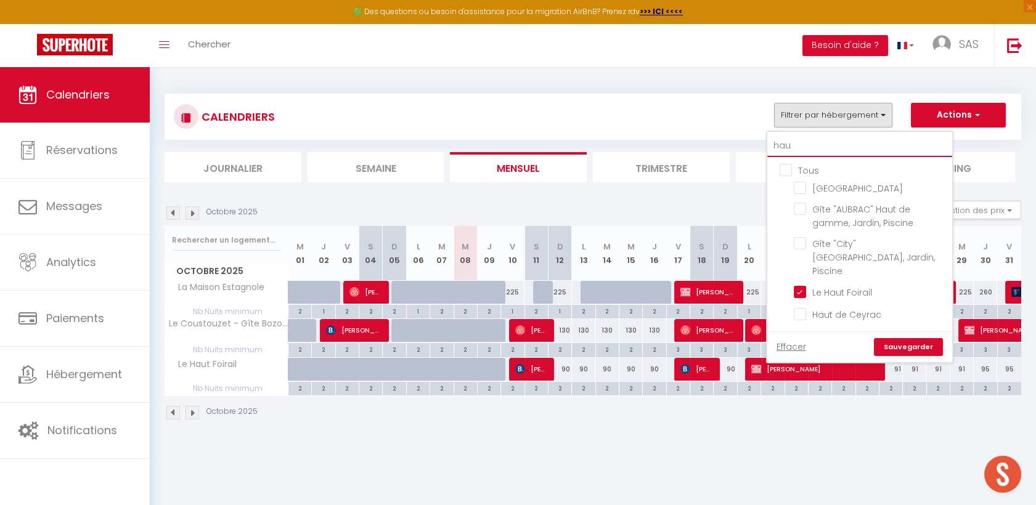
click at [793, 149] on input "hau" at bounding box center [859, 146] width 185 height 22
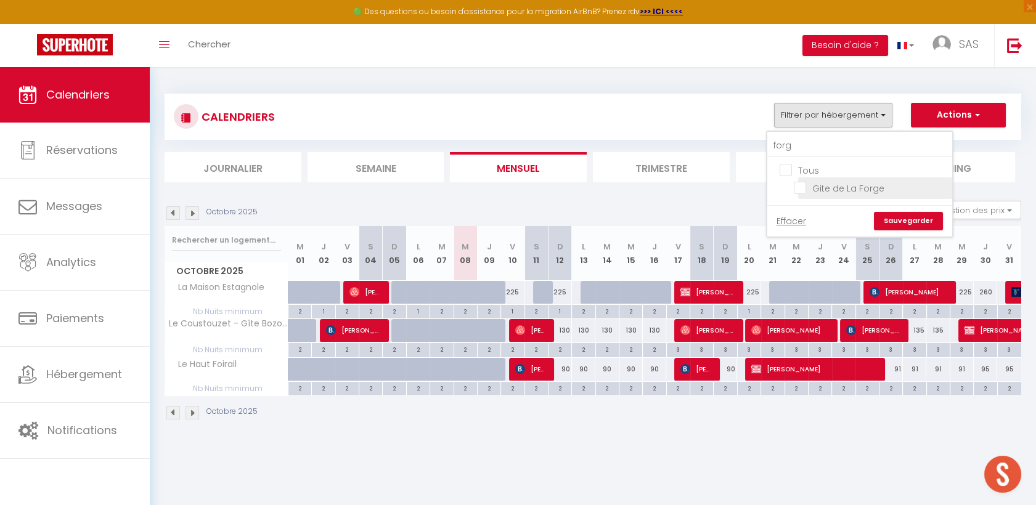
click at [800, 184] on input "Gite de La Forge" at bounding box center [871, 187] width 154 height 12
click at [914, 224] on link "Sauvegarder" at bounding box center [908, 221] width 69 height 18
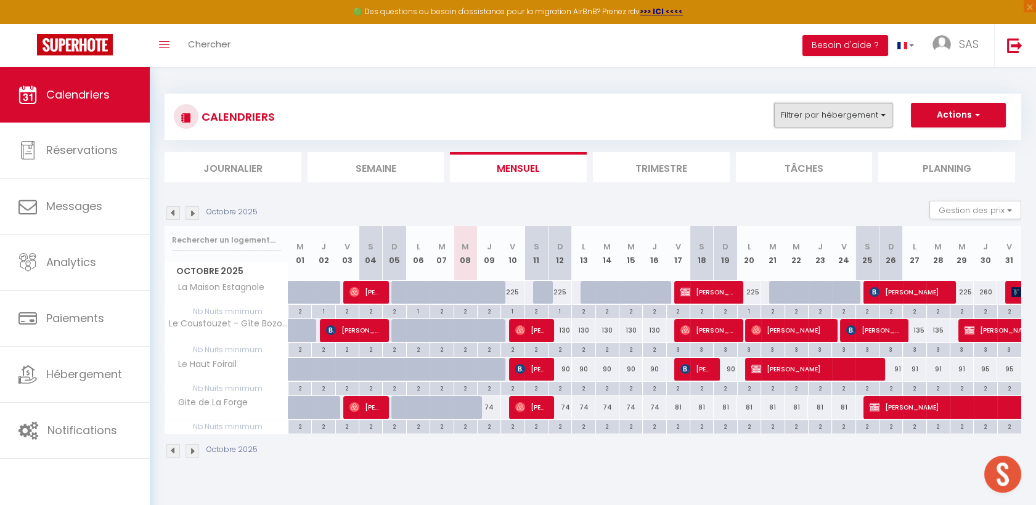
click at [868, 125] on button "Filtrer par hébergement" at bounding box center [833, 115] width 118 height 25
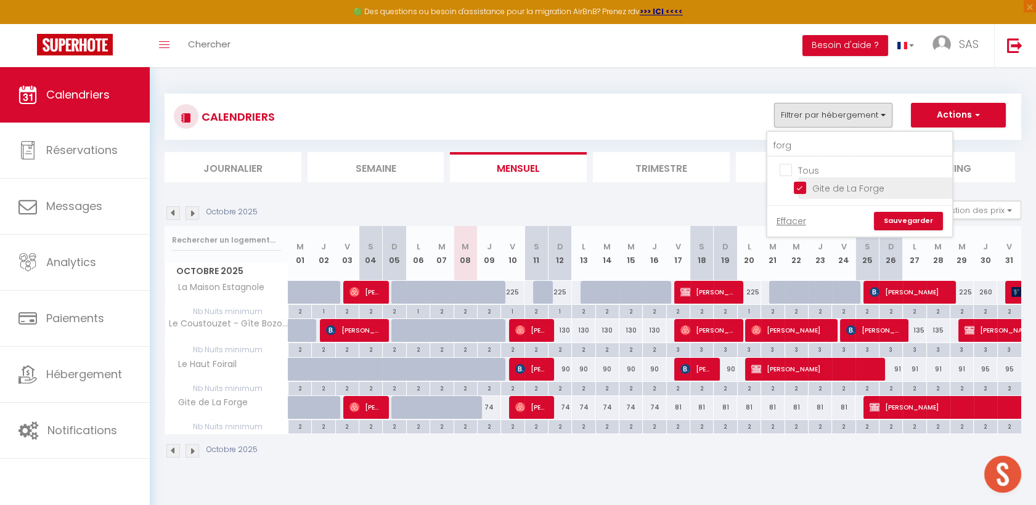
click at [802, 181] on input "Gite de La Forge" at bounding box center [871, 187] width 154 height 12
click at [814, 132] on div "forg" at bounding box center [859, 144] width 185 height 25
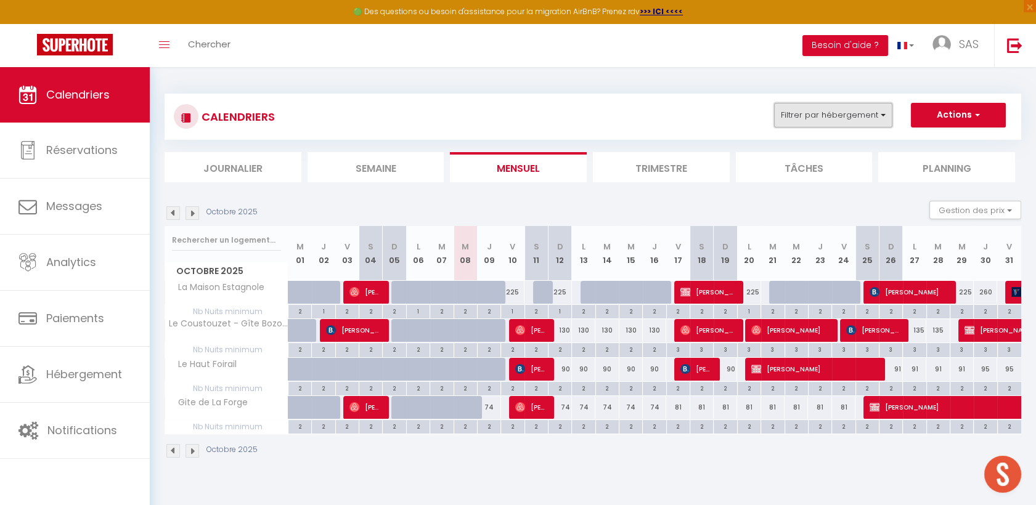
click at [823, 118] on button "Filtrer par hébergement" at bounding box center [833, 115] width 118 height 25
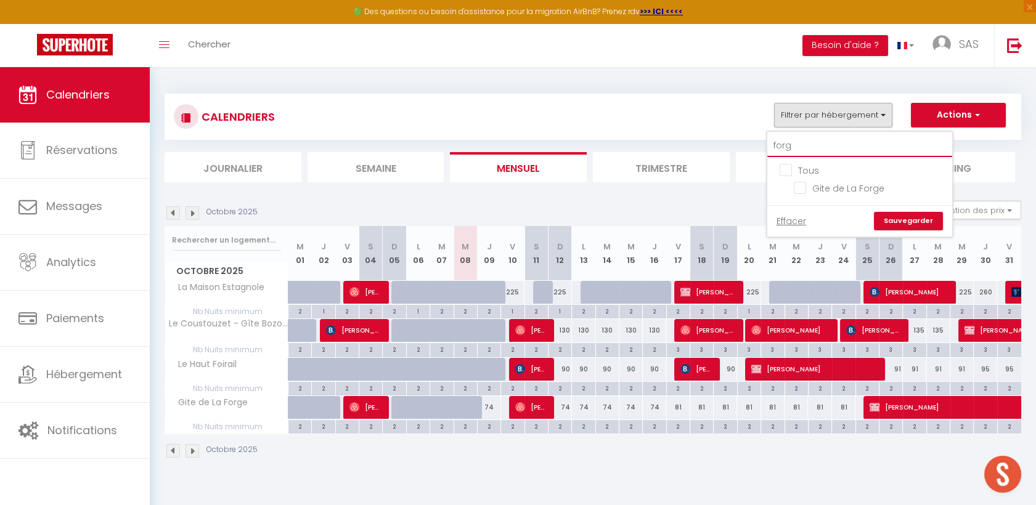
click at [815, 152] on input "forg" at bounding box center [859, 146] width 185 height 22
click at [801, 186] on input "Le Chardon Bleu" at bounding box center [871, 187] width 154 height 12
click at [810, 137] on input "chard" at bounding box center [859, 146] width 185 height 22
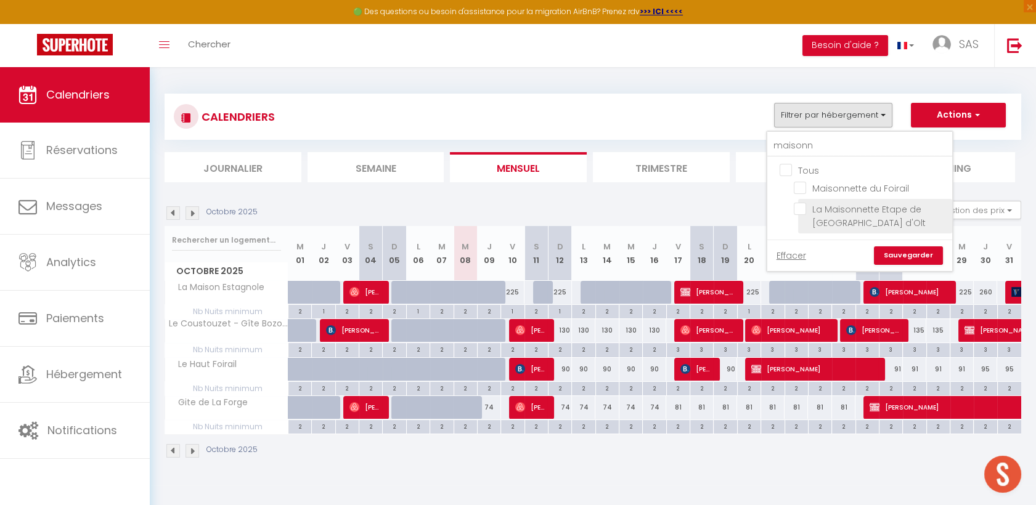
click at [803, 213] on input "La Maisonnette Etape de [GEOGRAPHIC_DATA] d'Olt" at bounding box center [871, 209] width 154 height 12
click at [897, 251] on link "Sauvegarder" at bounding box center [908, 256] width 69 height 18
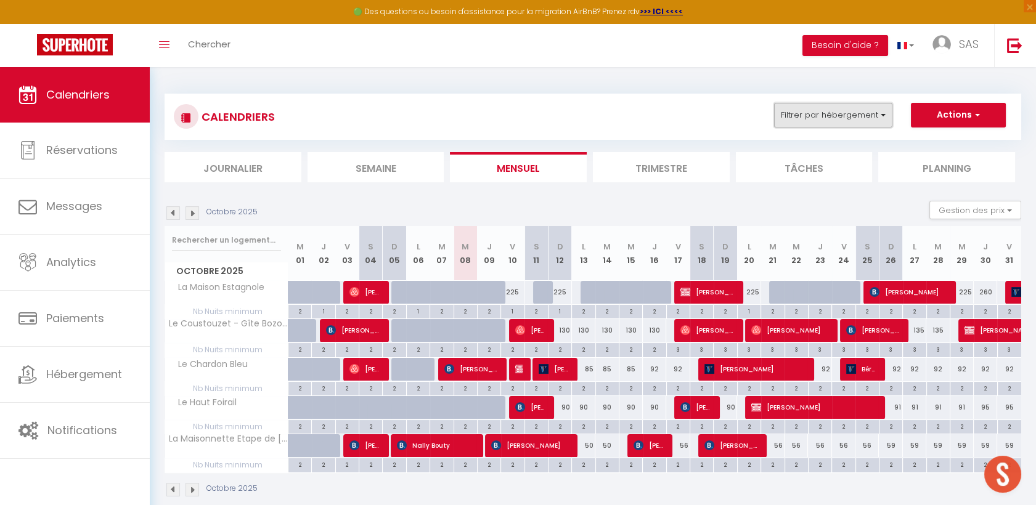
click at [851, 126] on button "Filtrer par hébergement" at bounding box center [833, 115] width 118 height 25
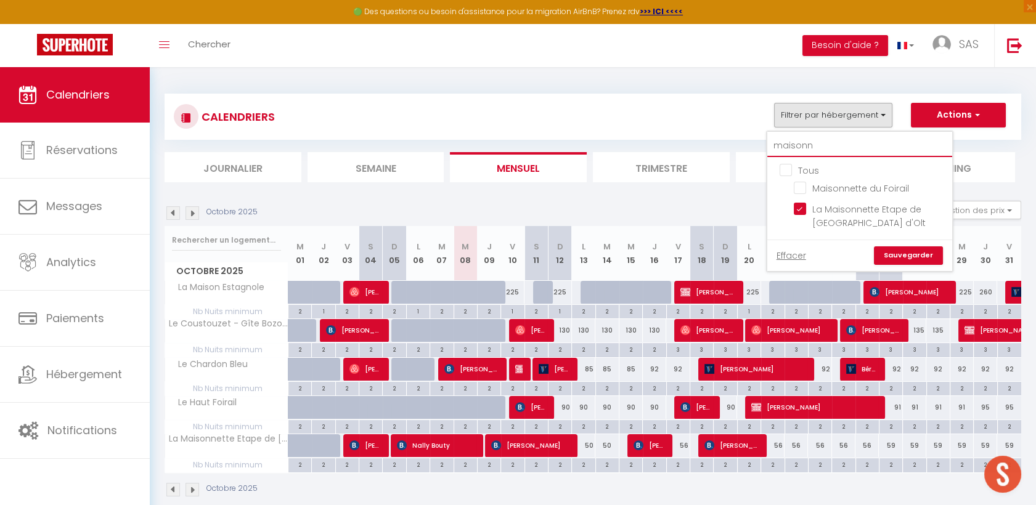
click at [835, 149] on input "maisonn" at bounding box center [859, 146] width 185 height 22
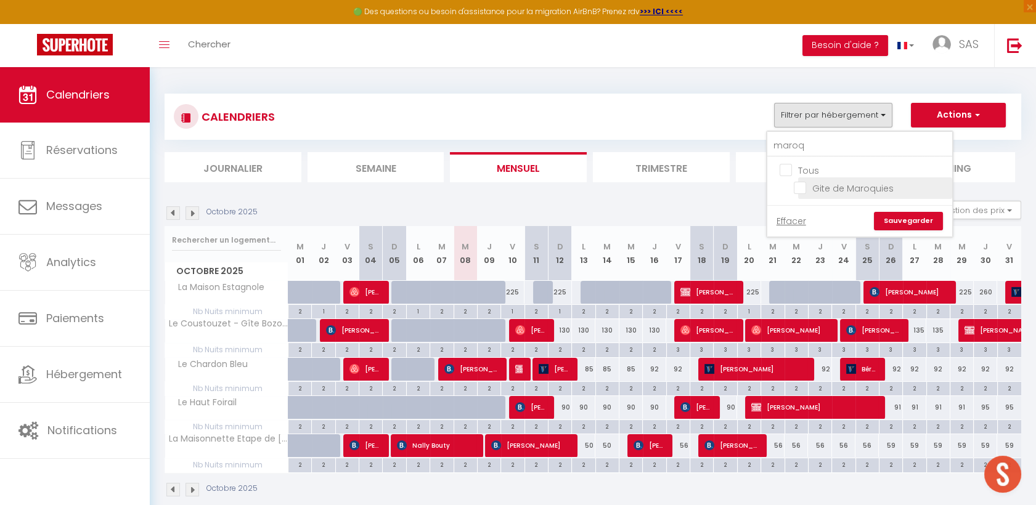
click at [803, 184] on input "Gite de Maroquies" at bounding box center [871, 187] width 154 height 12
click at [924, 216] on link "Sauvegarder" at bounding box center [908, 221] width 69 height 18
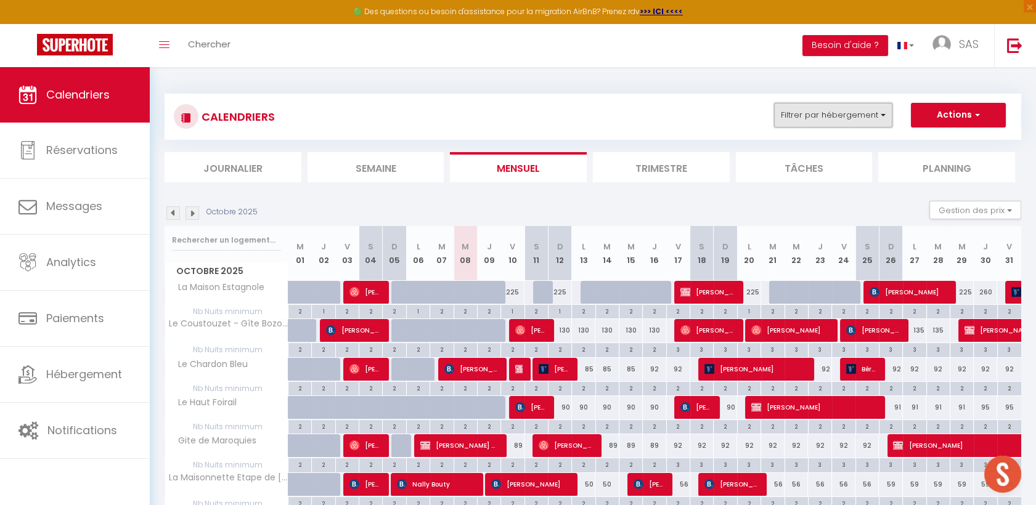
click at [806, 113] on button "Filtrer par hébergement" at bounding box center [833, 115] width 118 height 25
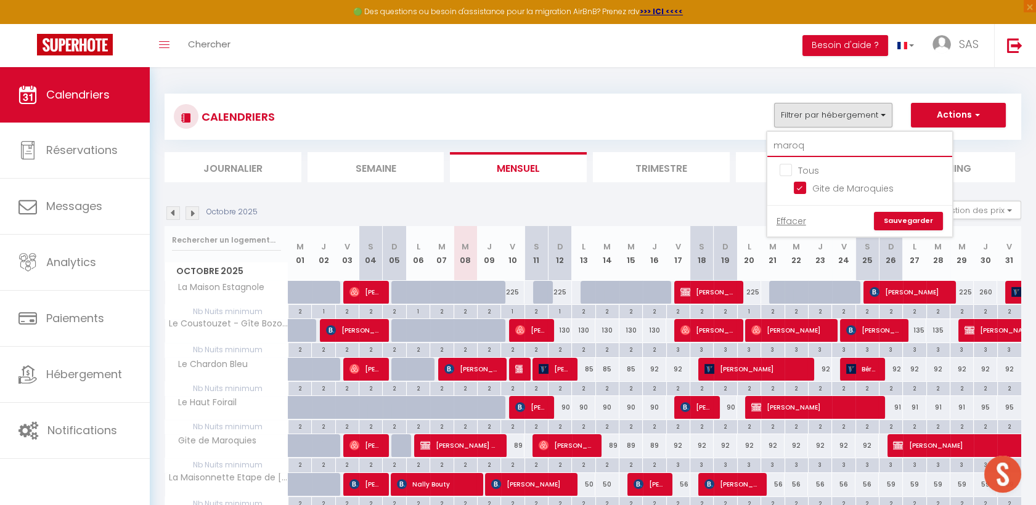
click at [825, 141] on input "maroq" at bounding box center [859, 146] width 185 height 22
click at [804, 184] on input "La Maison du Terral" at bounding box center [871, 187] width 154 height 12
click at [941, 221] on link "Sauvegarder" at bounding box center [908, 221] width 69 height 18
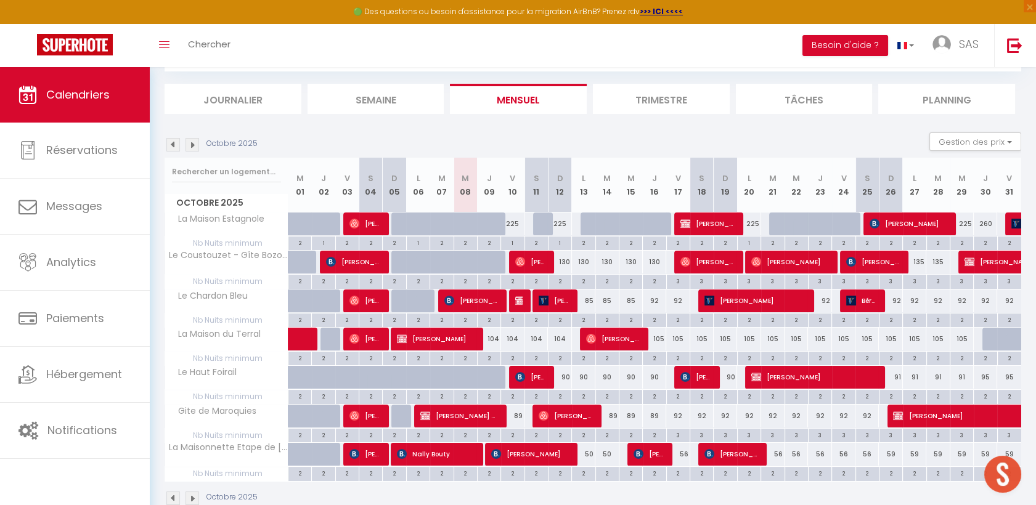
scroll to position [94, 0]
